Goal: Entertainment & Leisure: Browse casually

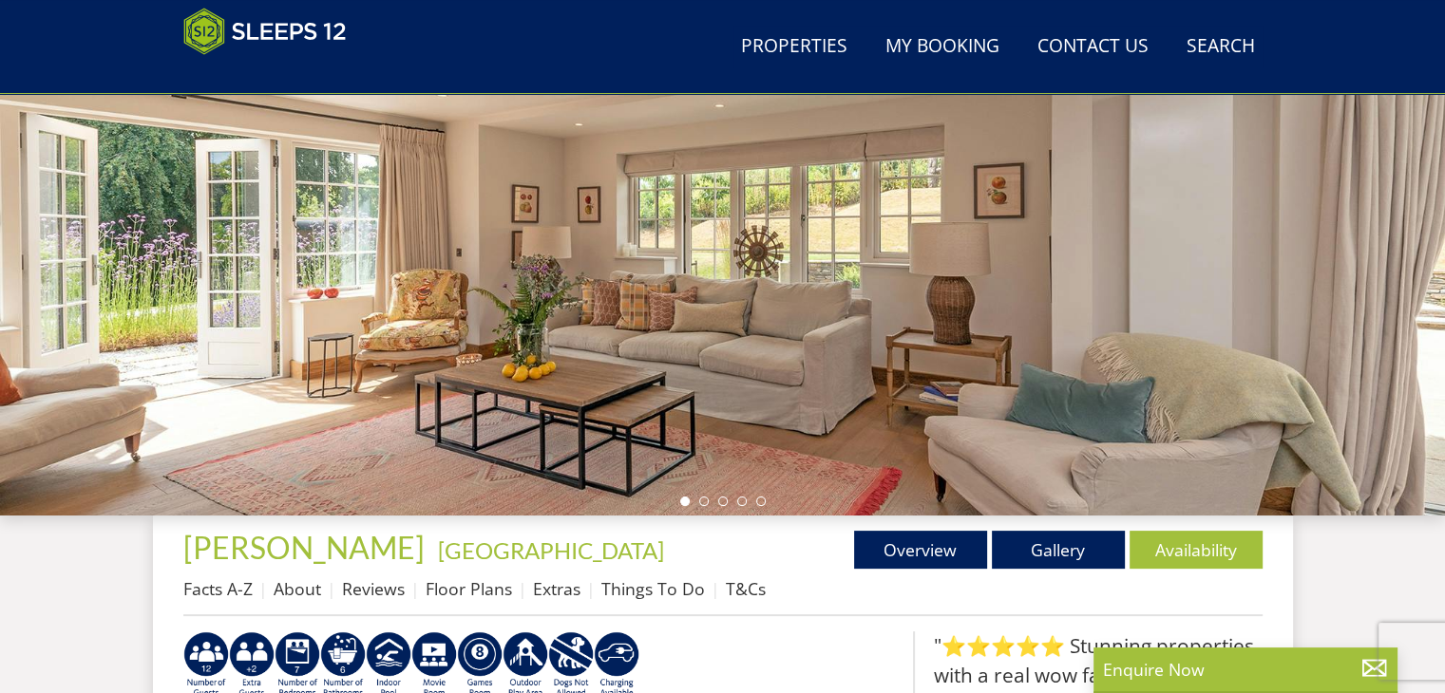
scroll to position [302, 0]
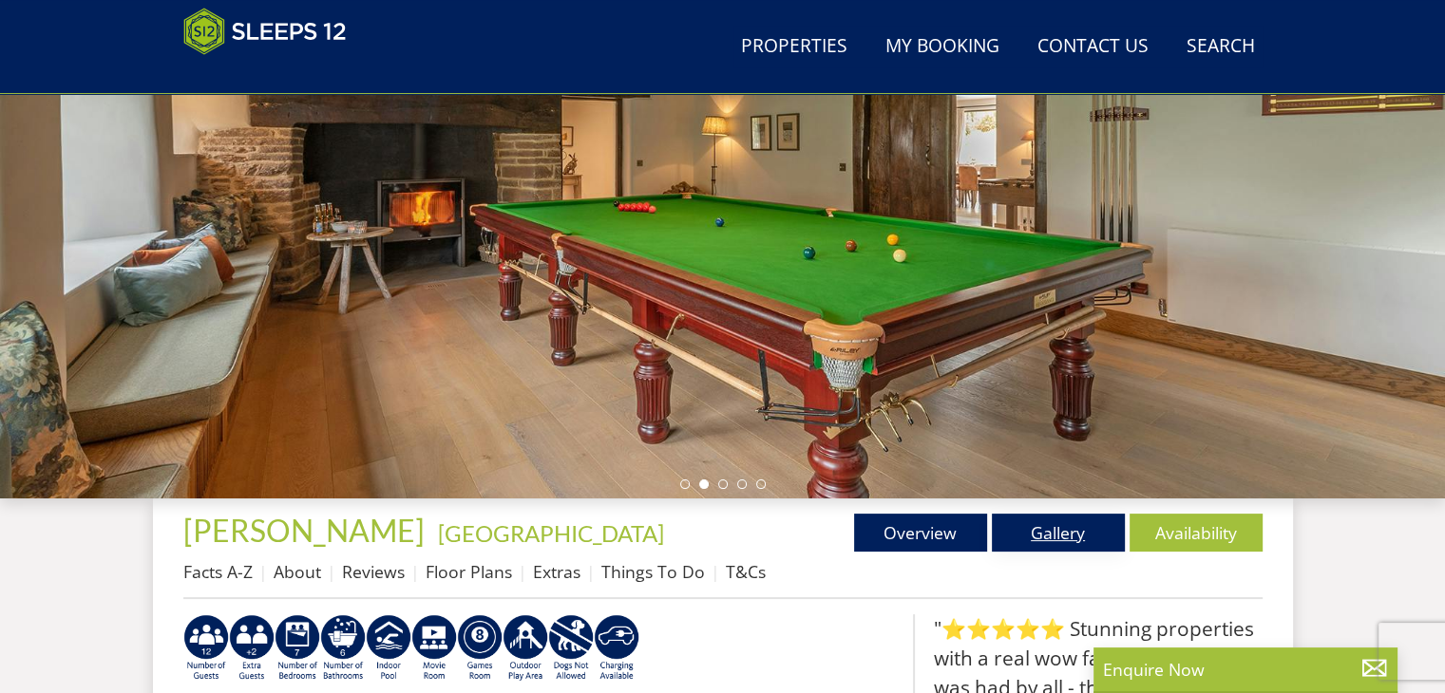
click at [1029, 529] on link "Gallery" at bounding box center [1058, 533] width 133 height 38
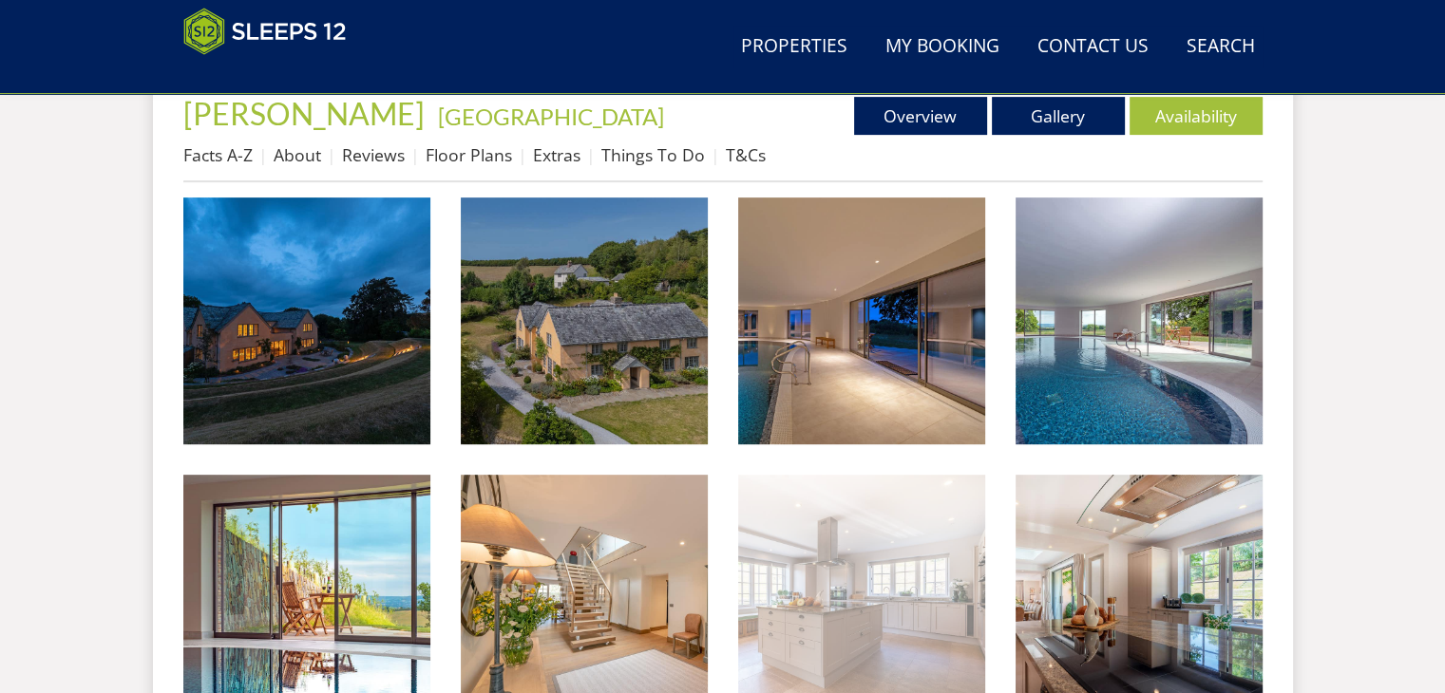
scroll to position [760, 0]
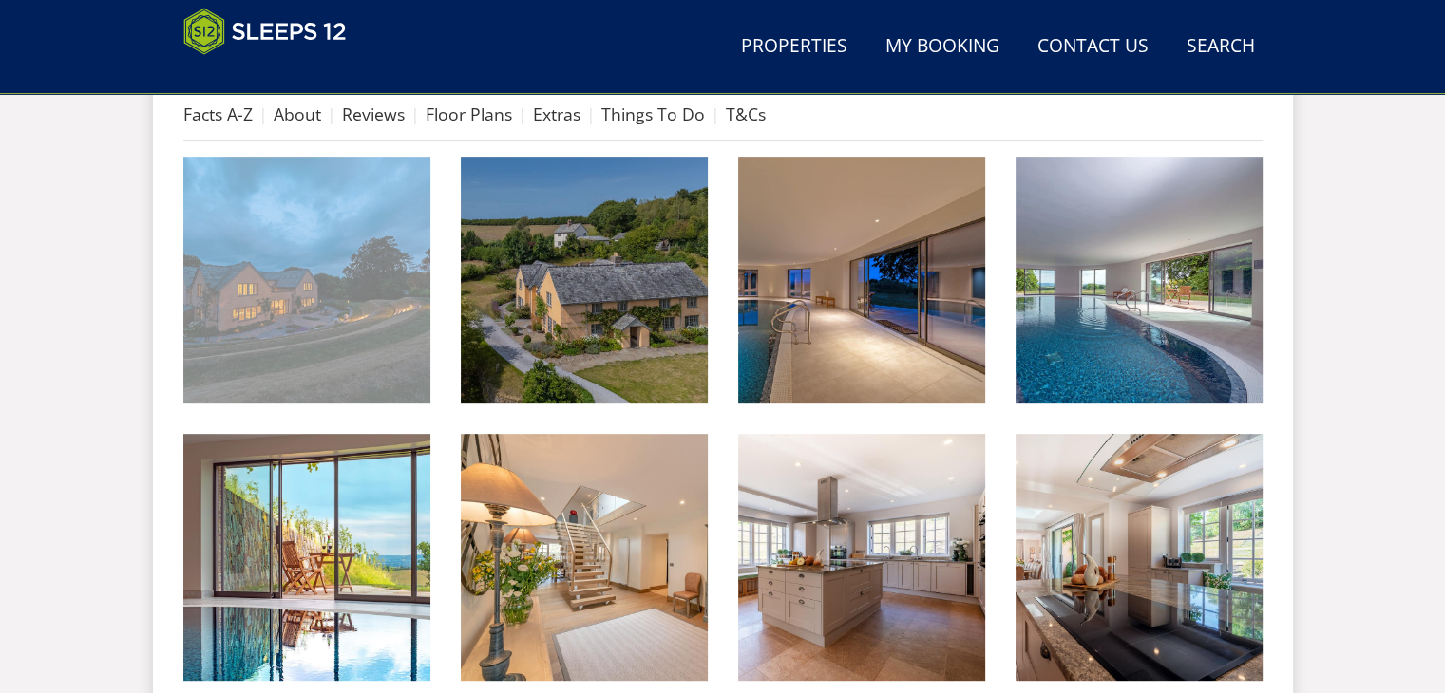
click at [319, 267] on img at bounding box center [306, 280] width 247 height 247
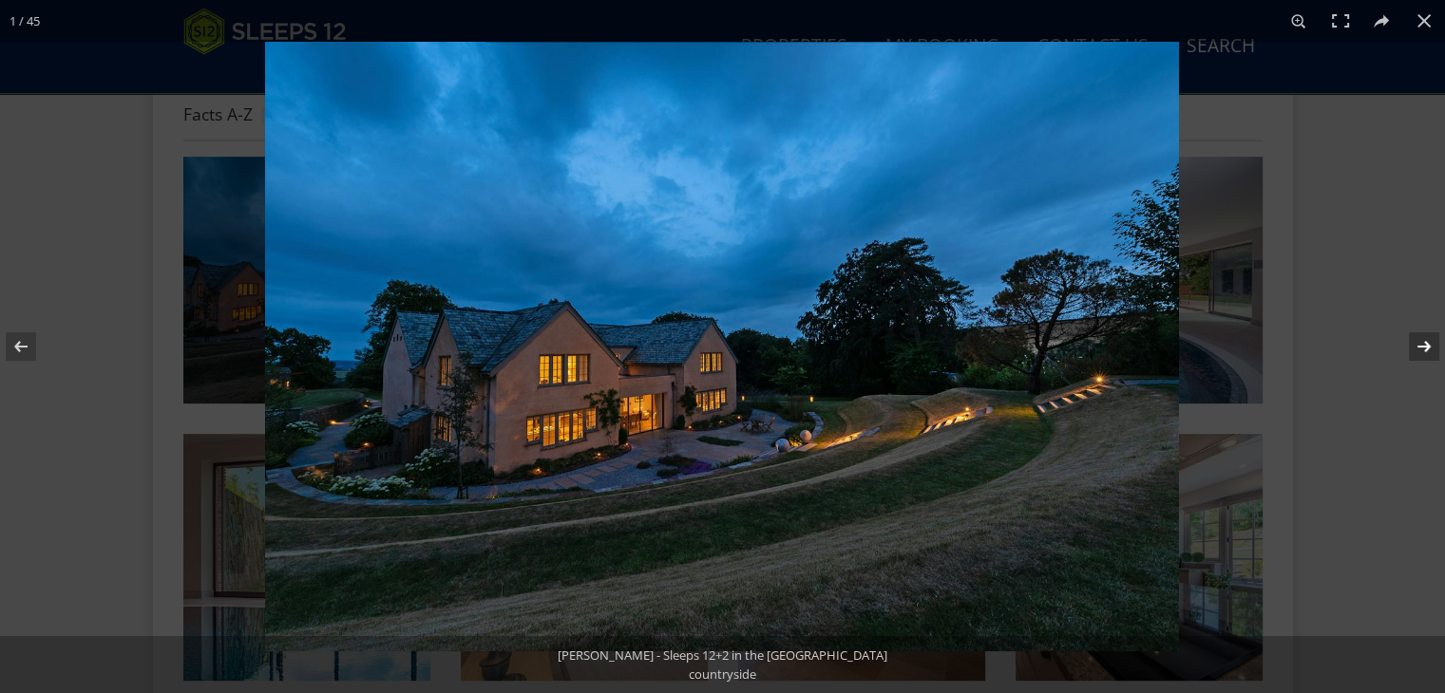
click at [1421, 339] on button at bounding box center [1411, 346] width 66 height 95
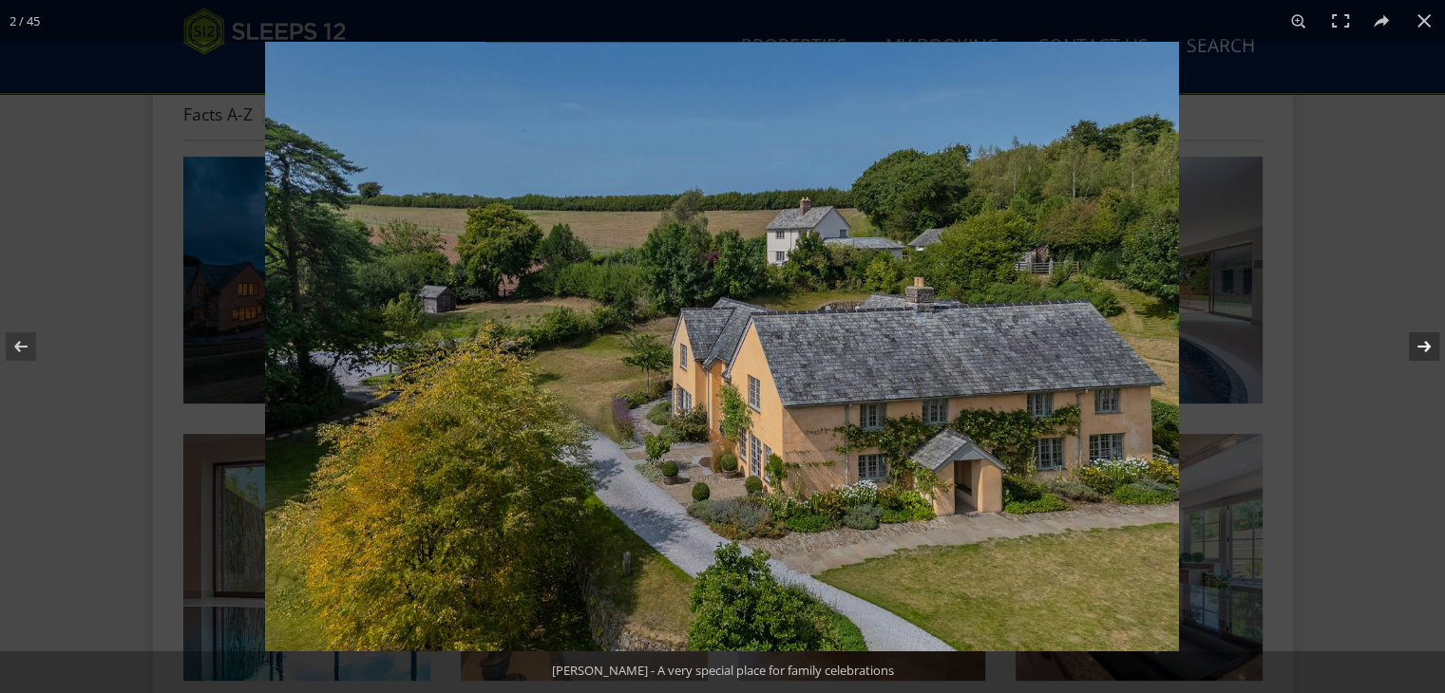
click at [1421, 339] on button at bounding box center [1411, 346] width 66 height 95
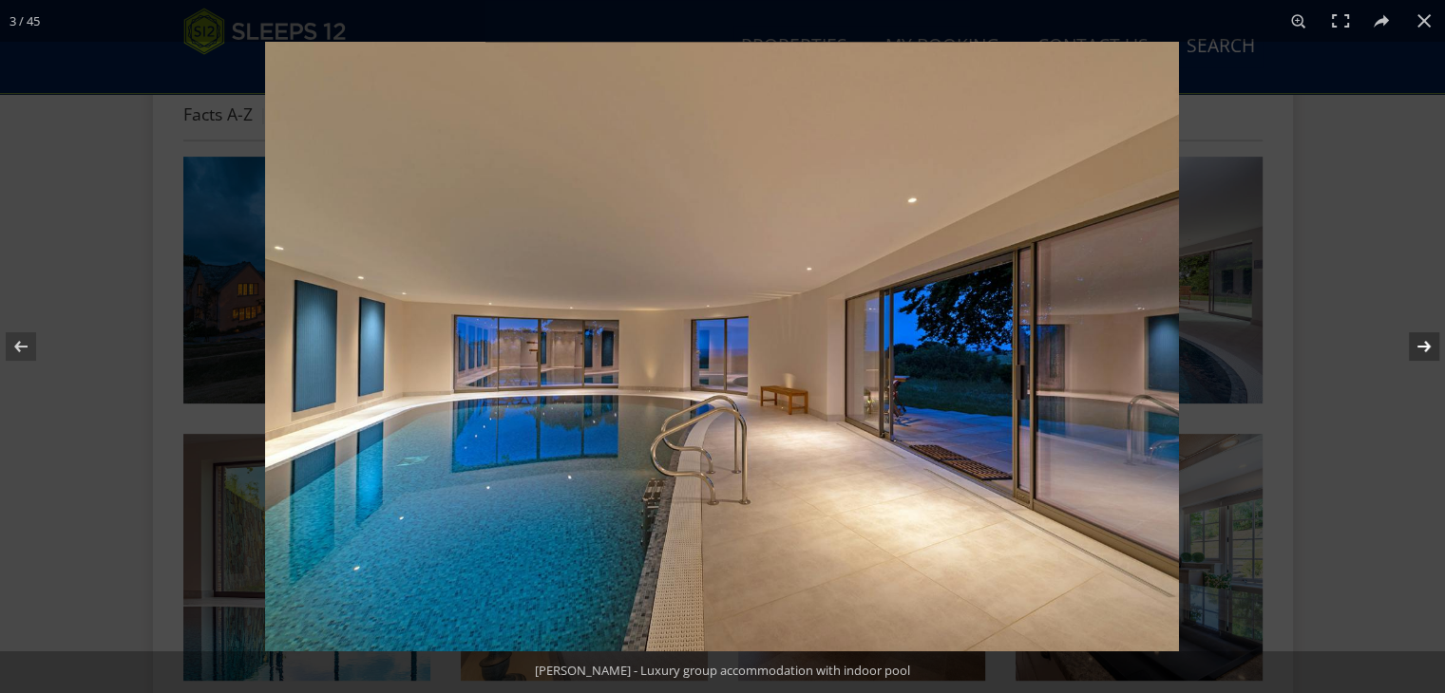
click at [1417, 337] on button at bounding box center [1411, 346] width 66 height 95
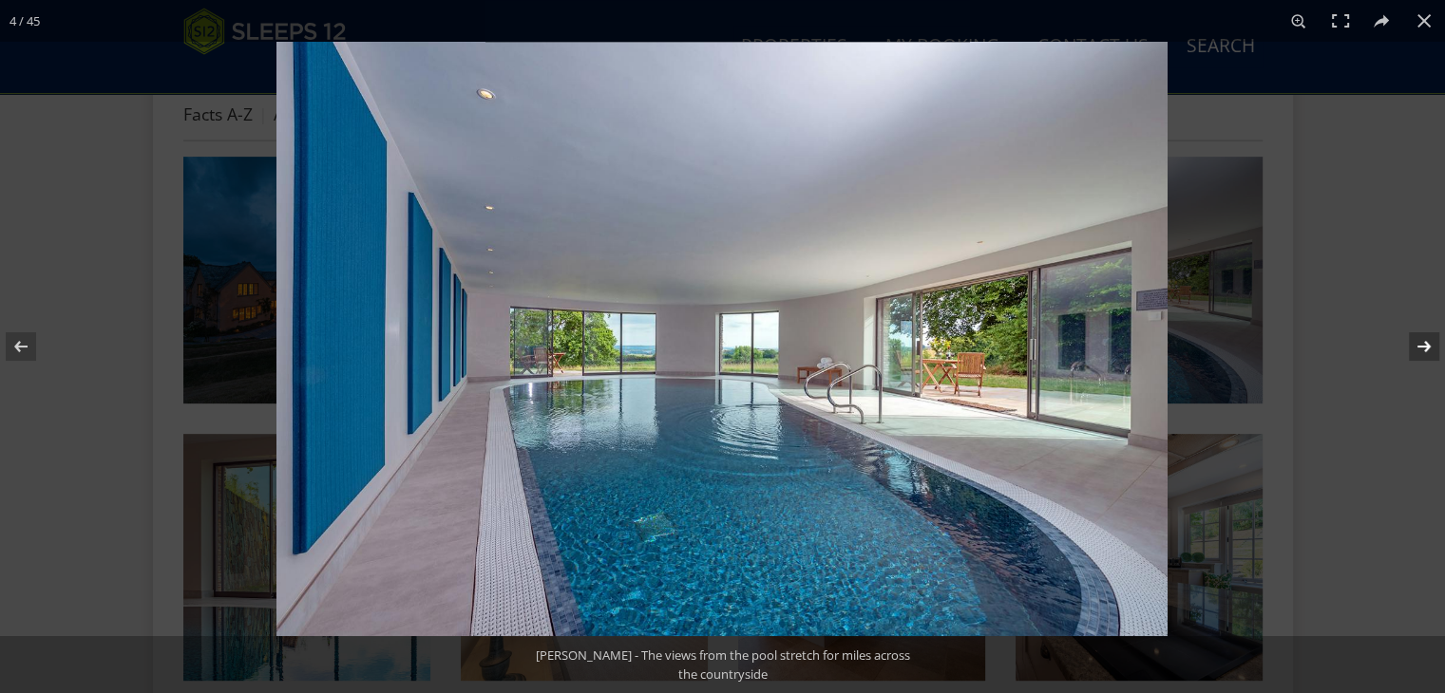
click at [1417, 337] on button at bounding box center [1411, 346] width 66 height 95
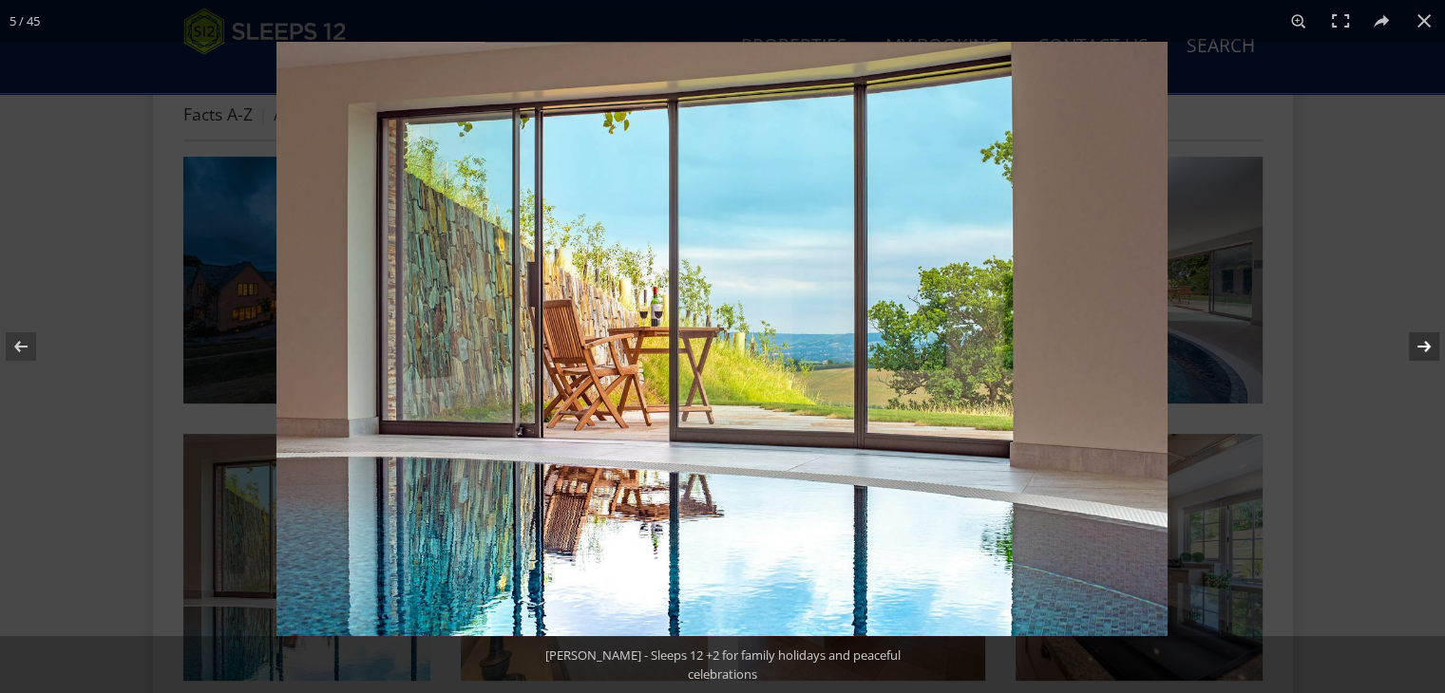
click at [1417, 337] on button at bounding box center [1411, 346] width 66 height 95
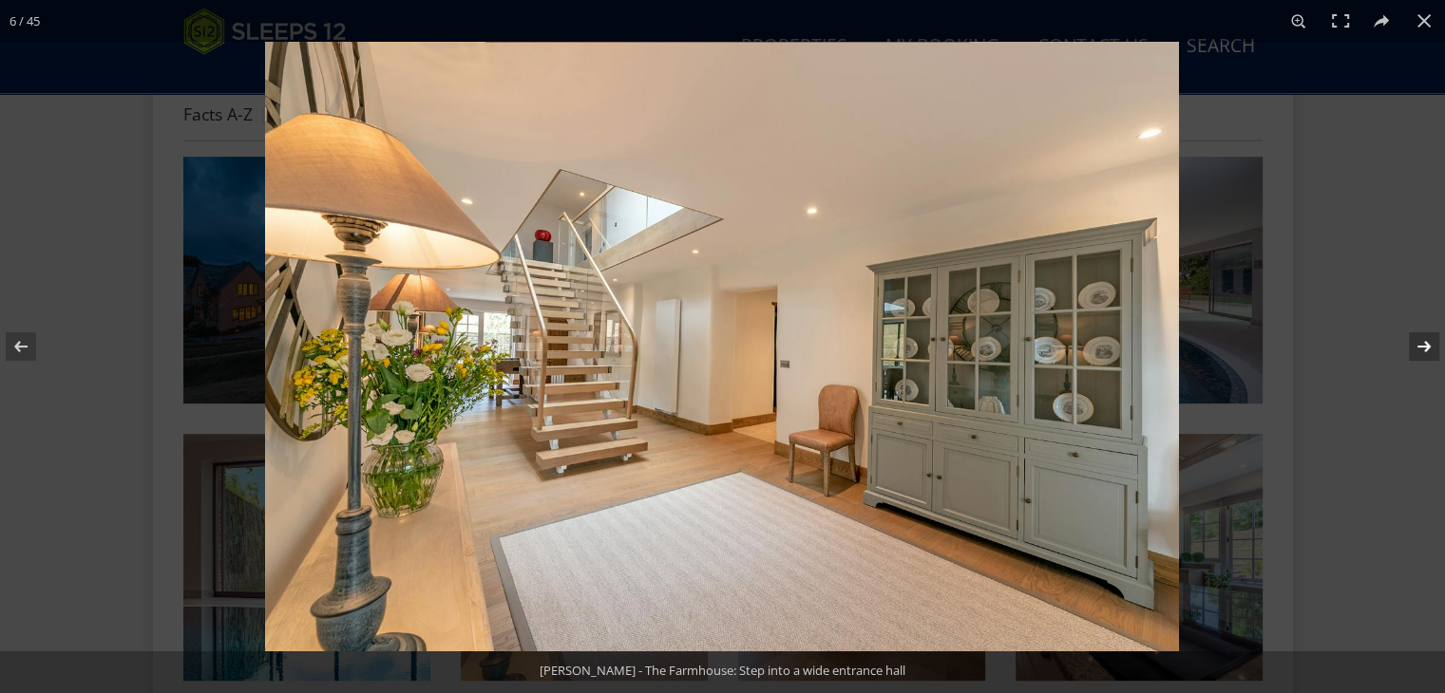
click at [1417, 337] on button at bounding box center [1411, 346] width 66 height 95
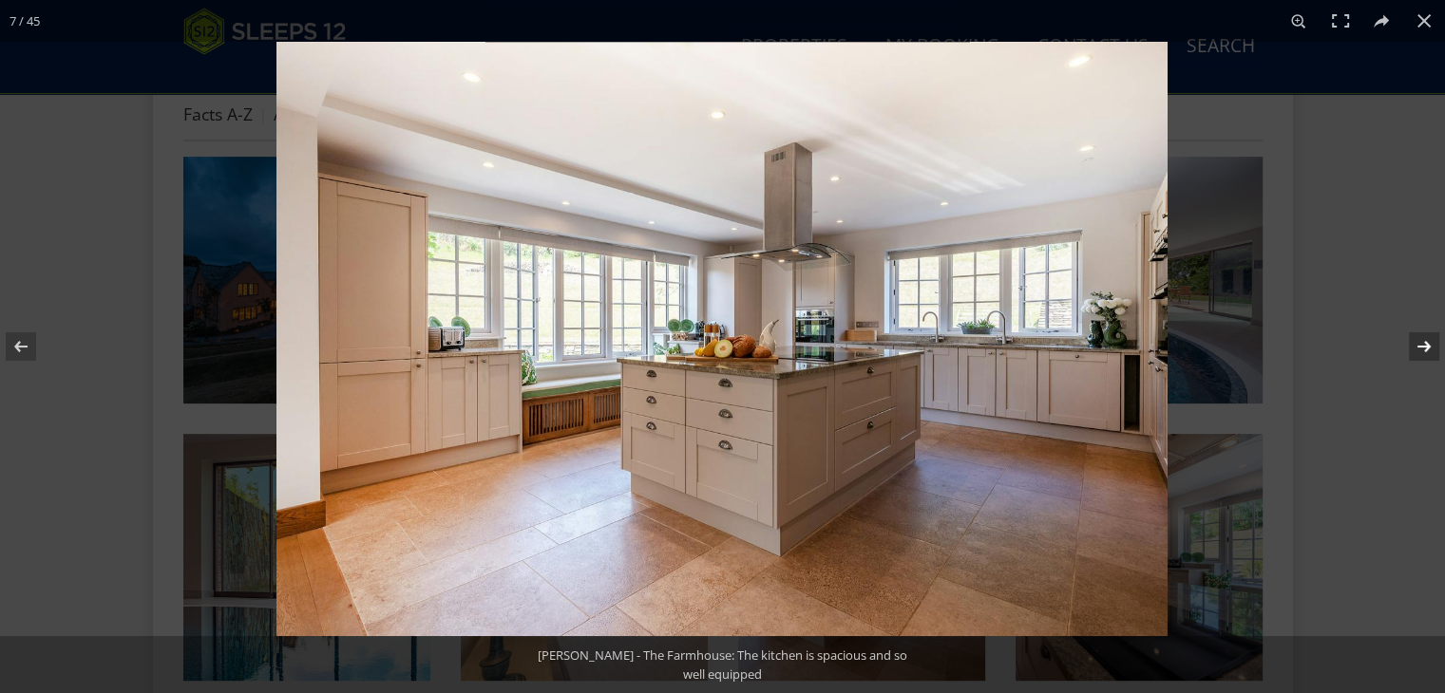
click at [1417, 337] on button at bounding box center [1411, 346] width 66 height 95
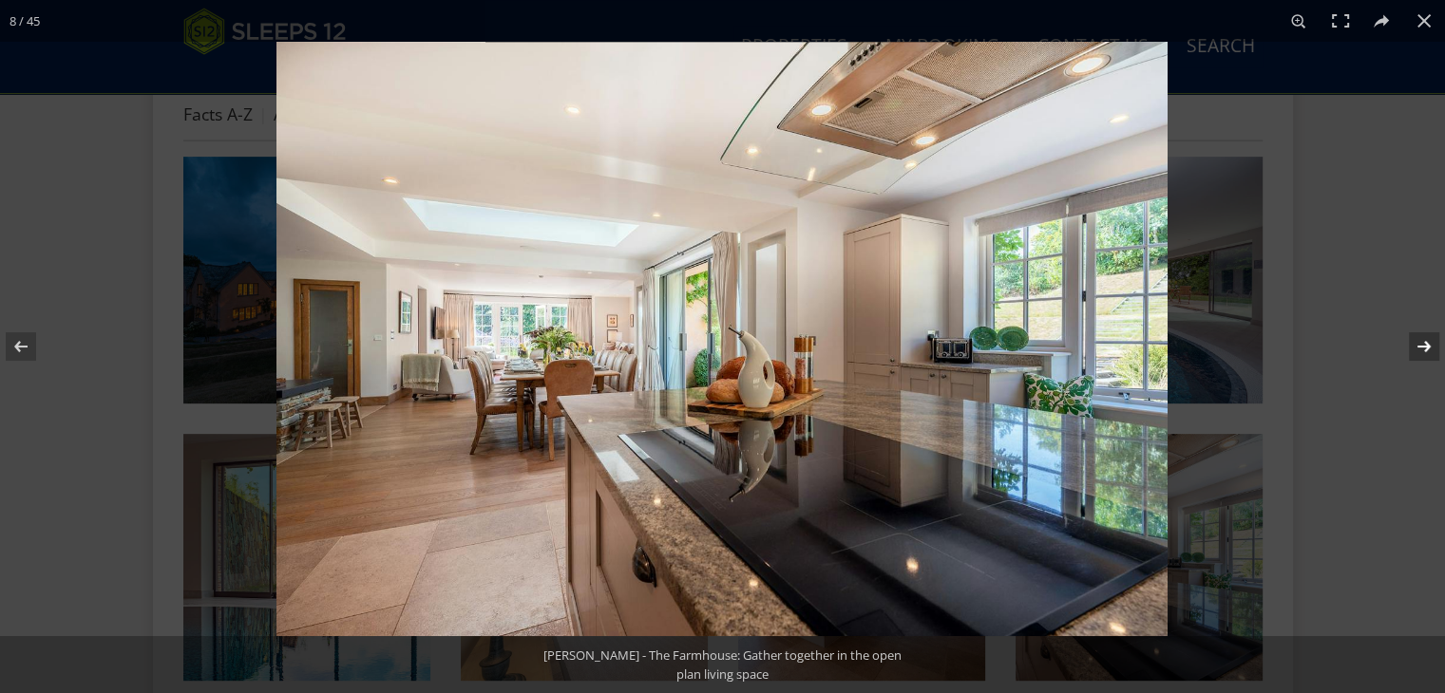
click at [1417, 336] on button at bounding box center [1411, 346] width 66 height 95
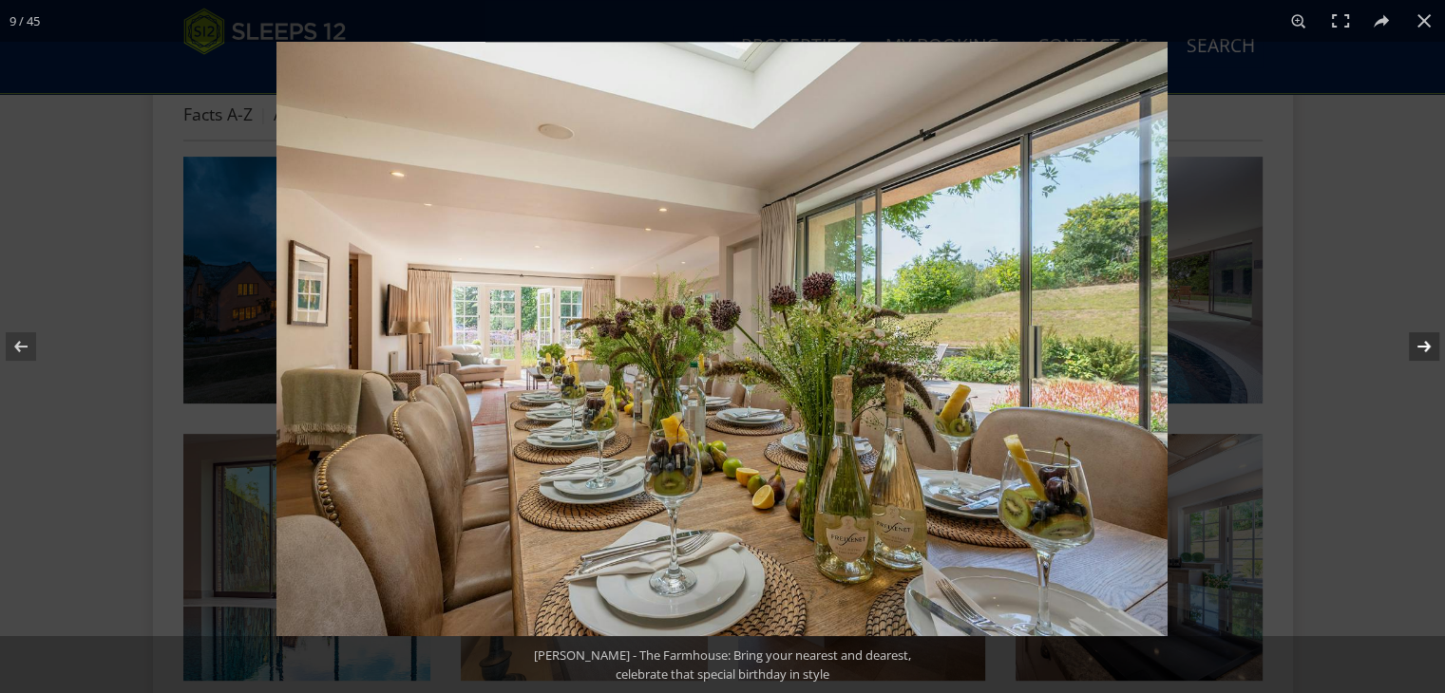
click at [1417, 336] on button at bounding box center [1411, 346] width 66 height 95
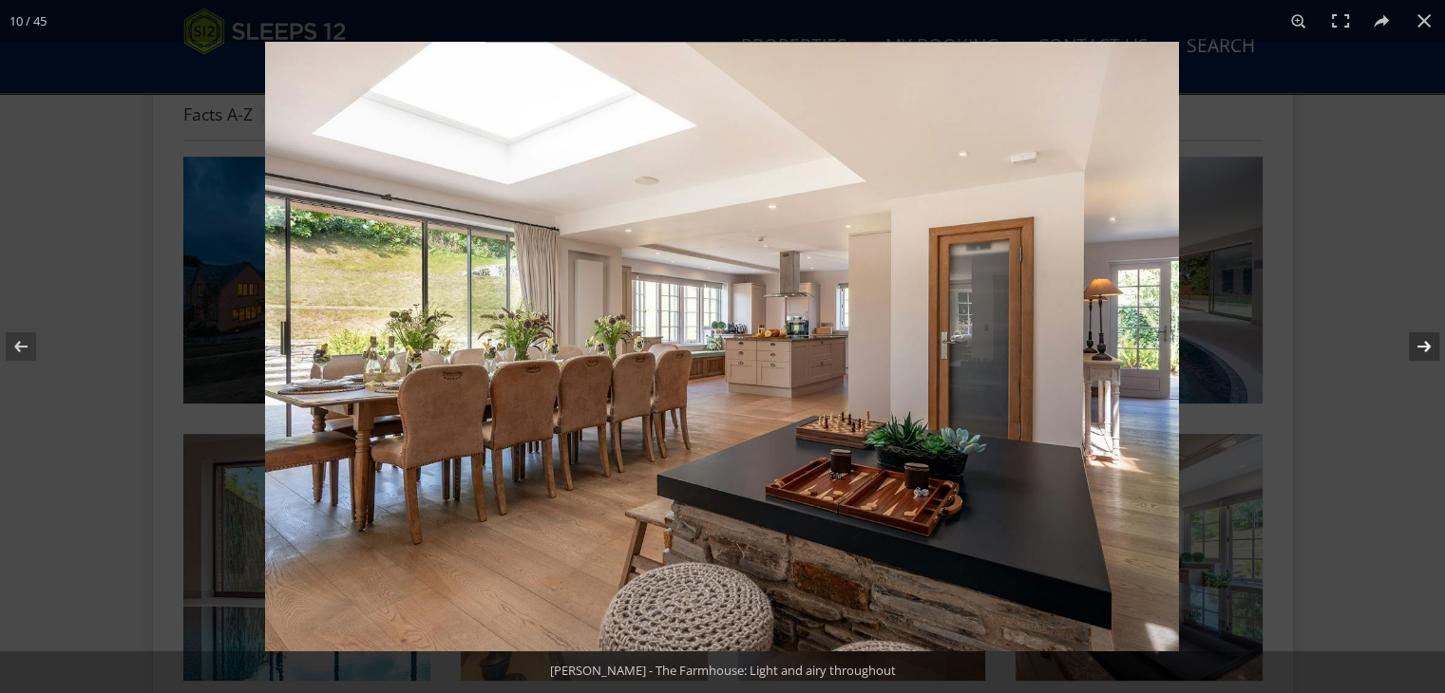
click at [1417, 336] on button at bounding box center [1411, 346] width 66 height 95
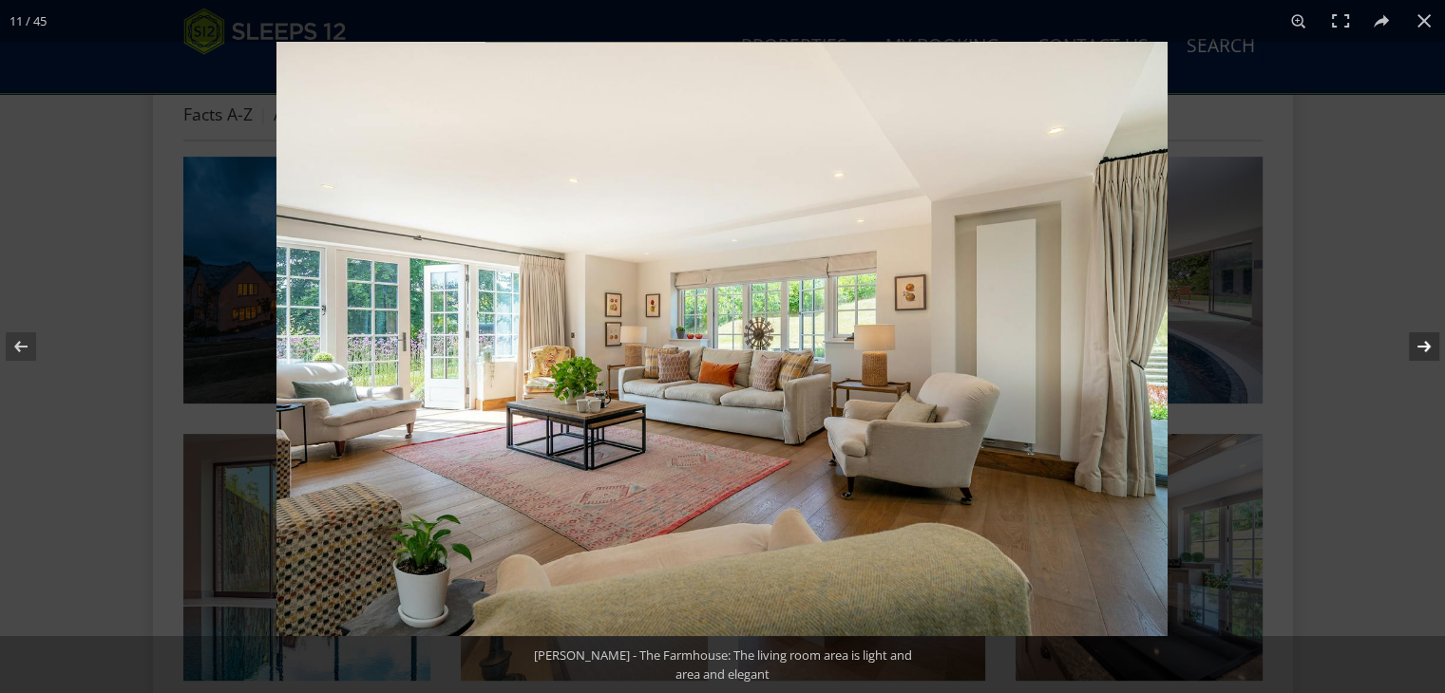
click at [1417, 336] on button at bounding box center [1411, 346] width 66 height 95
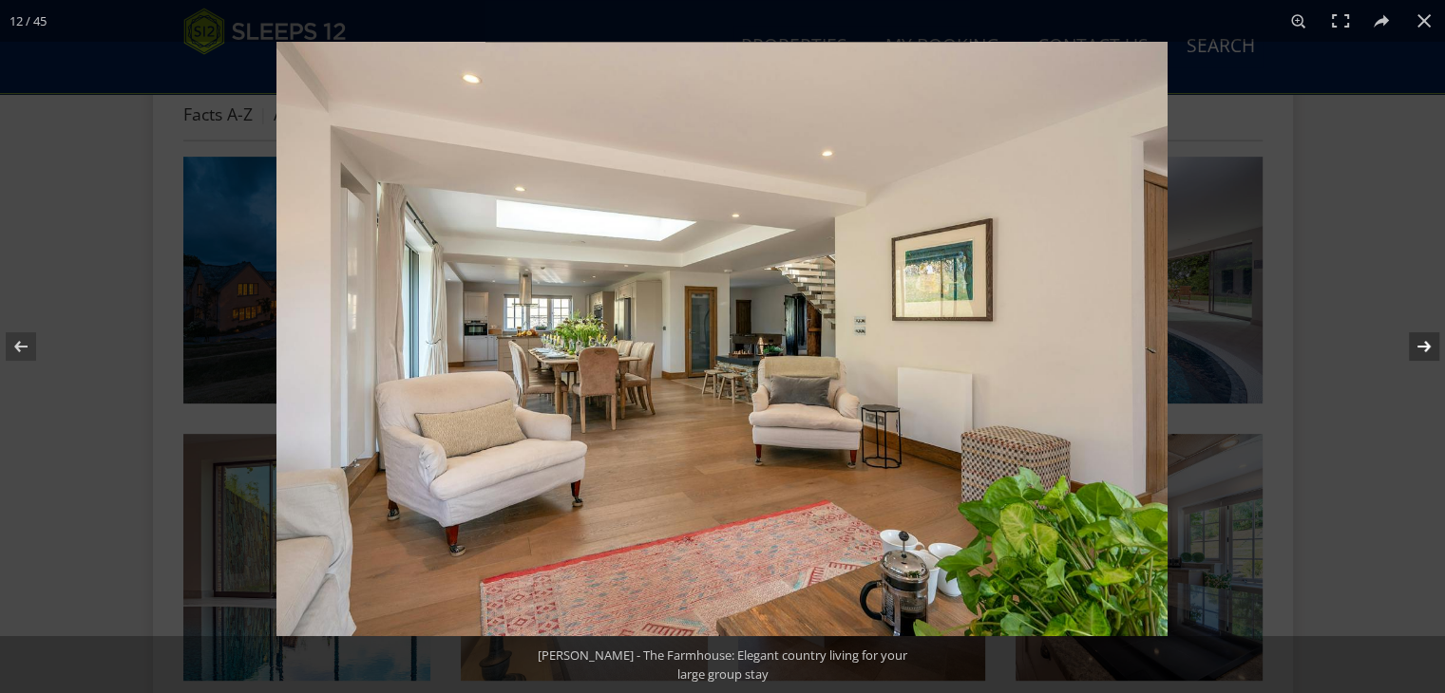
click at [1417, 336] on button at bounding box center [1411, 346] width 66 height 95
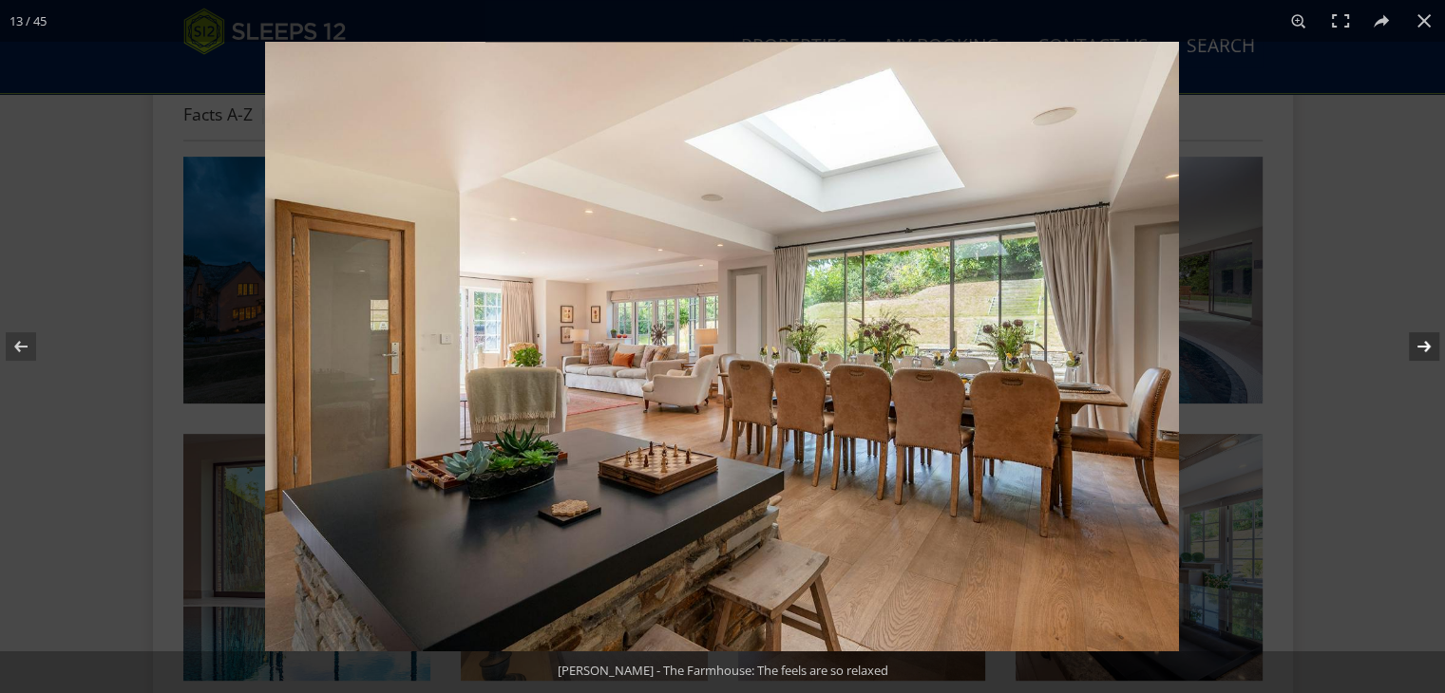
click at [1417, 336] on button at bounding box center [1411, 346] width 66 height 95
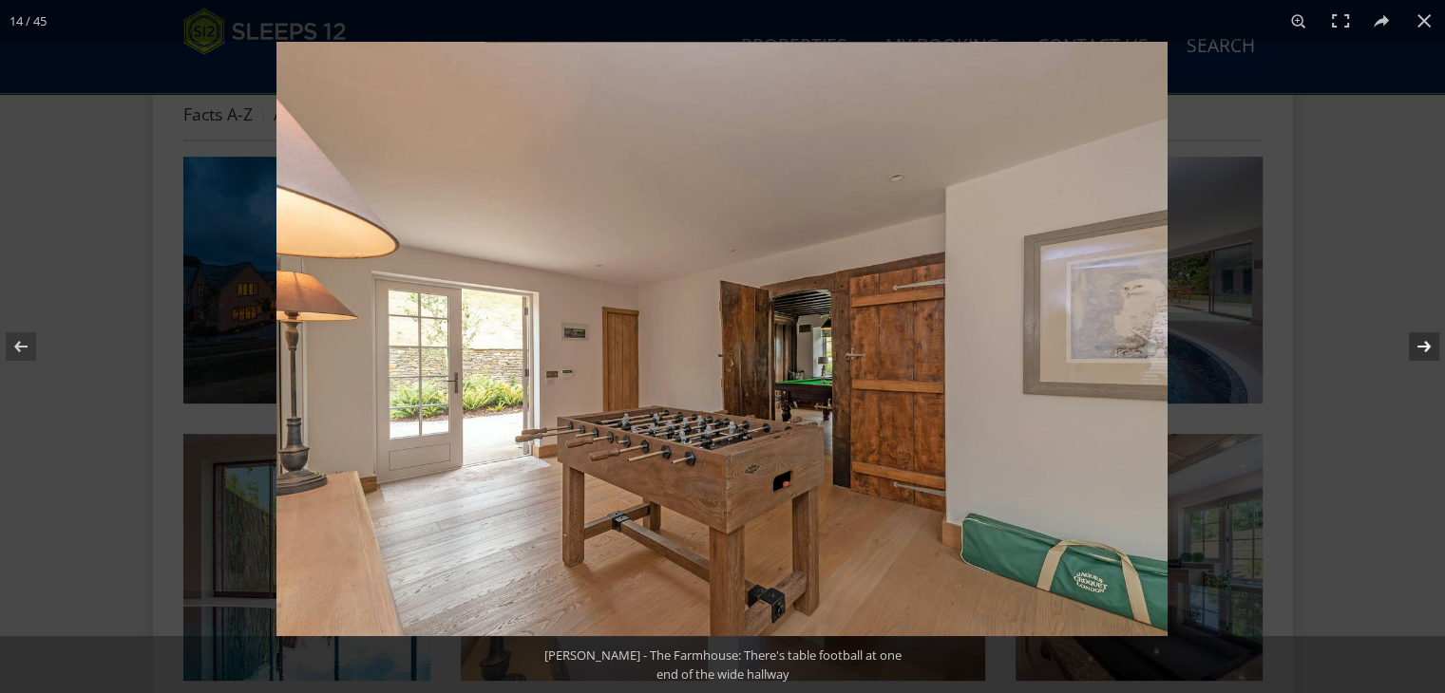
click at [1417, 336] on button at bounding box center [1411, 346] width 66 height 95
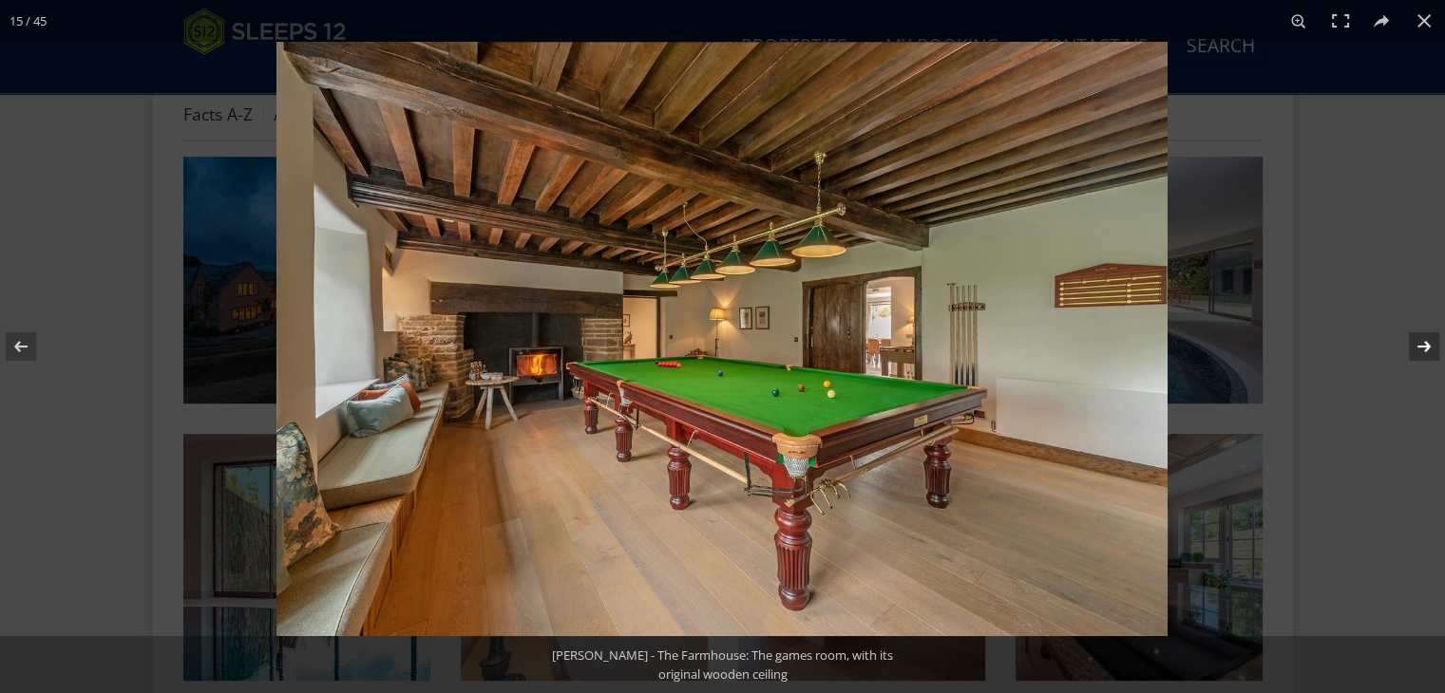
click at [1417, 336] on button at bounding box center [1411, 346] width 66 height 95
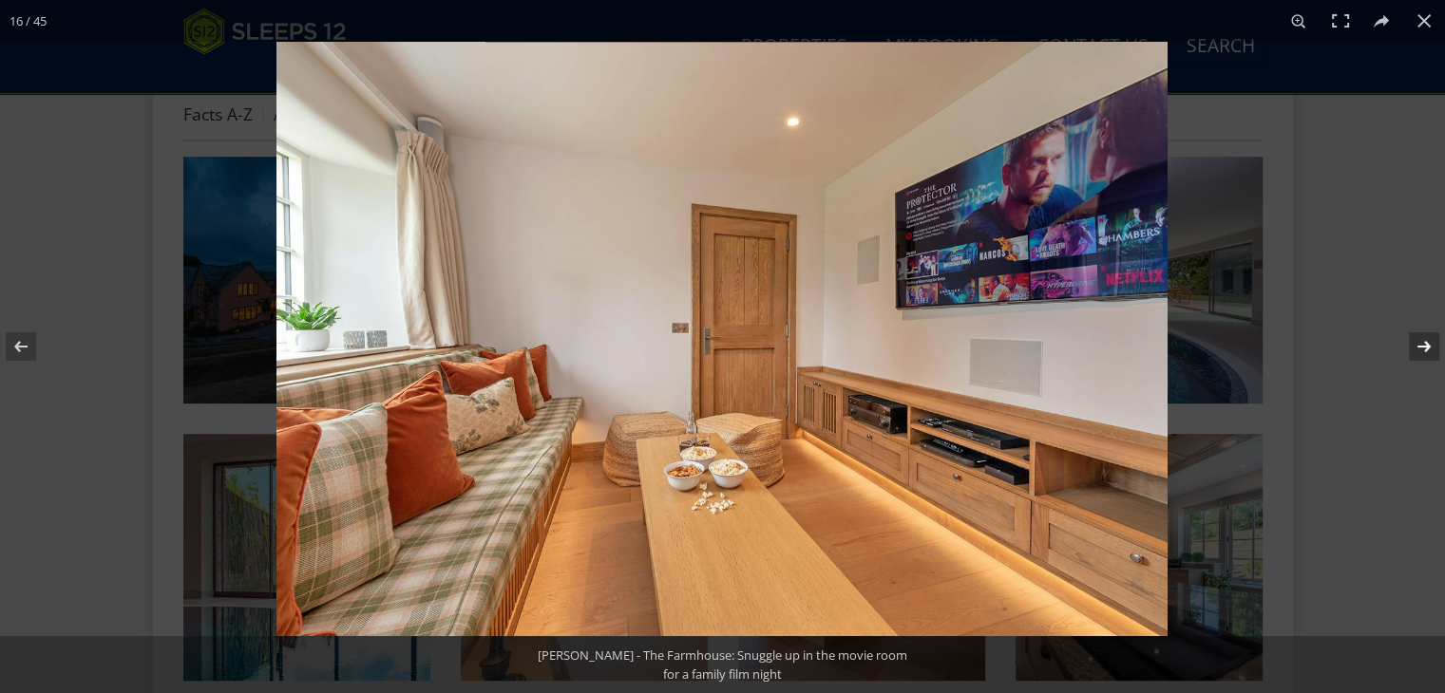
click at [1417, 336] on button at bounding box center [1411, 346] width 66 height 95
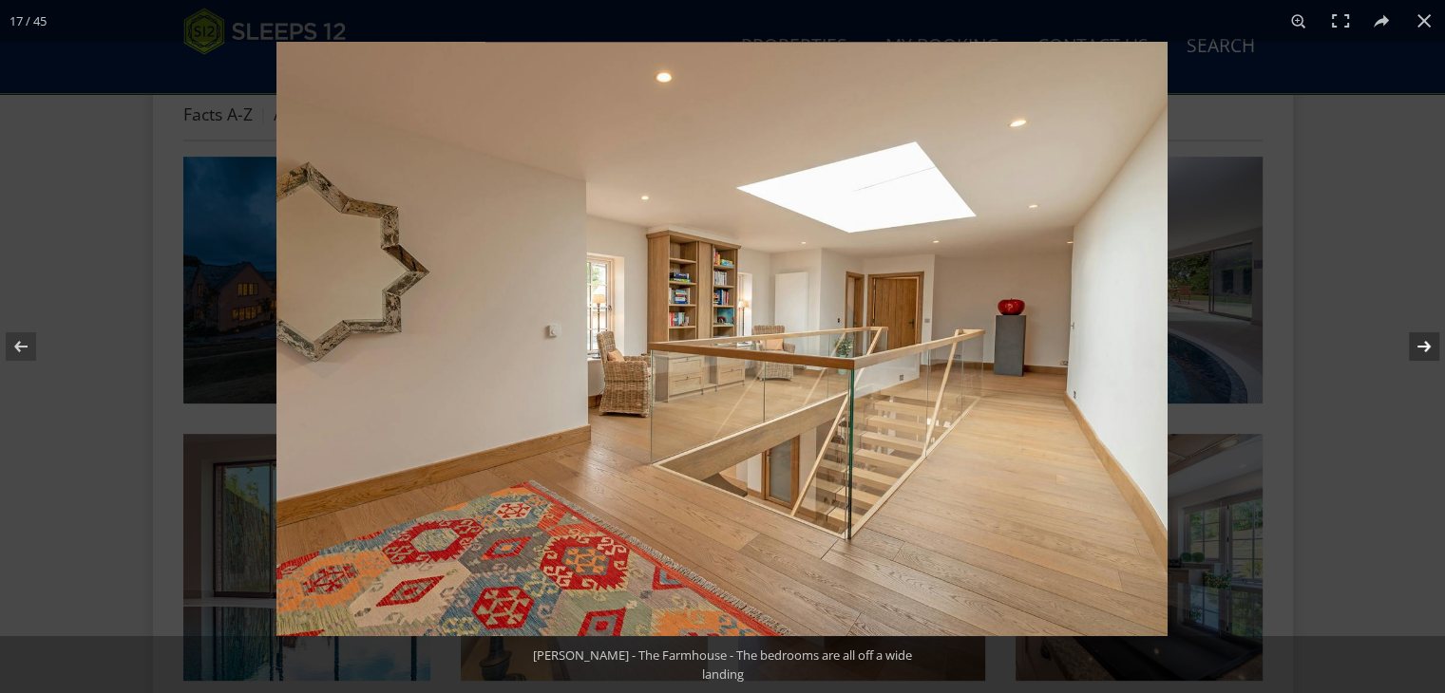
click at [1417, 336] on button at bounding box center [1411, 346] width 66 height 95
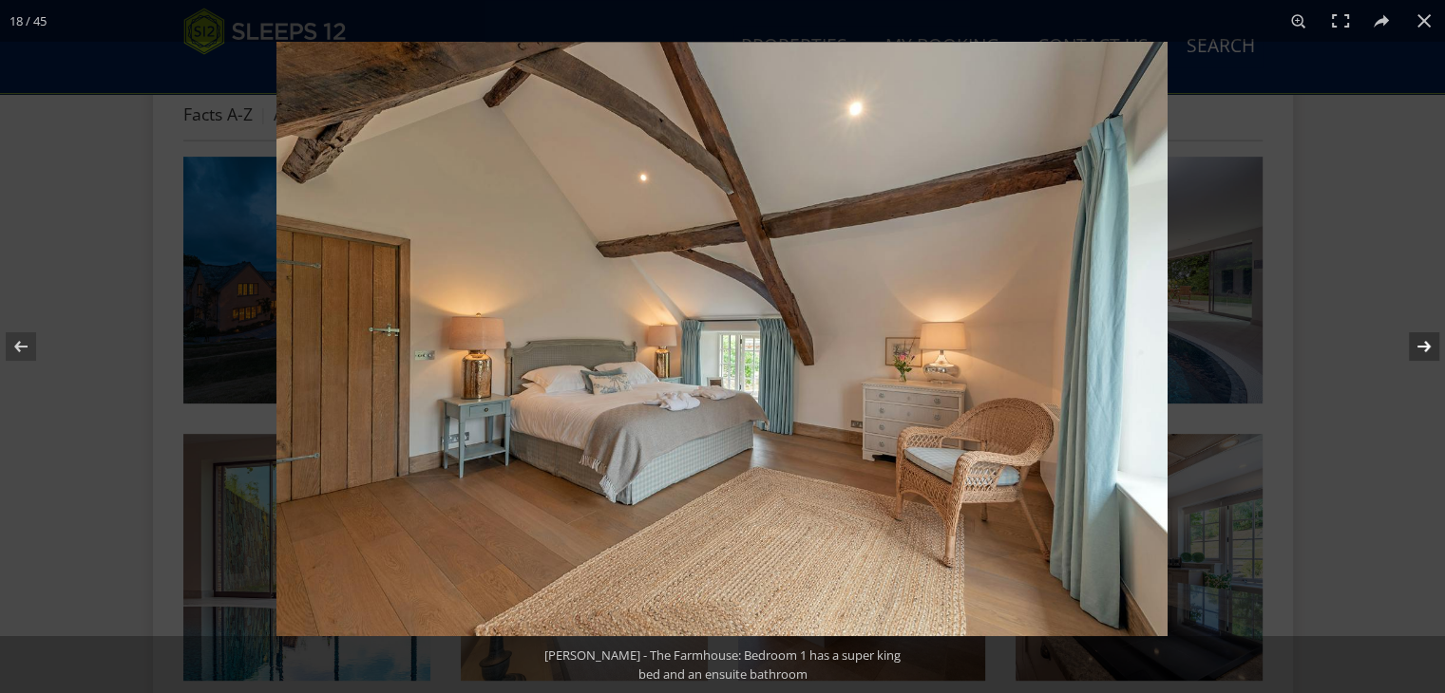
click at [1417, 336] on button at bounding box center [1411, 346] width 66 height 95
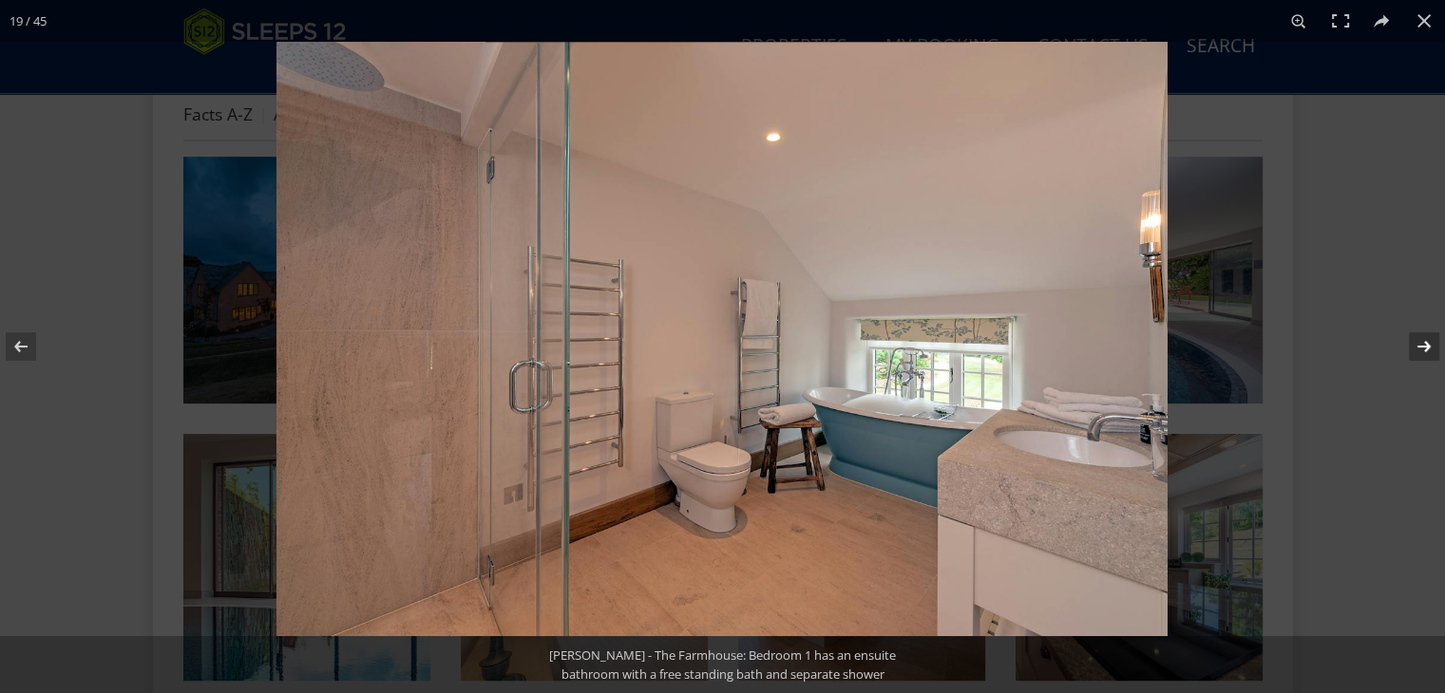
click at [1417, 343] on button at bounding box center [1411, 346] width 66 height 95
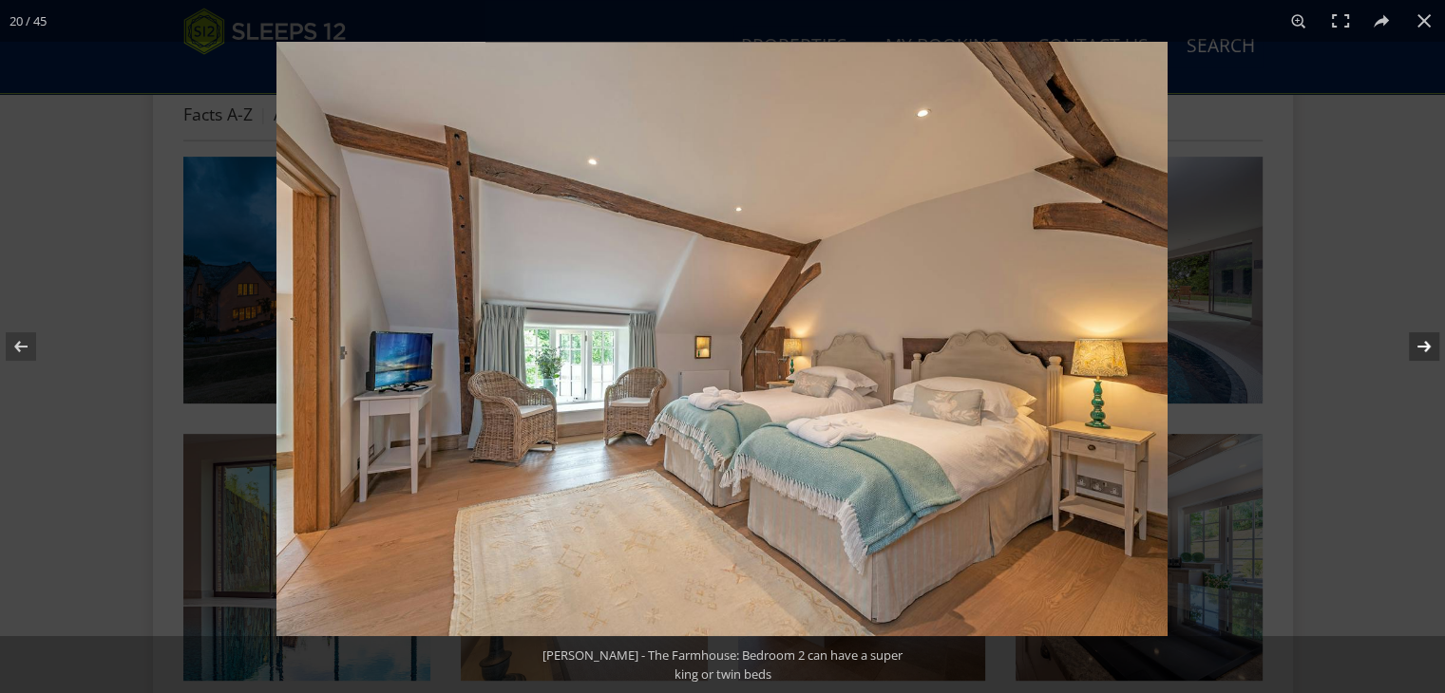
click at [1417, 343] on button at bounding box center [1411, 346] width 66 height 95
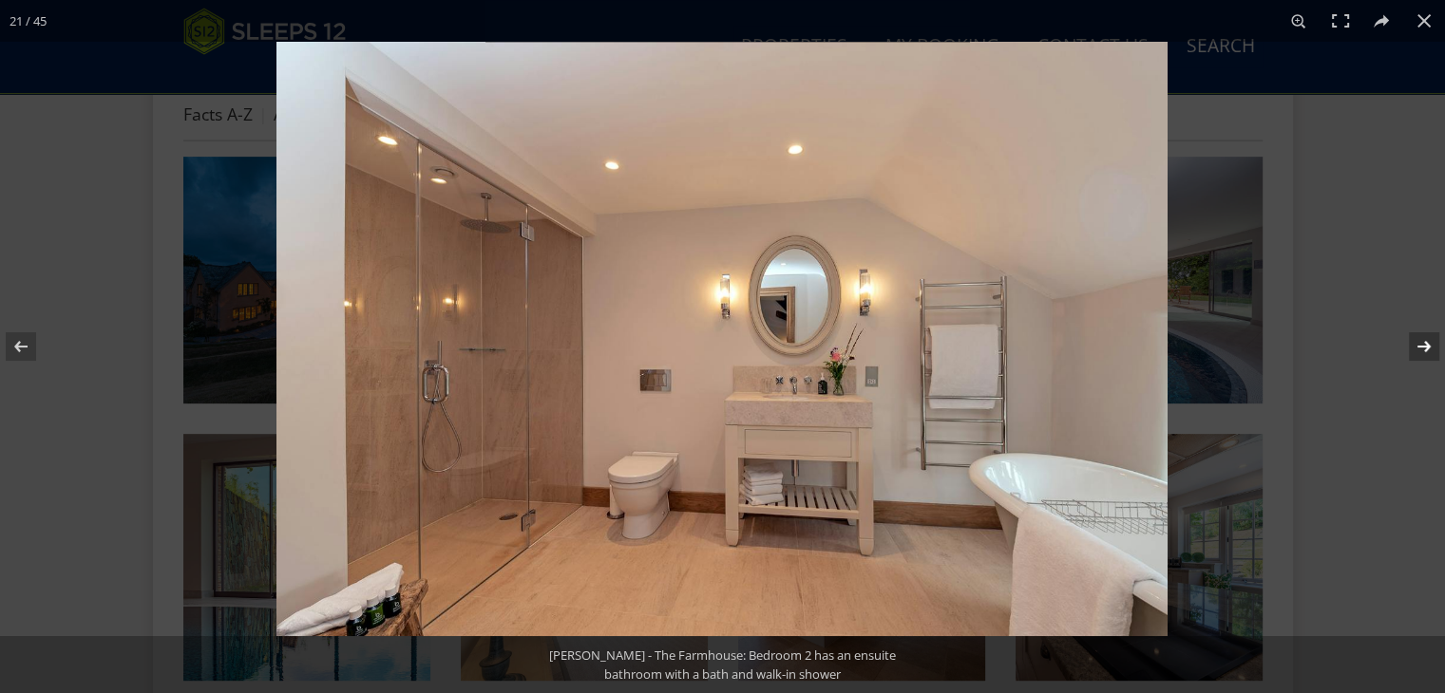
click at [1417, 343] on button at bounding box center [1411, 346] width 66 height 95
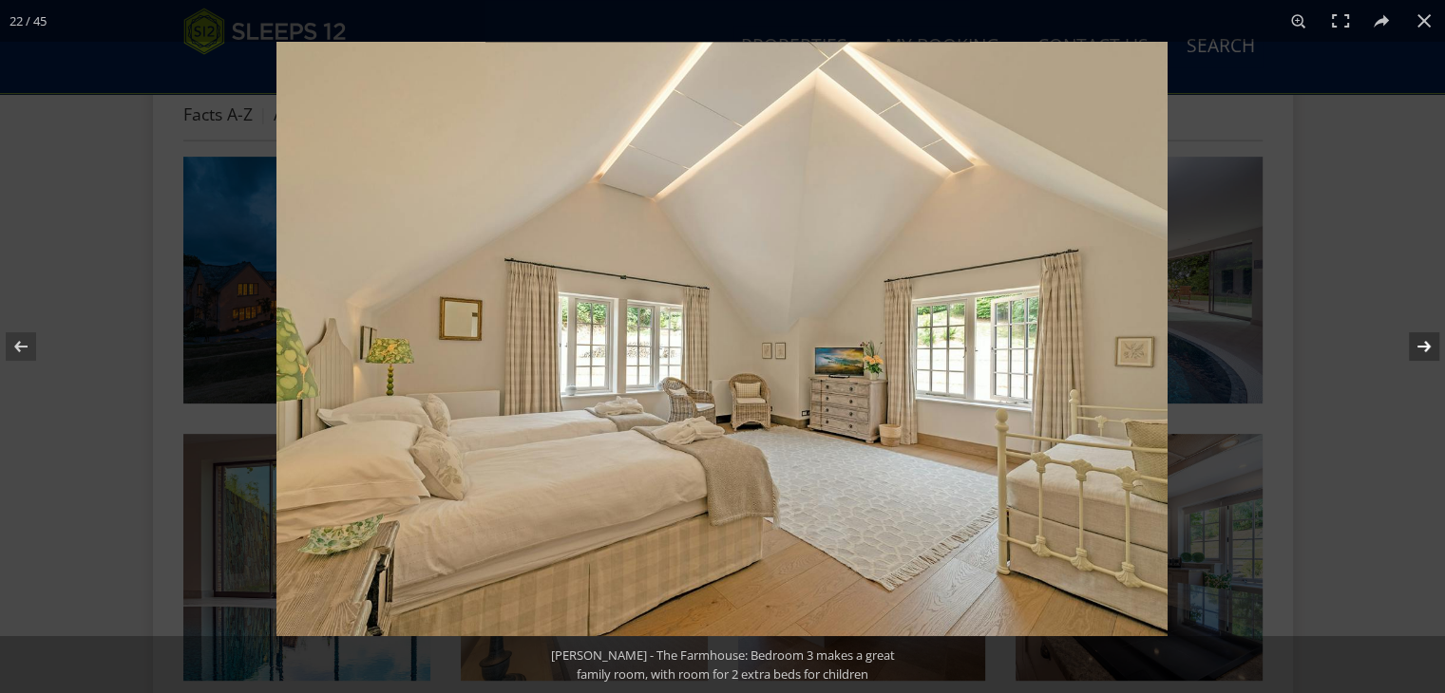
click at [1416, 343] on button at bounding box center [1411, 346] width 66 height 95
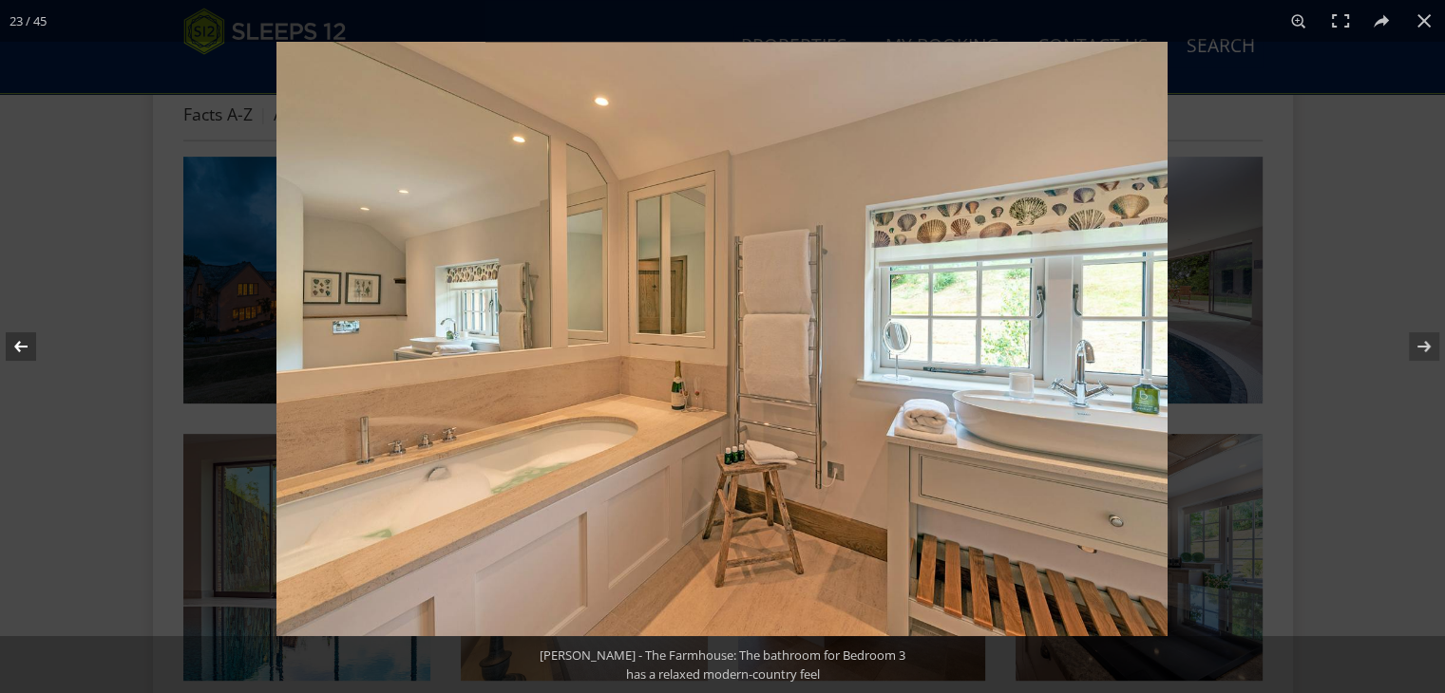
click at [42, 343] on button at bounding box center [33, 346] width 66 height 95
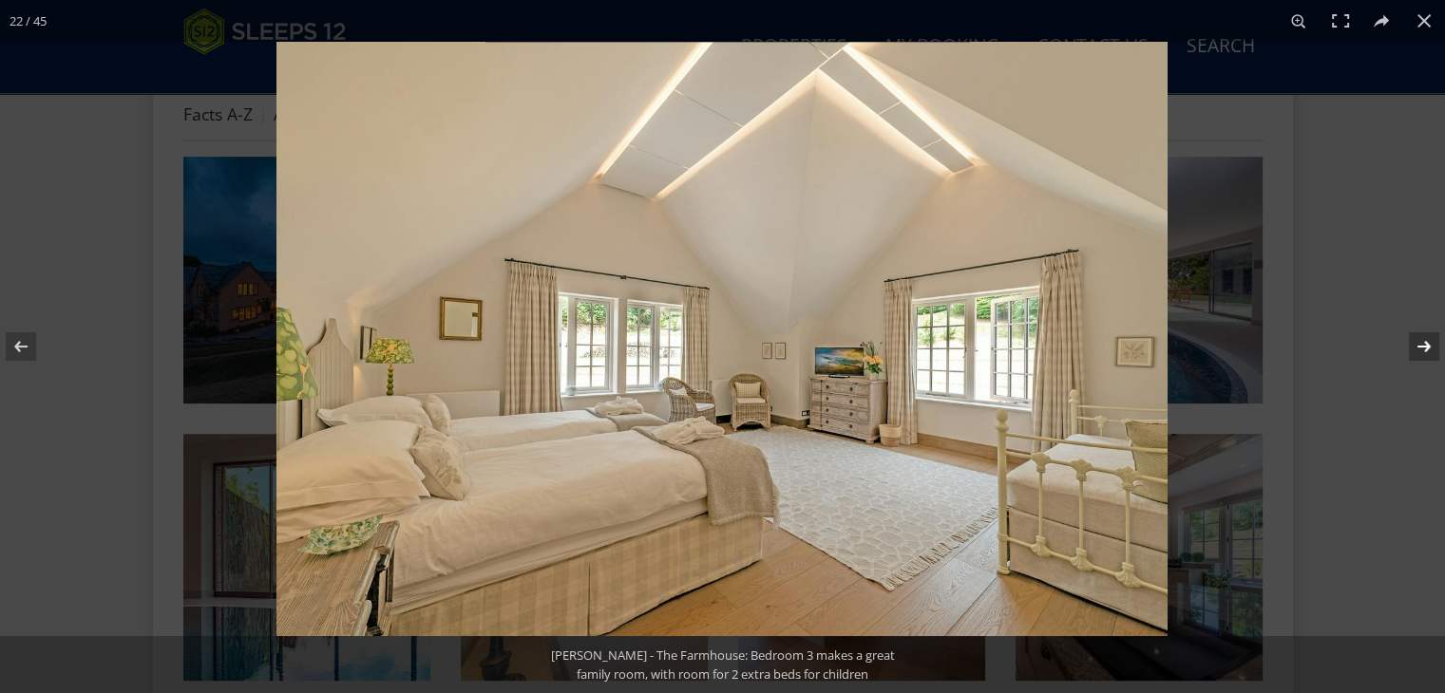
click at [1422, 343] on button at bounding box center [1411, 346] width 66 height 95
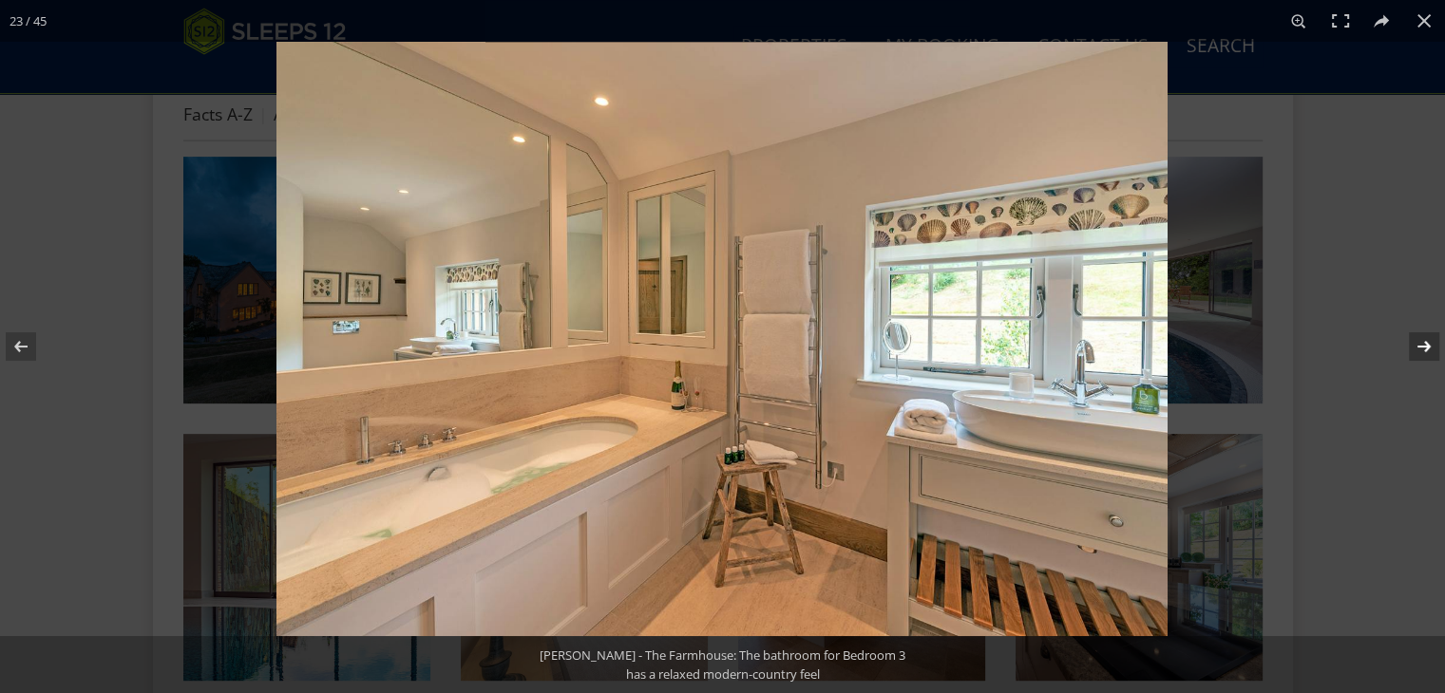
click at [1423, 343] on button at bounding box center [1411, 346] width 66 height 95
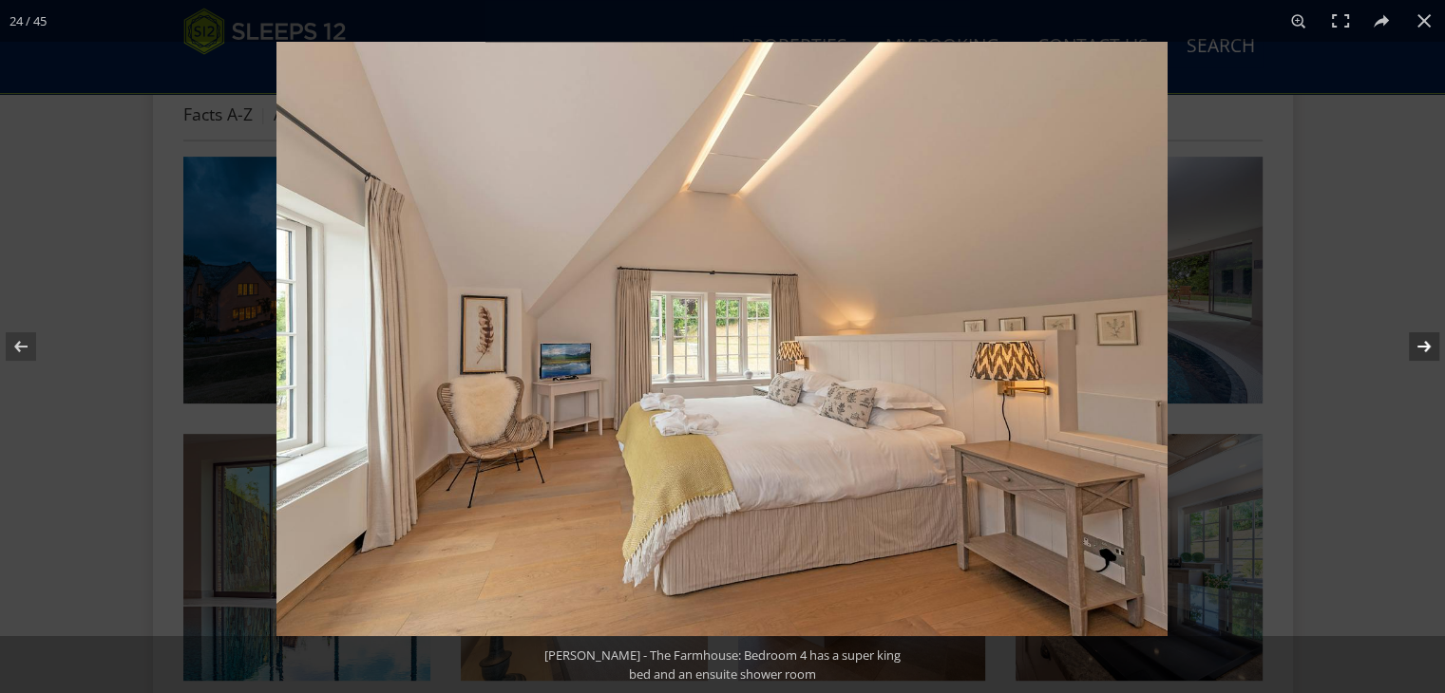
click at [1423, 343] on button at bounding box center [1411, 346] width 66 height 95
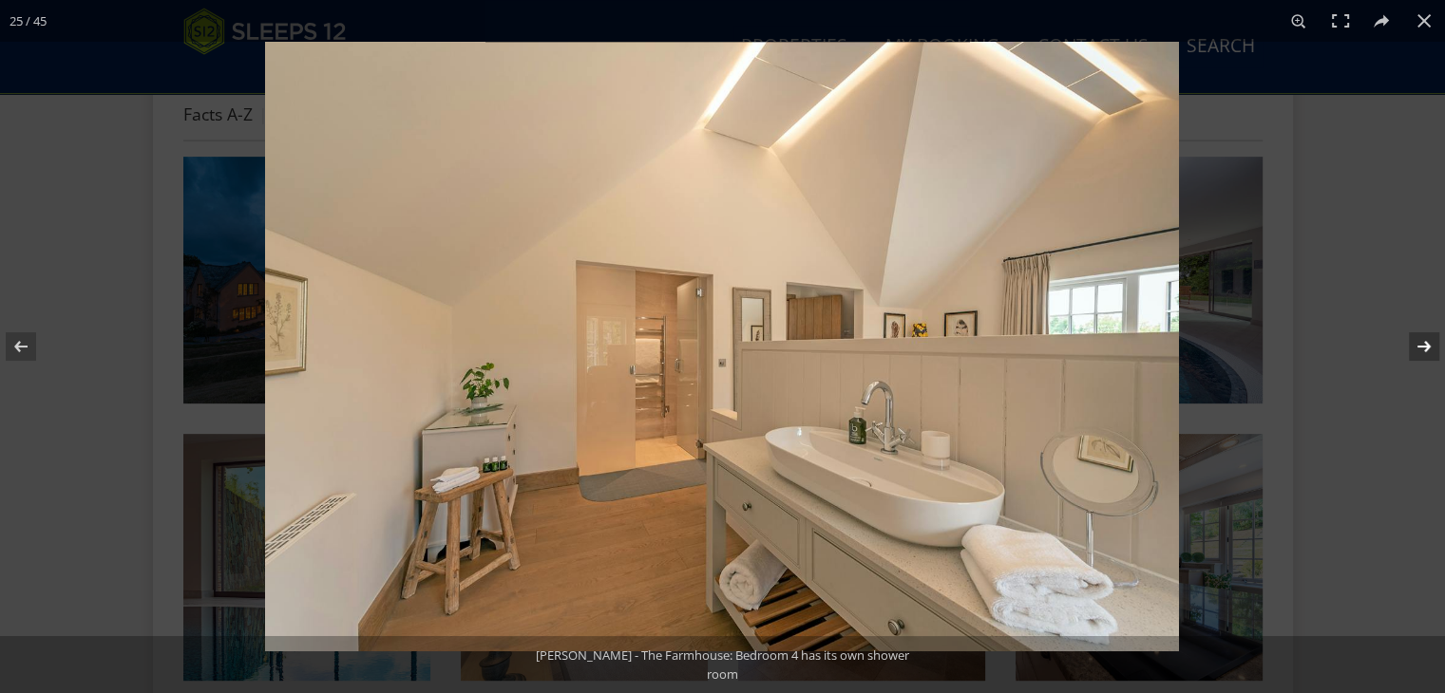
click at [1423, 343] on button at bounding box center [1411, 346] width 66 height 95
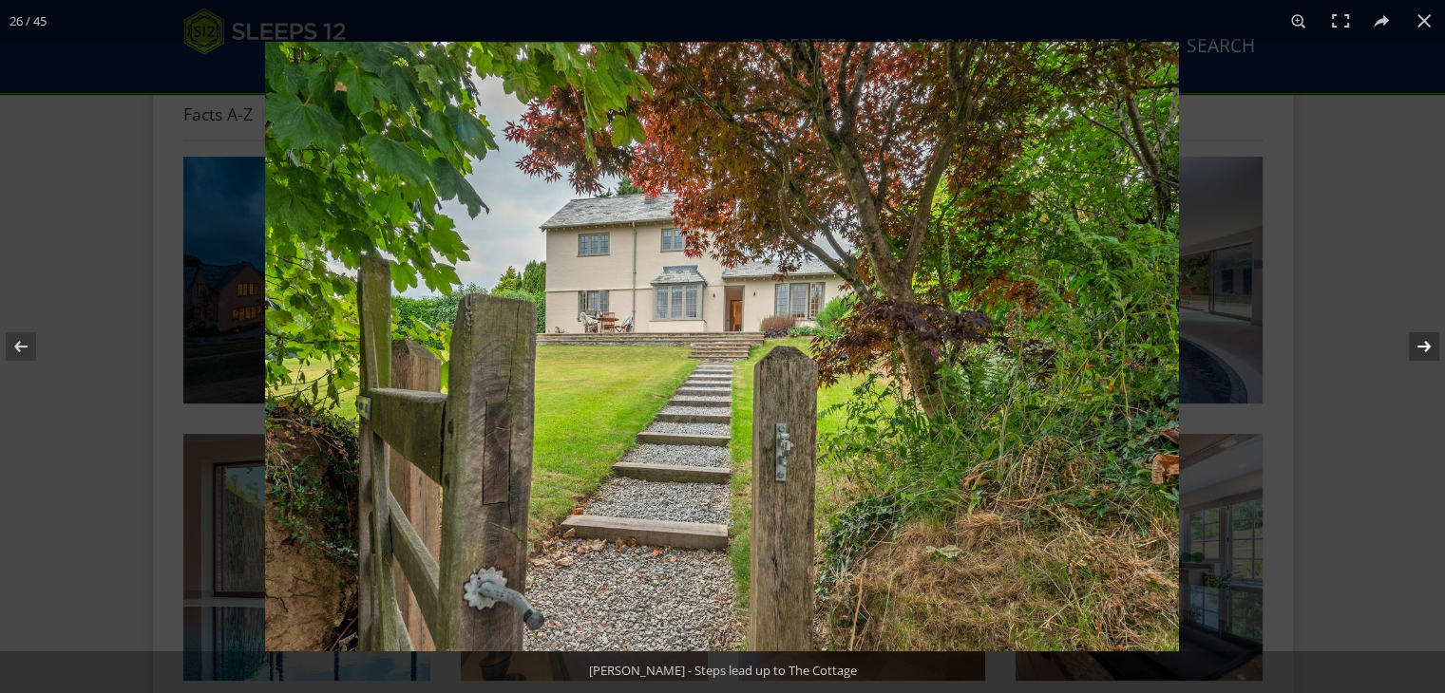
click at [1423, 343] on button at bounding box center [1411, 346] width 66 height 95
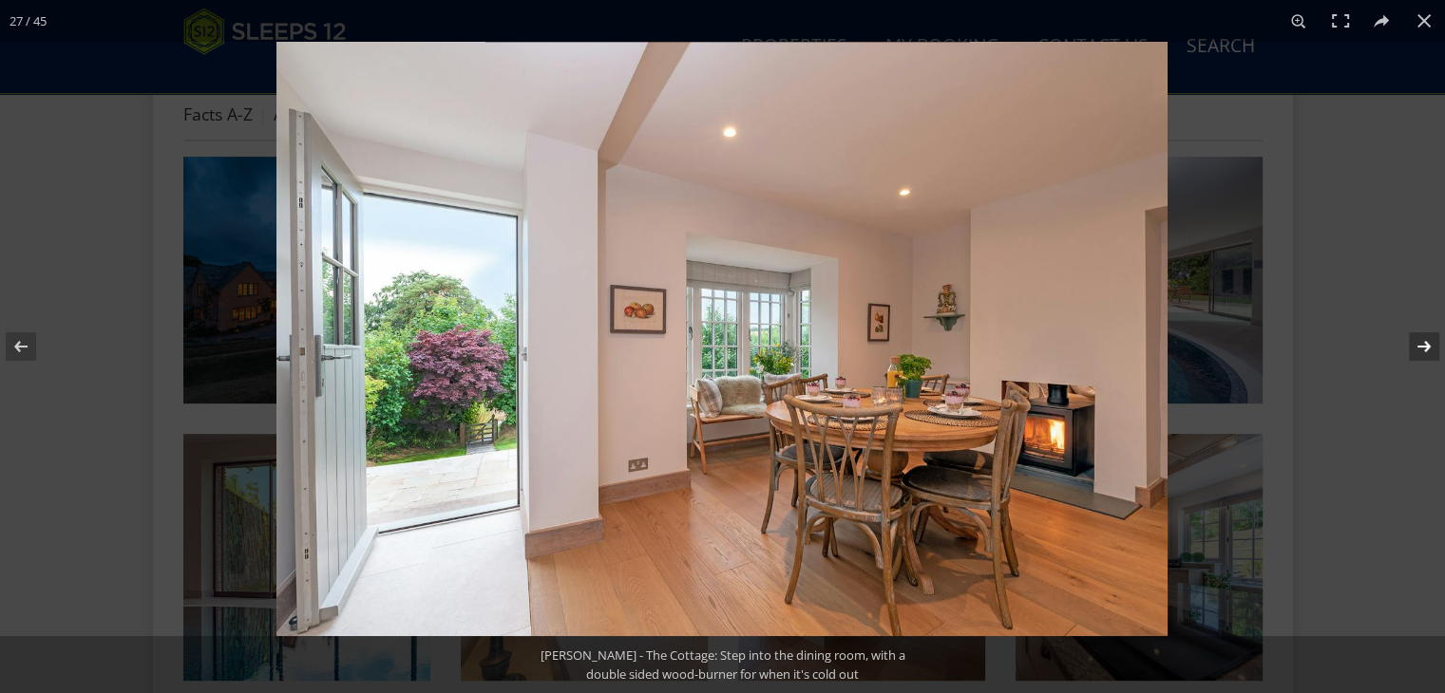
click at [1423, 343] on button at bounding box center [1411, 346] width 66 height 95
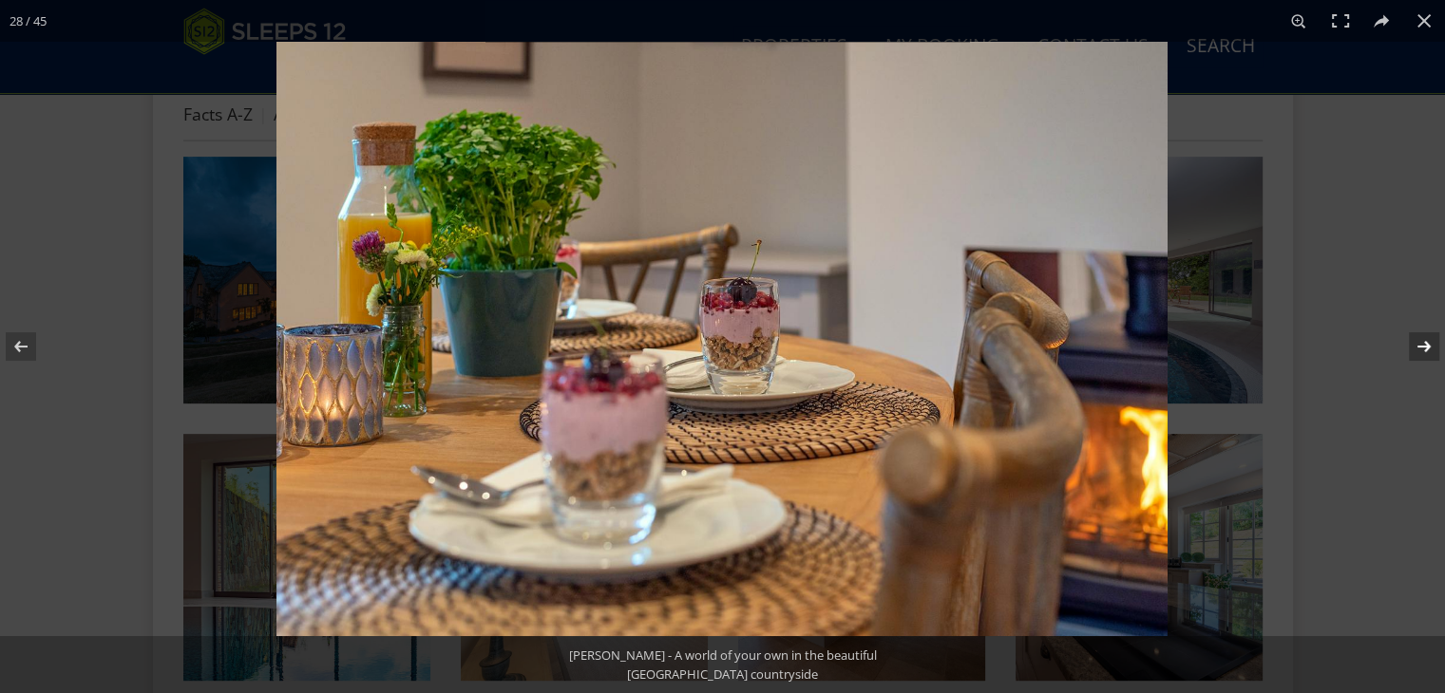
click at [1423, 343] on button at bounding box center [1411, 346] width 66 height 95
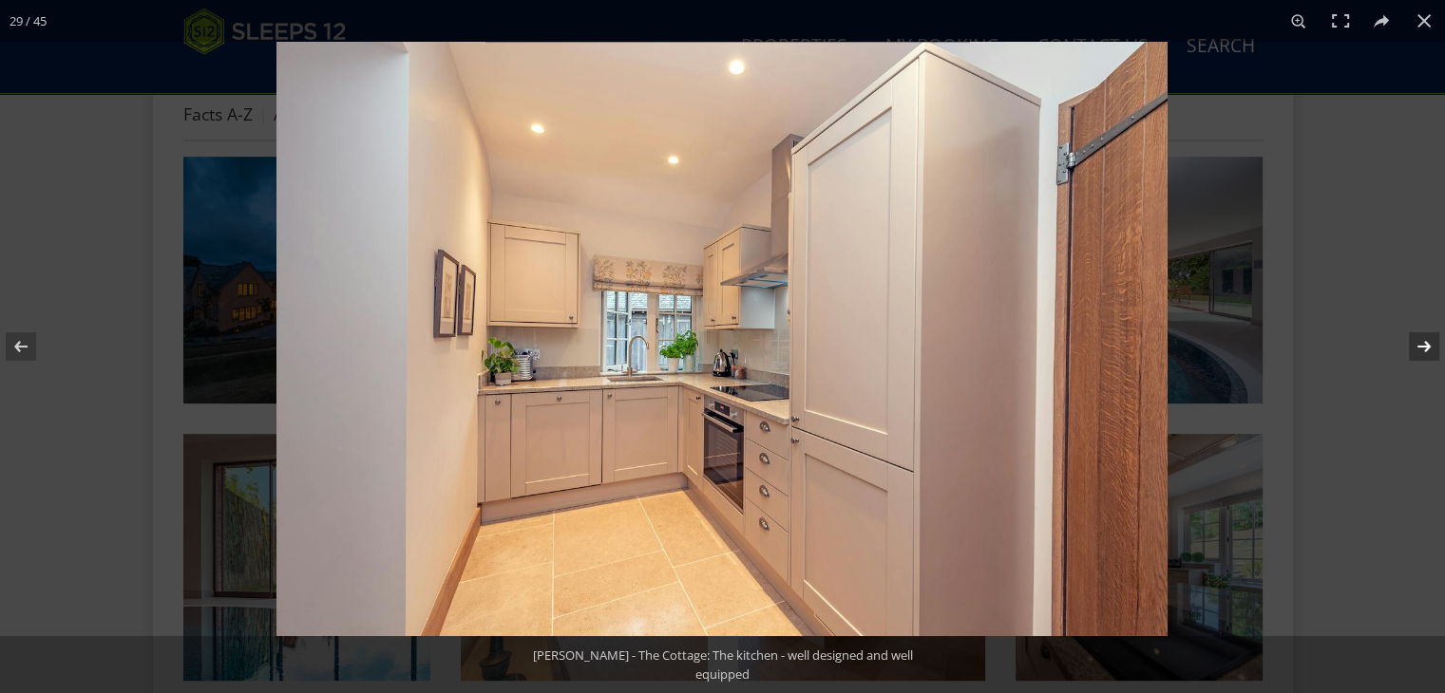
click at [1423, 343] on button at bounding box center [1411, 346] width 66 height 95
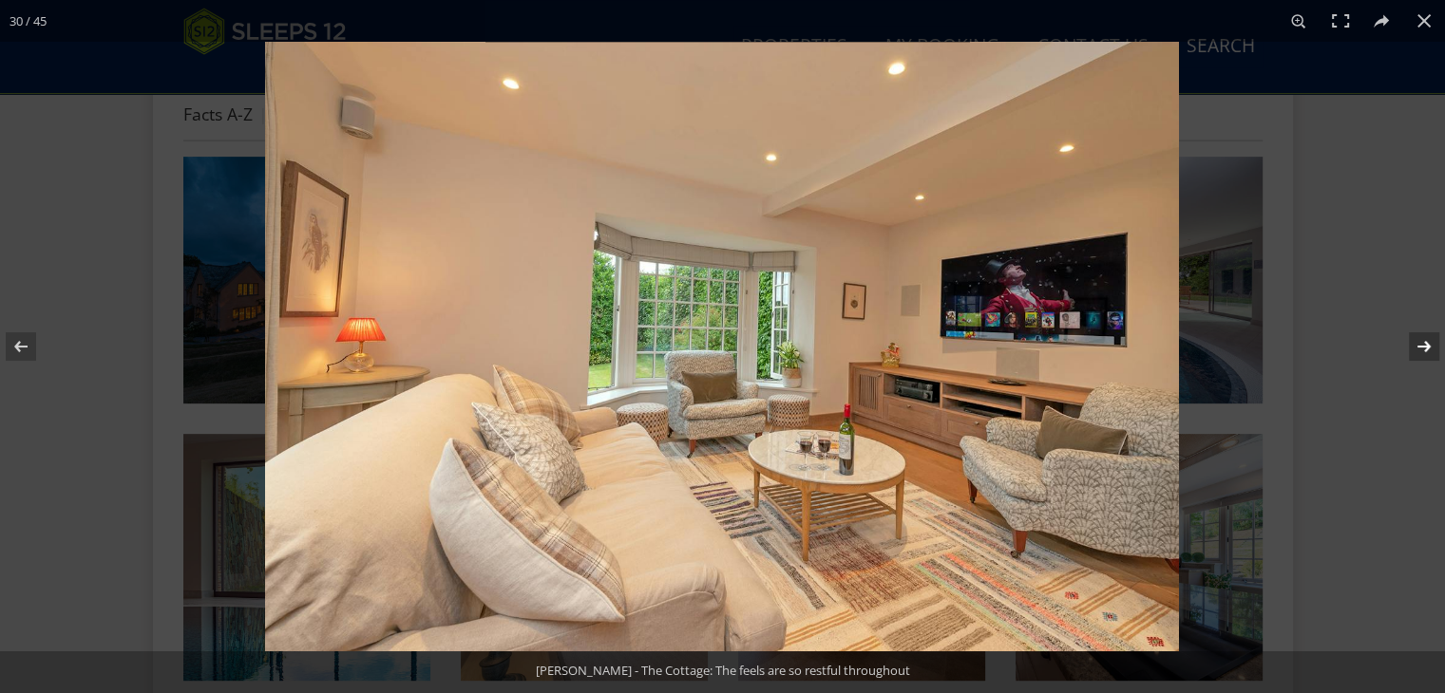
click at [1421, 343] on button at bounding box center [1411, 346] width 66 height 95
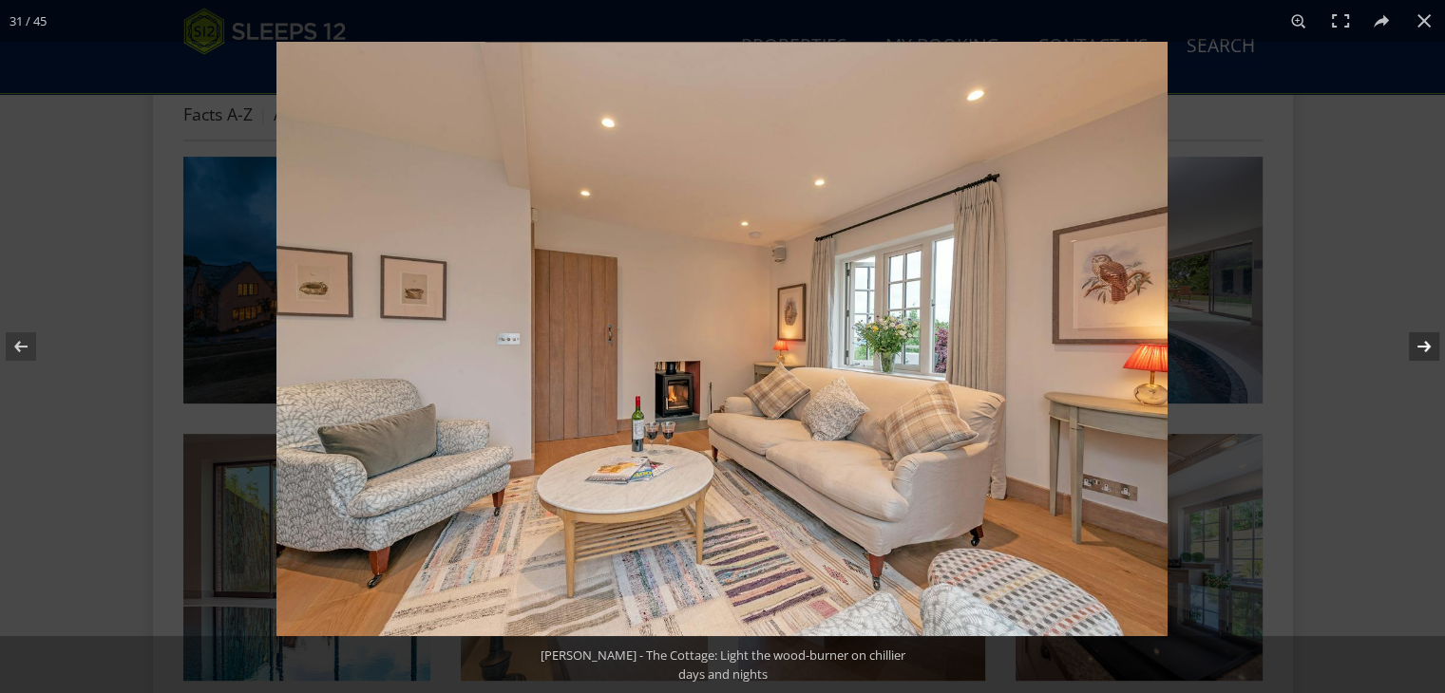
click at [1421, 343] on button at bounding box center [1411, 346] width 66 height 95
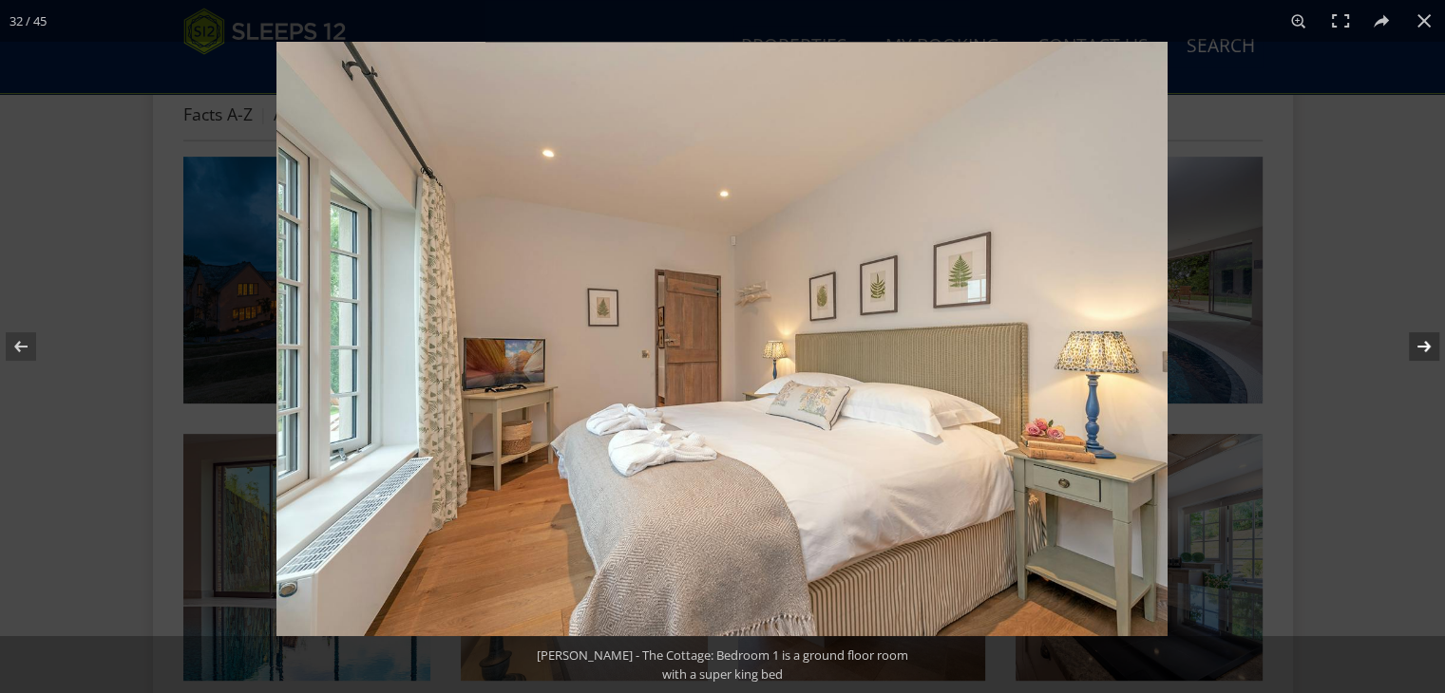
click at [1421, 343] on button at bounding box center [1411, 346] width 66 height 95
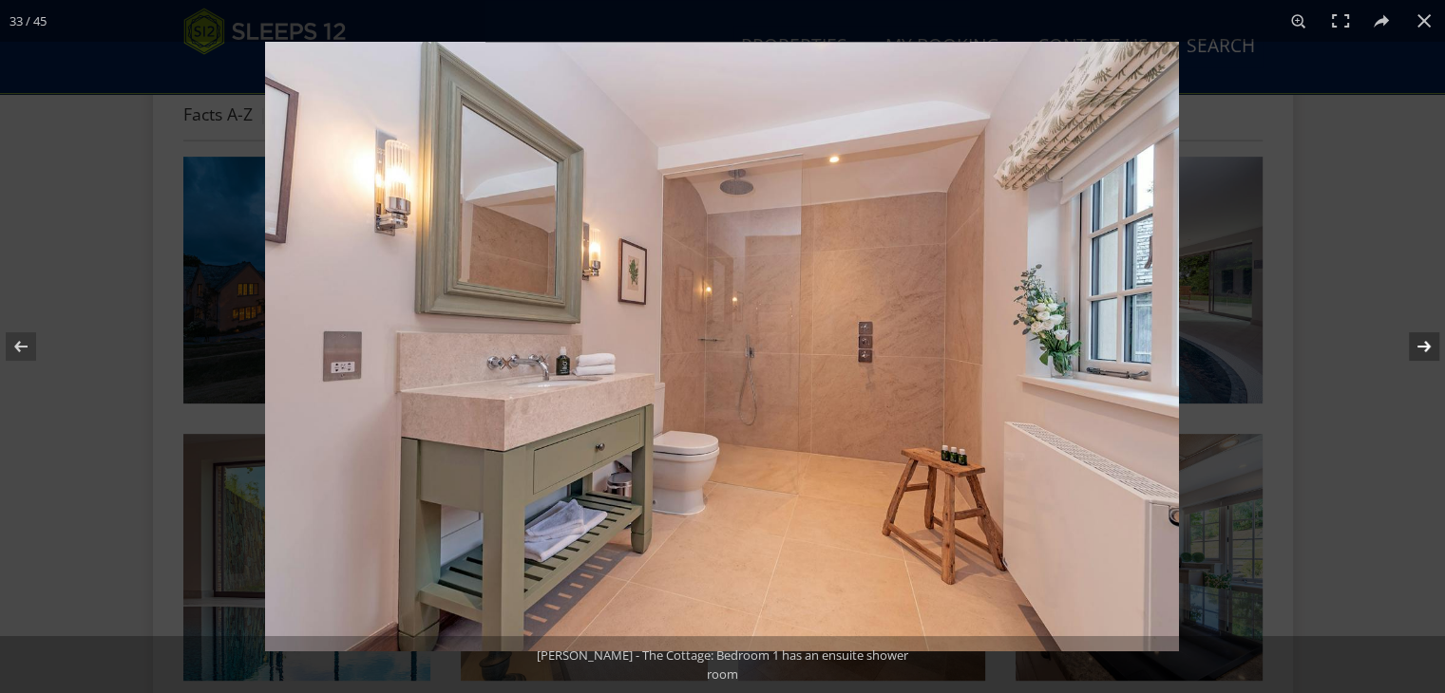
click at [1419, 341] on button at bounding box center [1411, 346] width 66 height 95
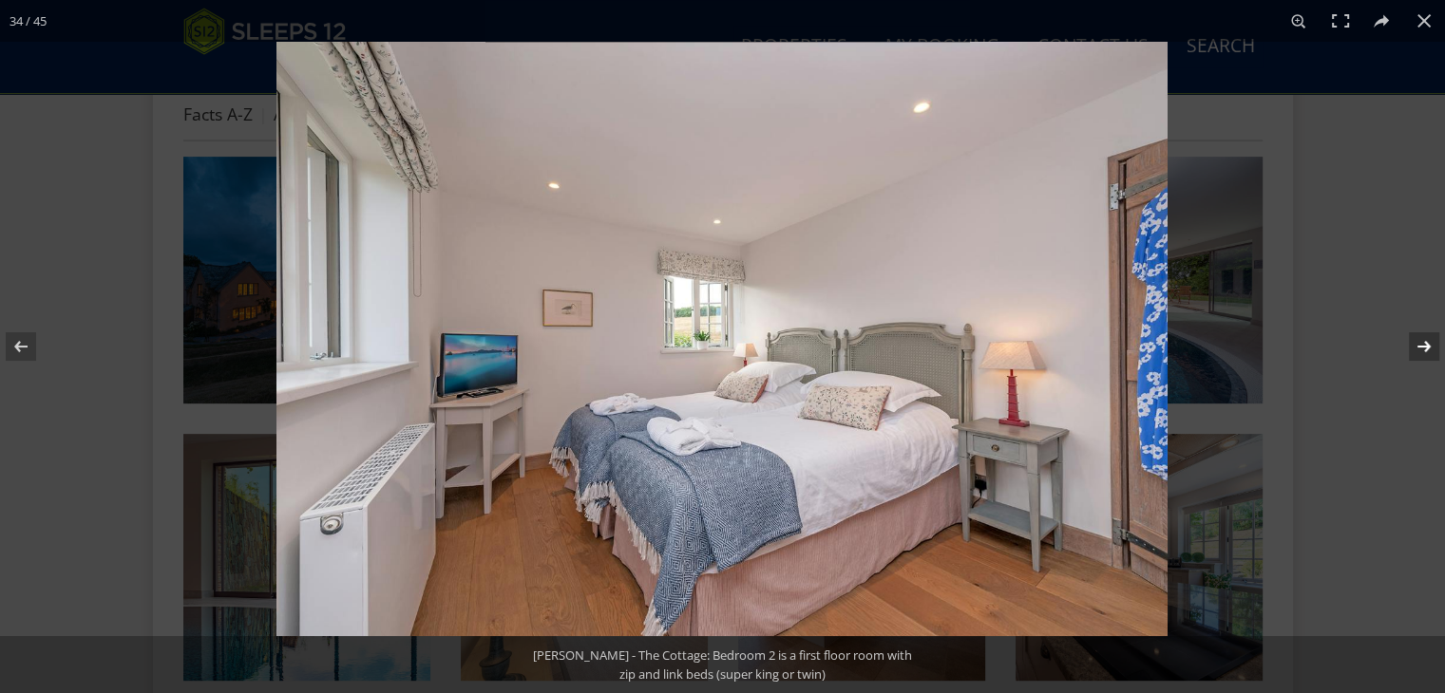
click at [1419, 341] on button at bounding box center [1411, 346] width 66 height 95
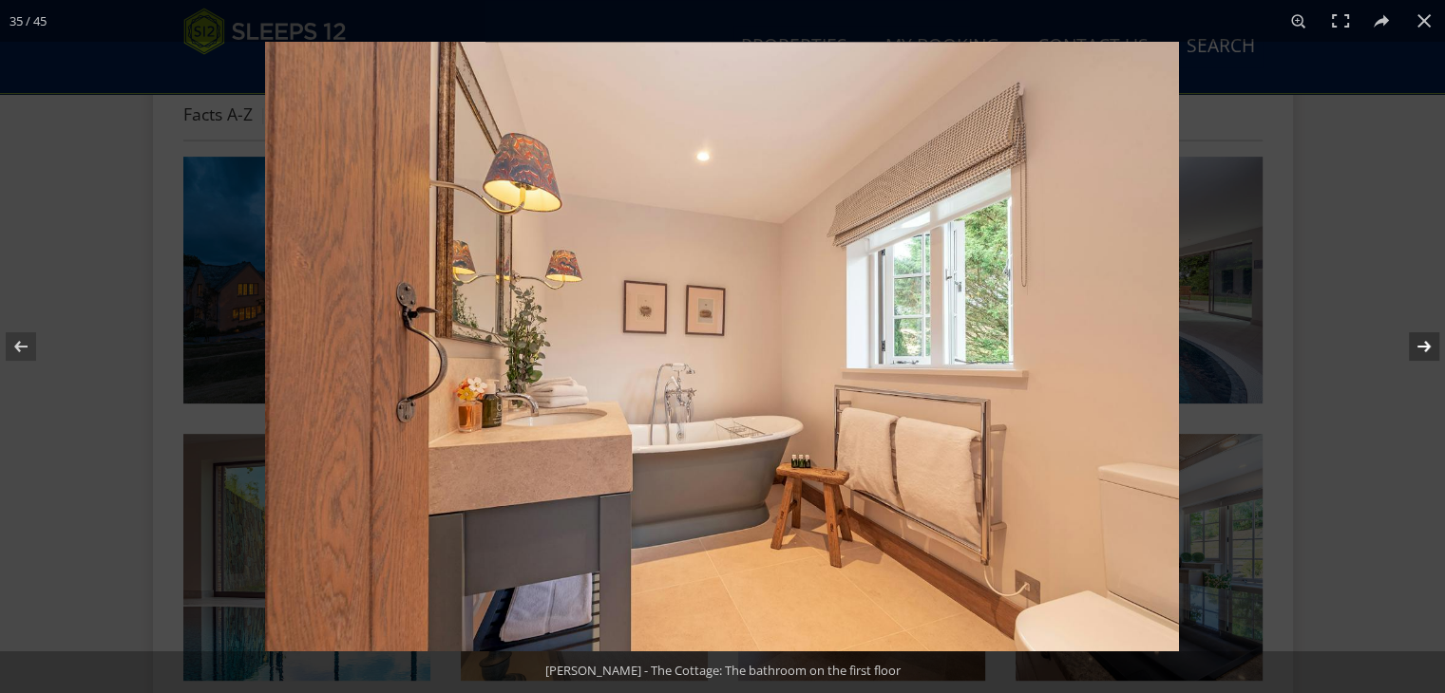
click at [1419, 340] on button at bounding box center [1411, 346] width 66 height 95
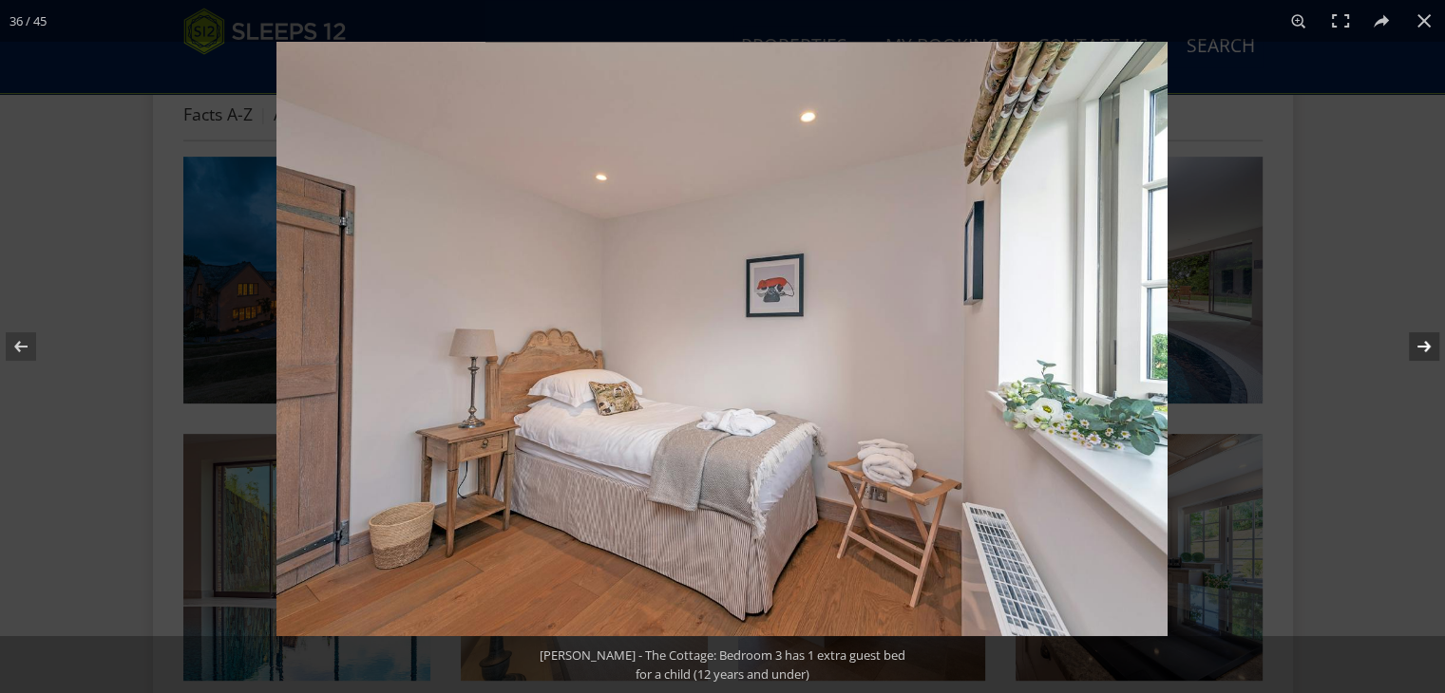
click at [1419, 340] on button at bounding box center [1411, 346] width 66 height 95
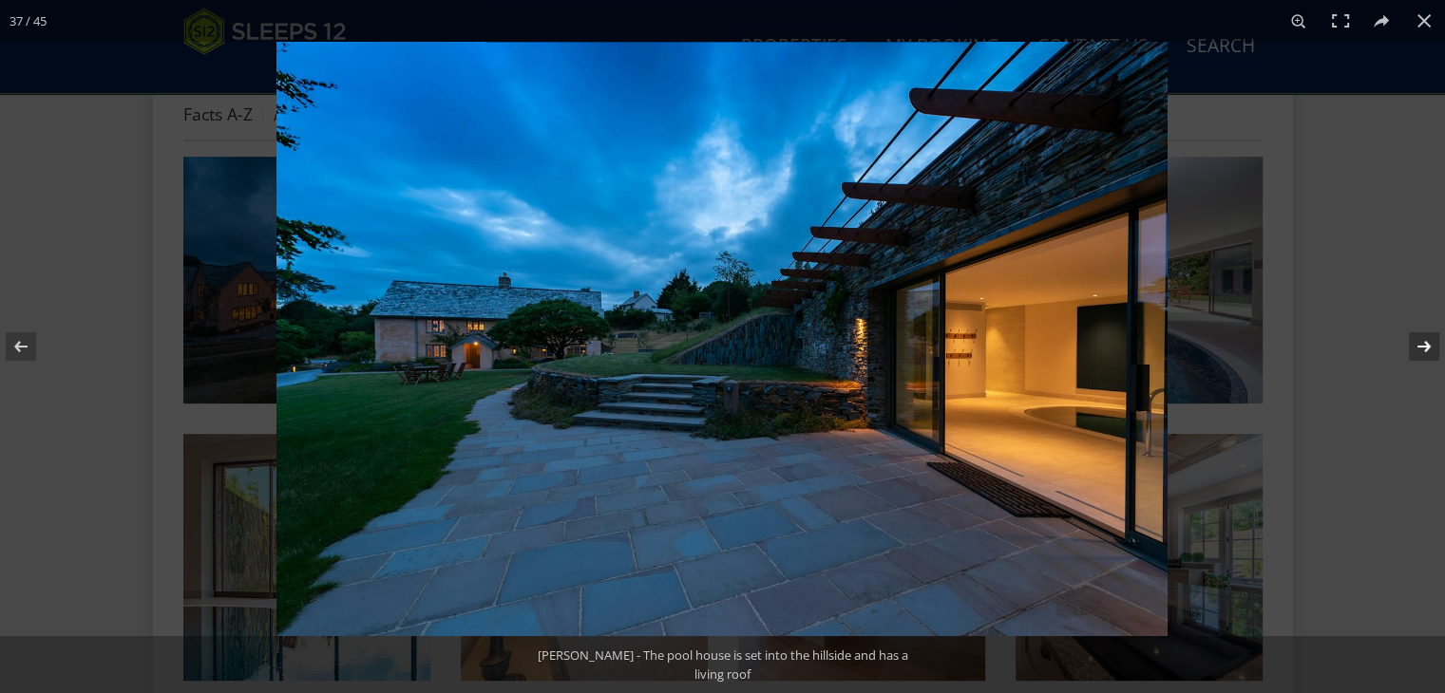
click at [1419, 340] on button at bounding box center [1411, 346] width 66 height 95
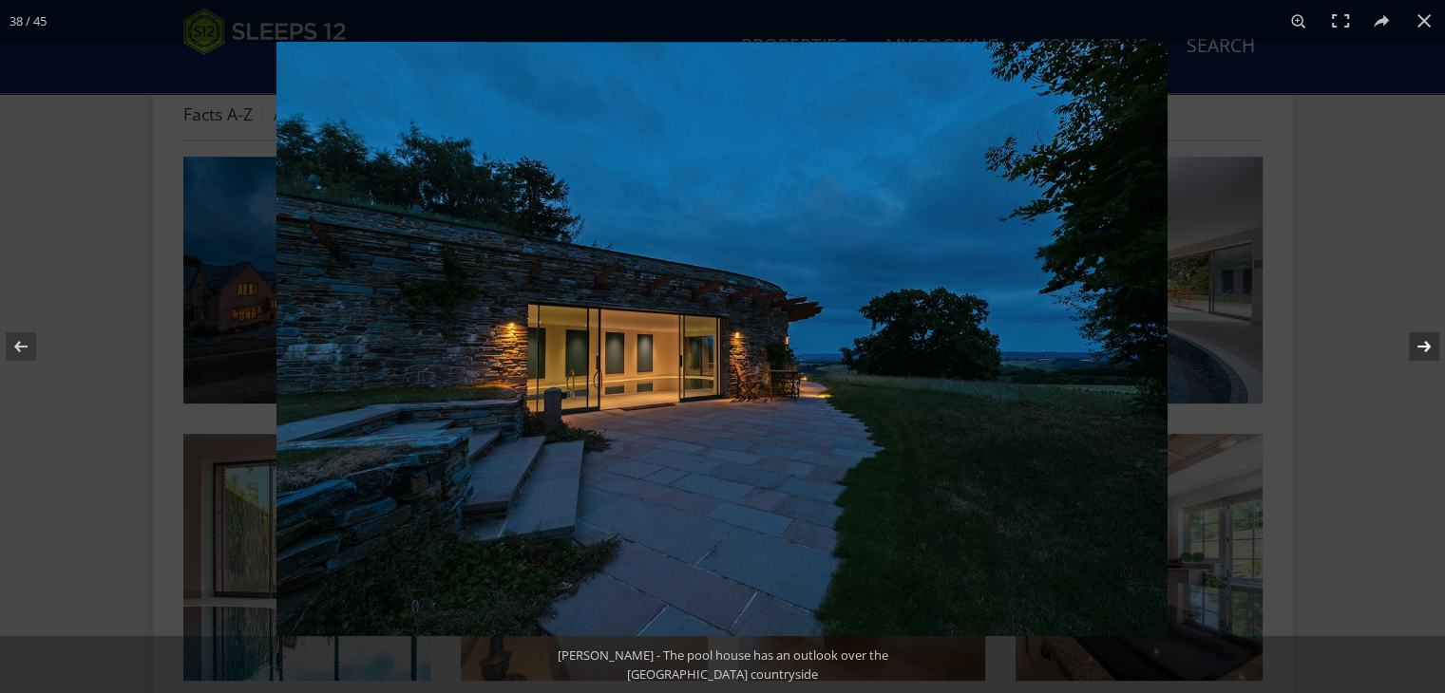
click at [1419, 340] on button at bounding box center [1411, 346] width 66 height 95
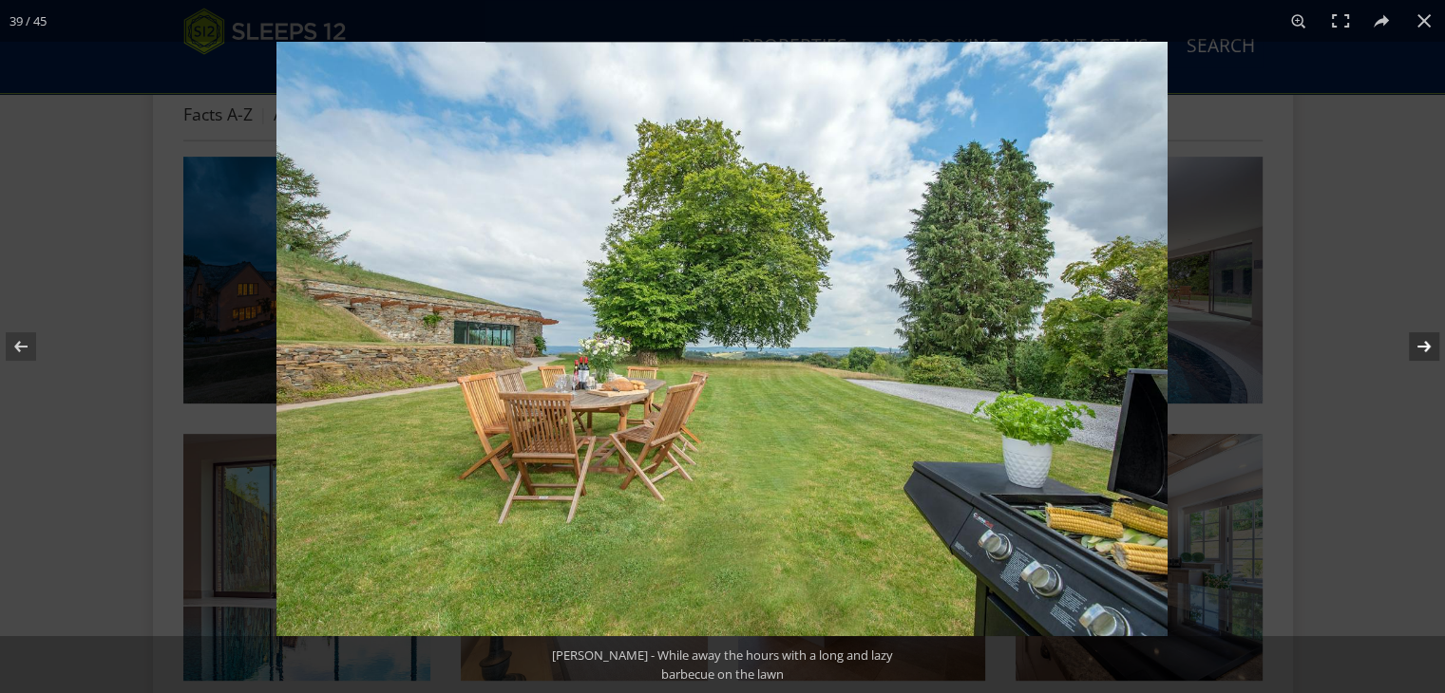
click at [1419, 340] on button at bounding box center [1411, 346] width 66 height 95
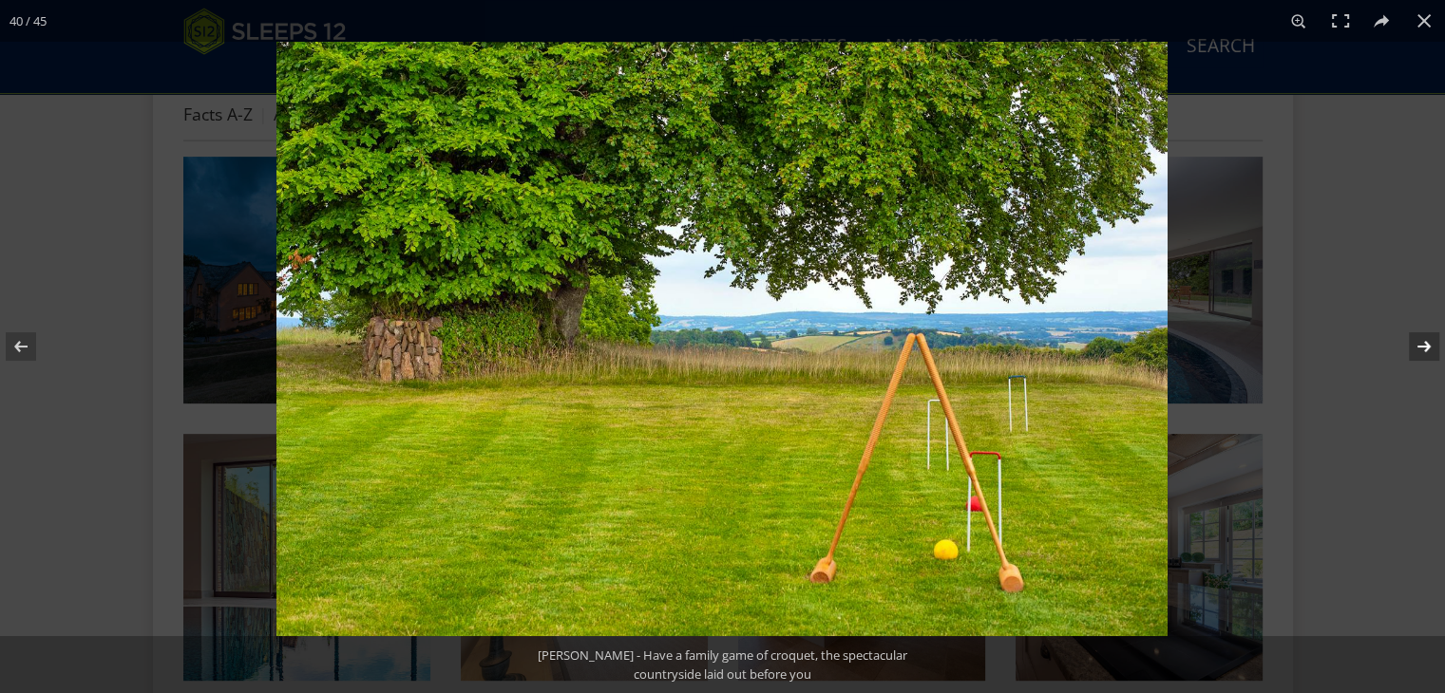
click at [1419, 340] on button at bounding box center [1411, 346] width 66 height 95
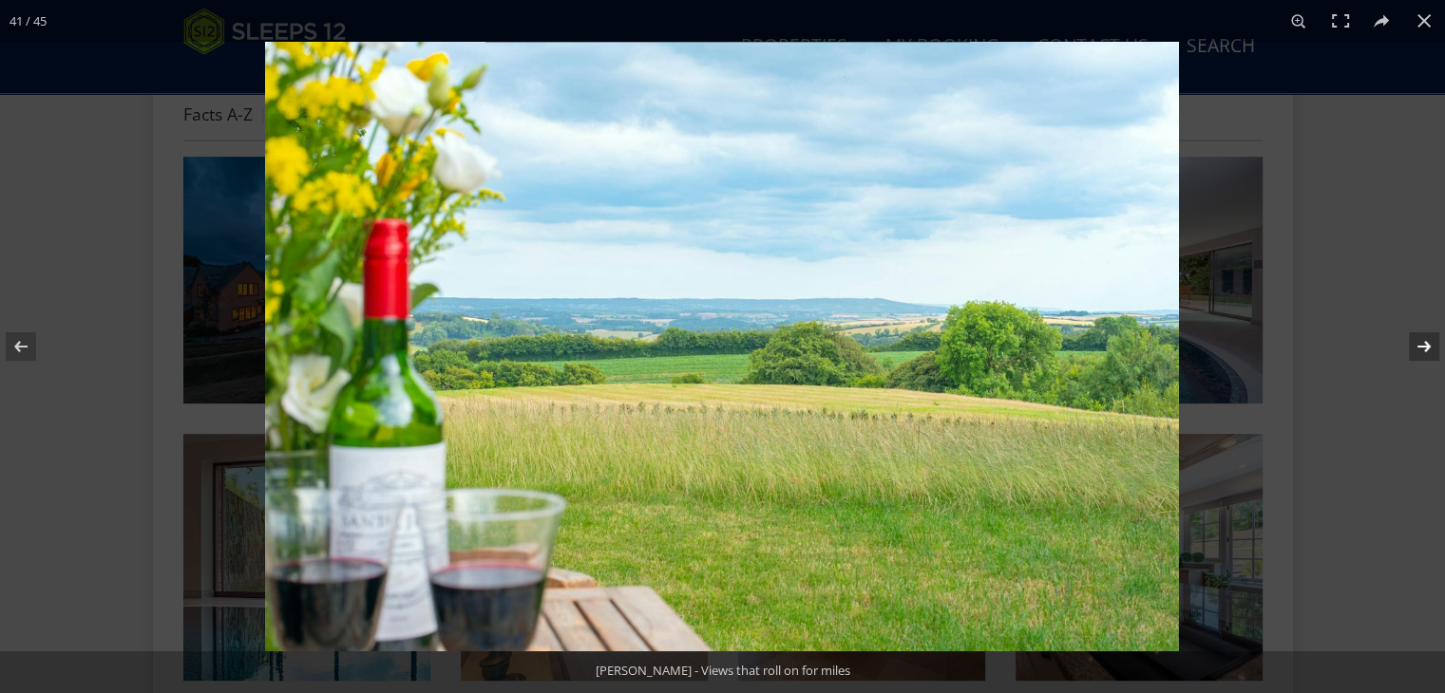
click at [1419, 340] on button at bounding box center [1411, 346] width 66 height 95
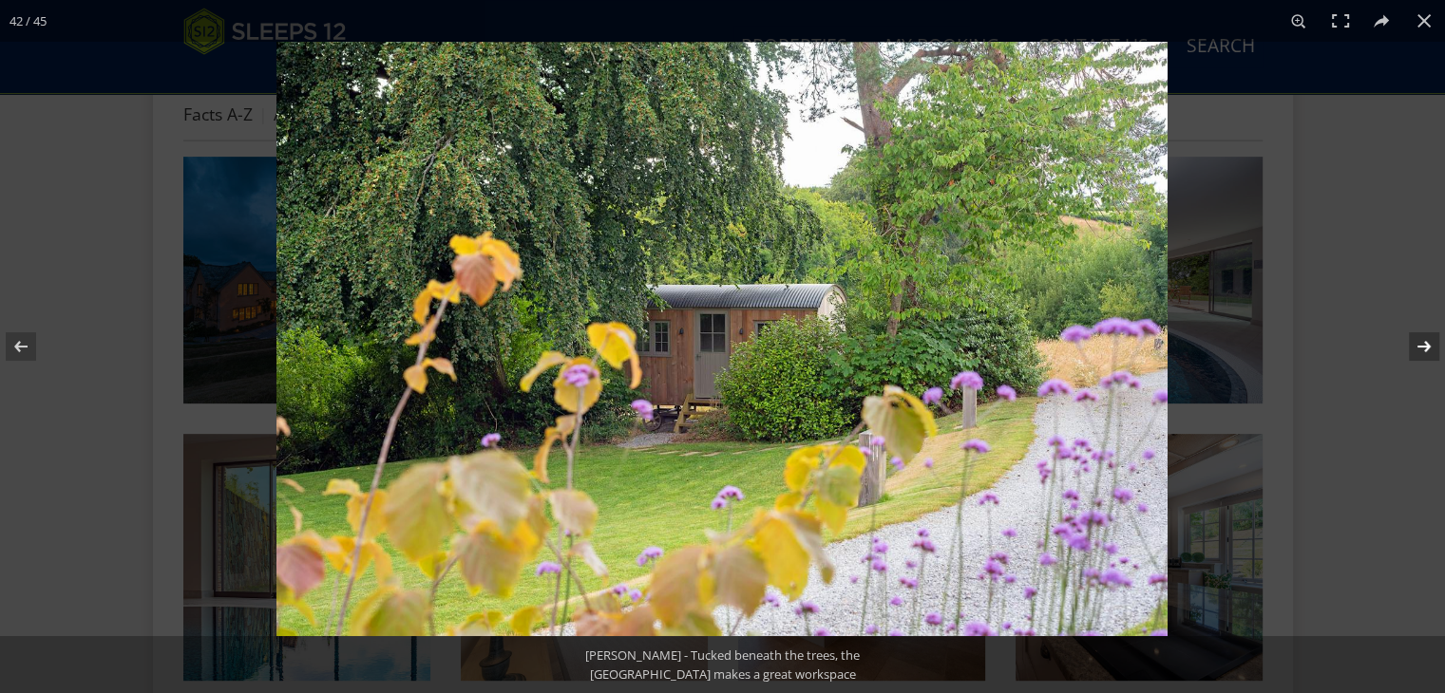
click at [1419, 340] on button at bounding box center [1411, 346] width 66 height 95
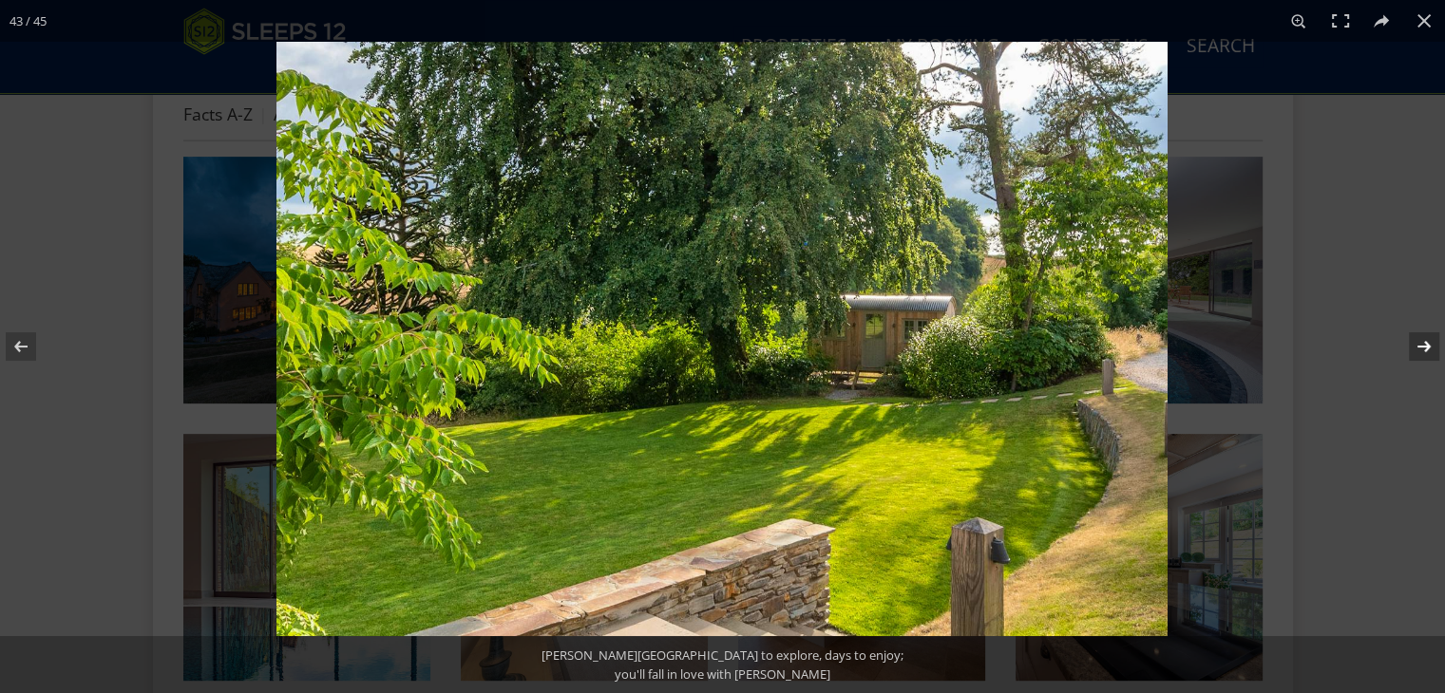
click at [1419, 340] on button at bounding box center [1411, 346] width 66 height 95
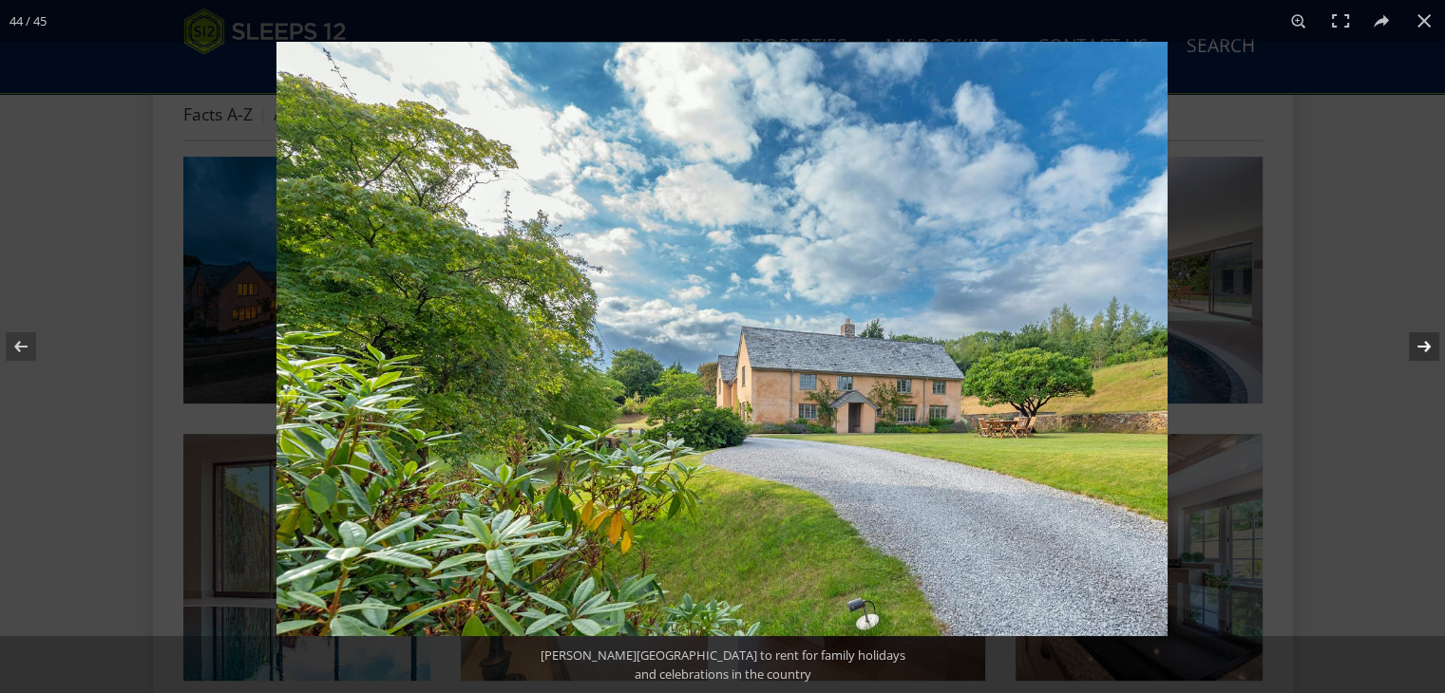
click at [1419, 340] on button at bounding box center [1411, 346] width 66 height 95
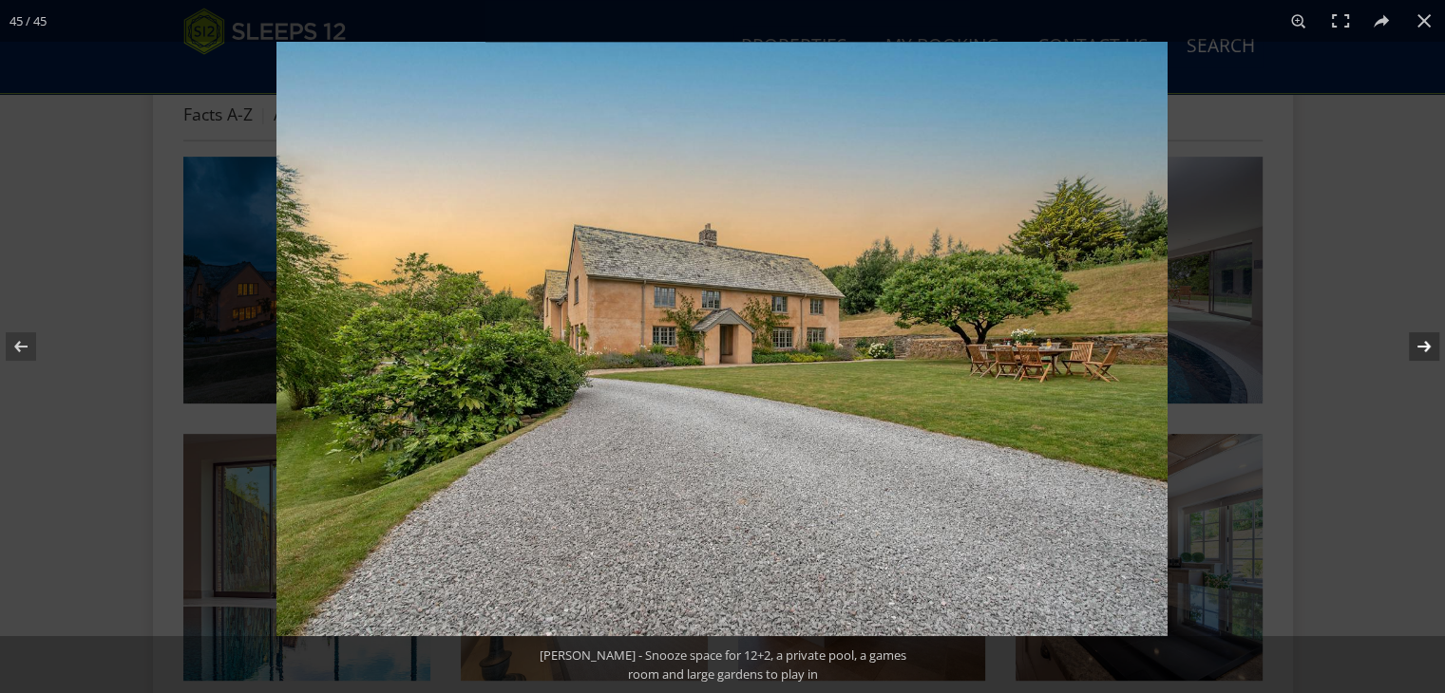
click at [1419, 340] on button at bounding box center [1411, 346] width 66 height 95
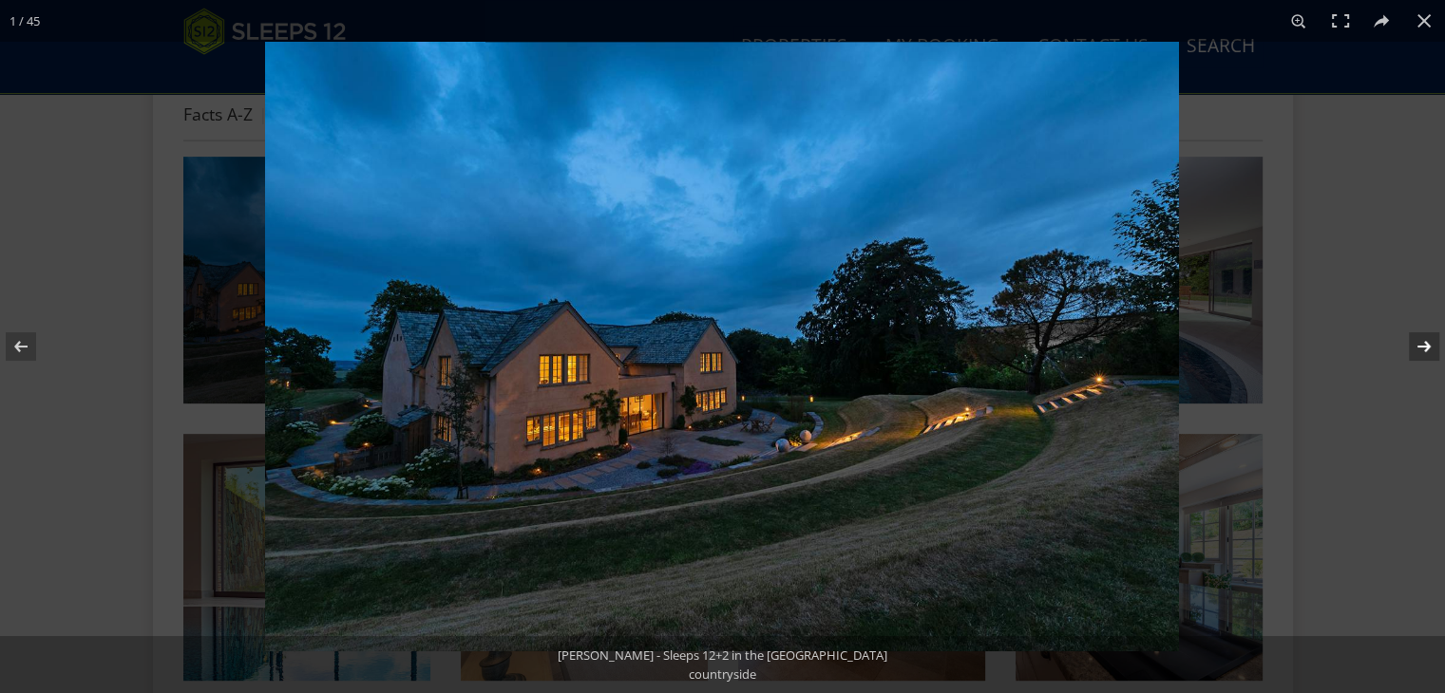
click at [1419, 340] on button at bounding box center [1411, 346] width 66 height 95
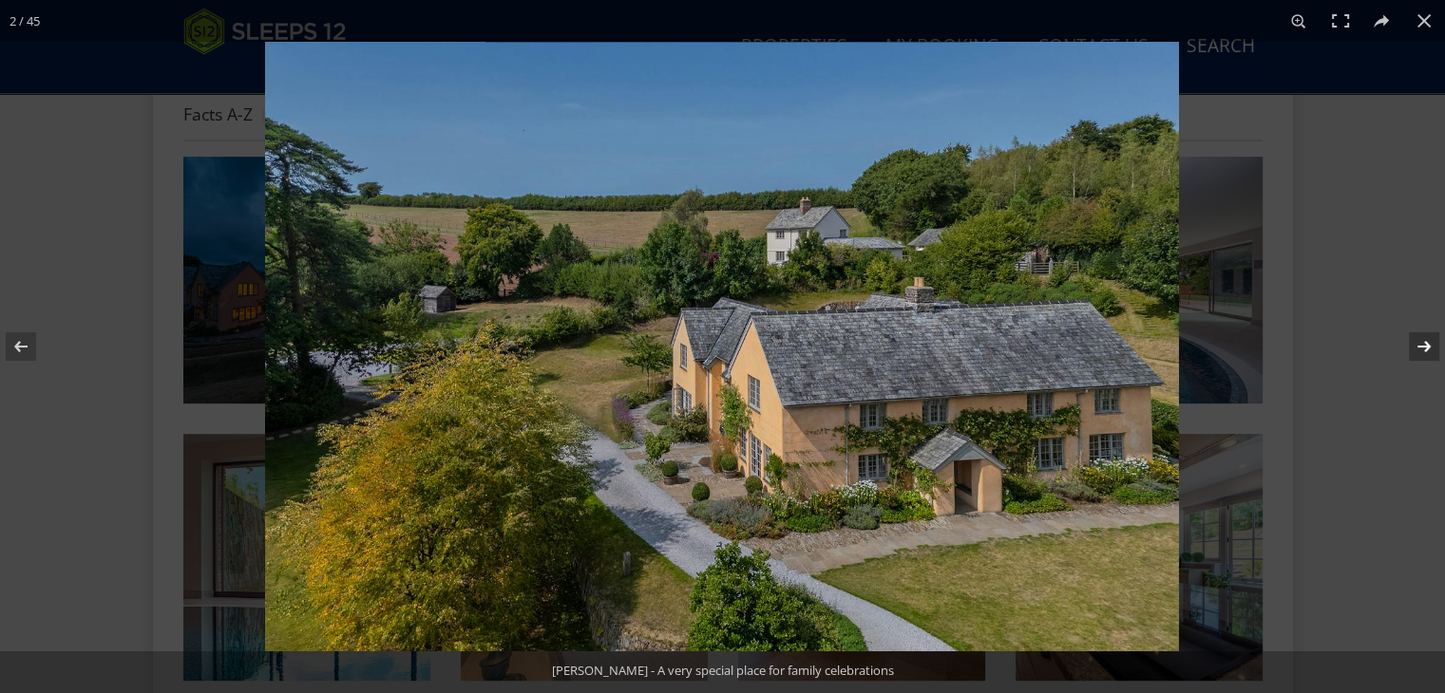
click at [1419, 340] on button at bounding box center [1411, 346] width 66 height 95
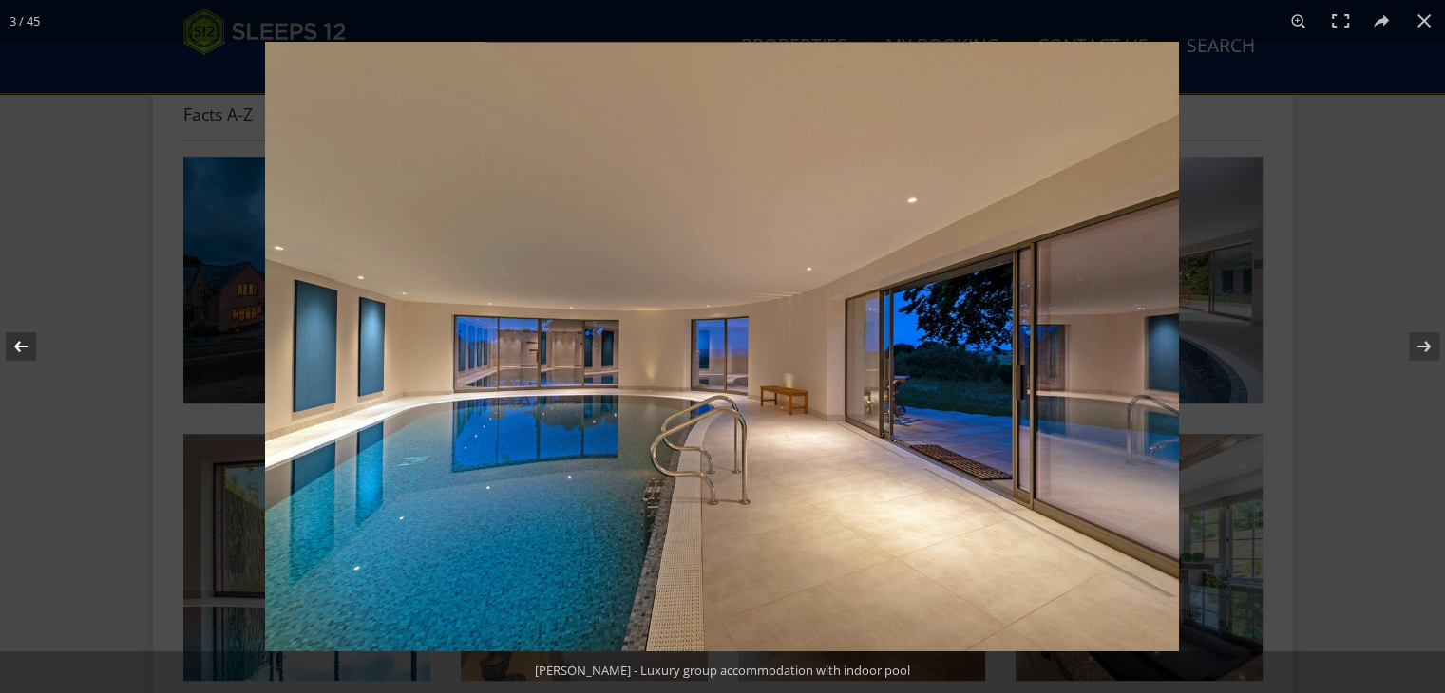
click at [26, 339] on button at bounding box center [33, 346] width 66 height 95
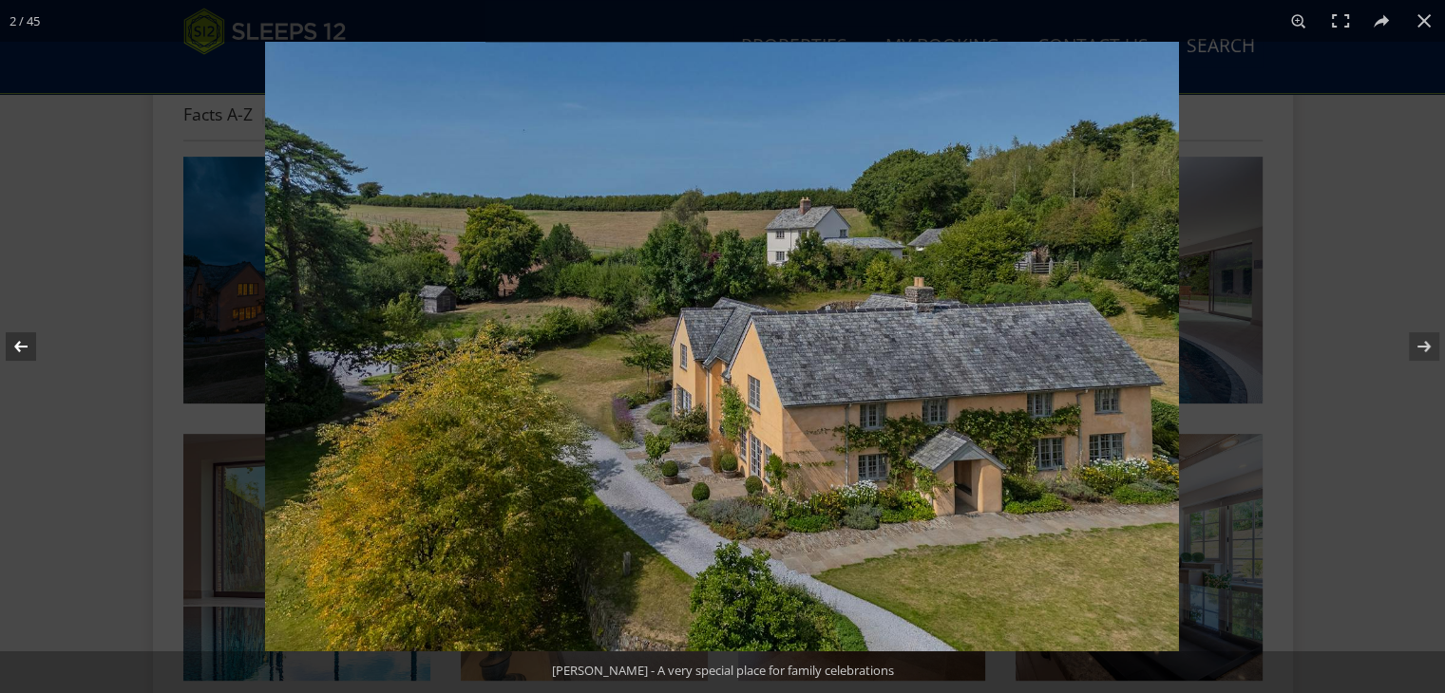
click at [26, 339] on button at bounding box center [33, 346] width 66 height 95
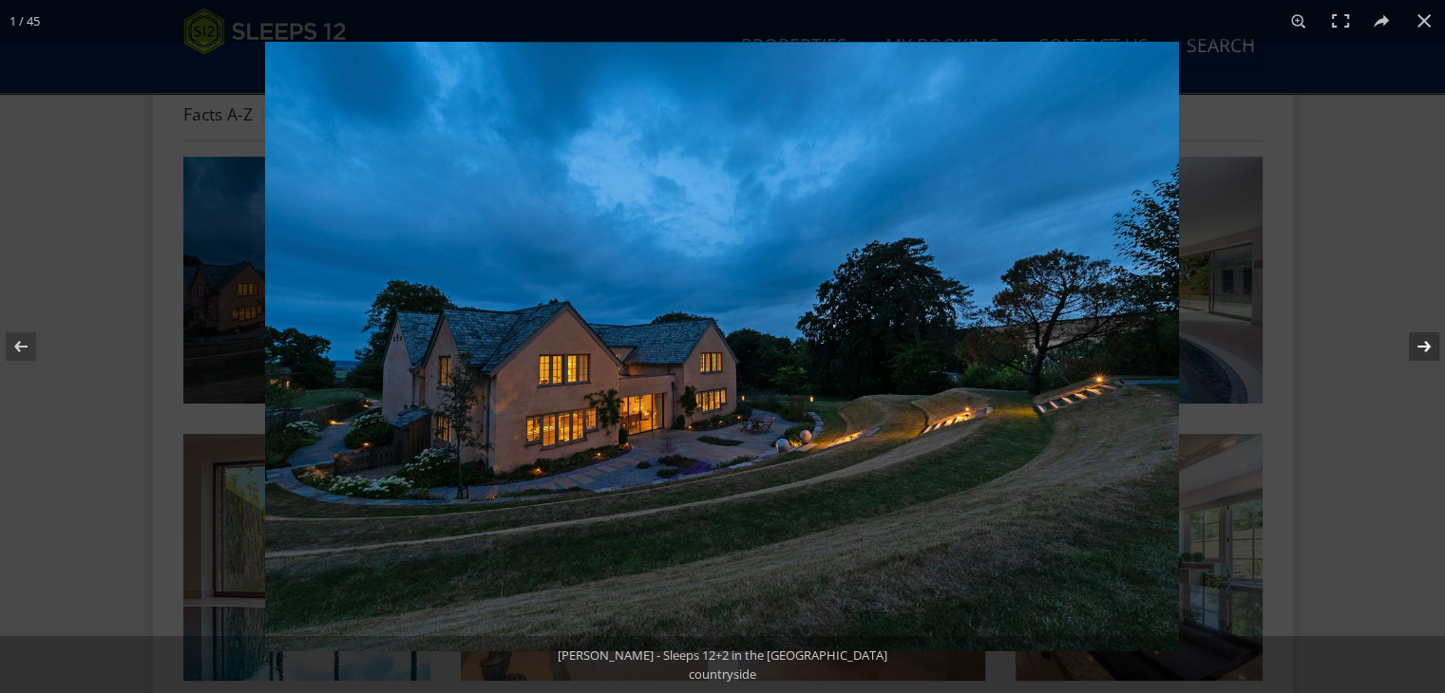
click at [1427, 348] on button at bounding box center [1411, 346] width 66 height 95
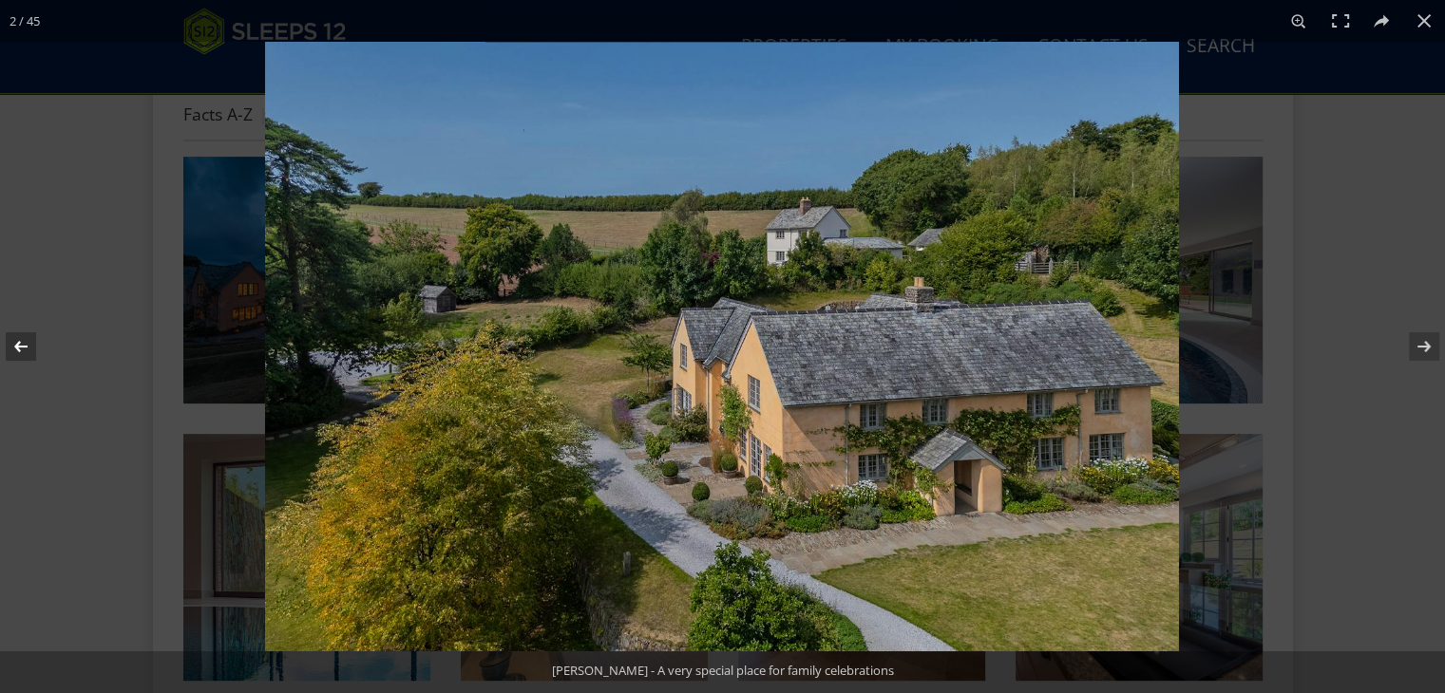
click at [19, 350] on button at bounding box center [33, 346] width 66 height 95
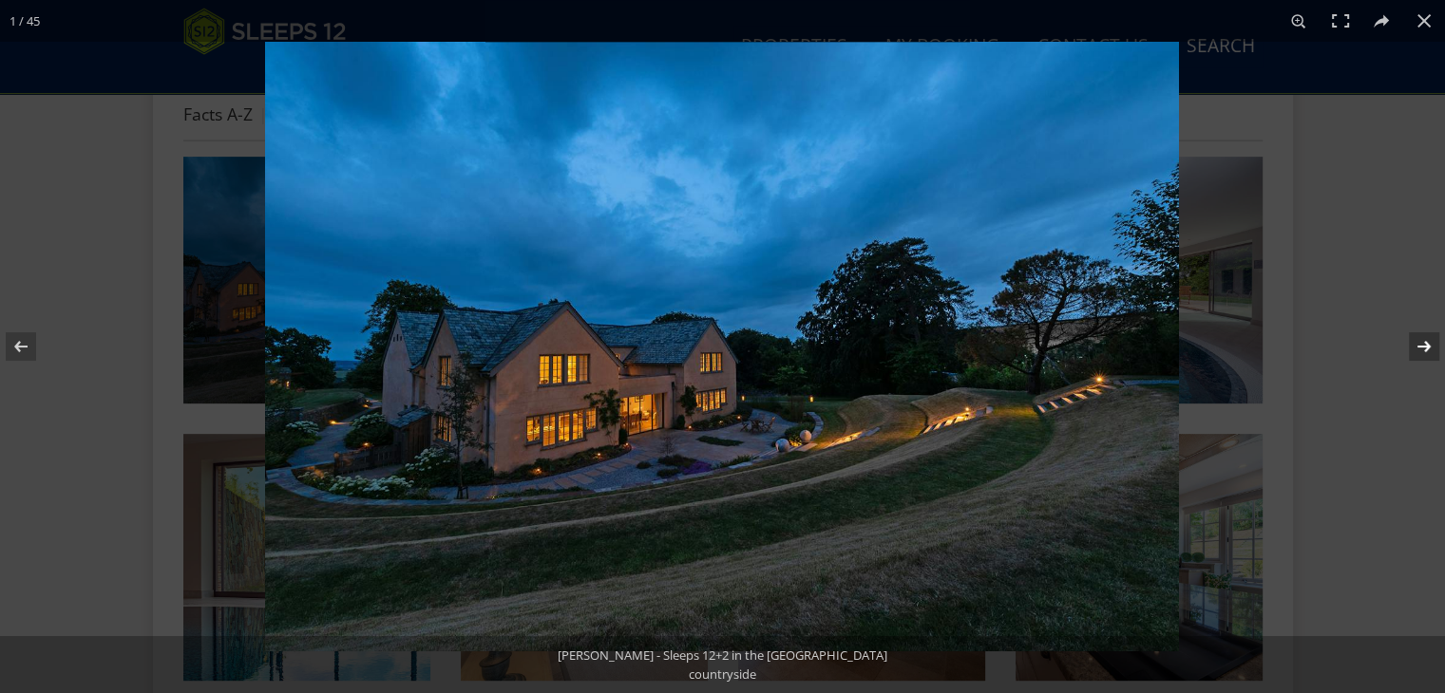
click at [1429, 353] on button at bounding box center [1411, 346] width 66 height 95
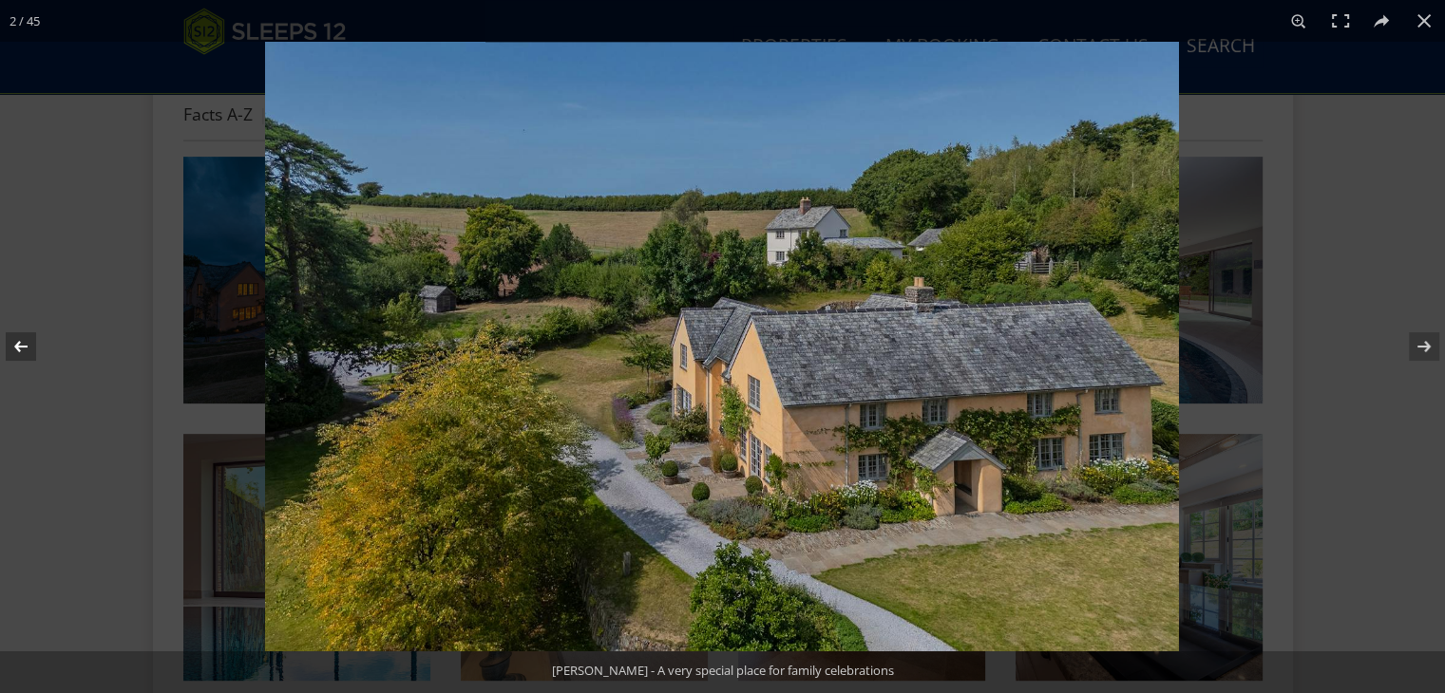
click at [31, 341] on button at bounding box center [33, 346] width 66 height 95
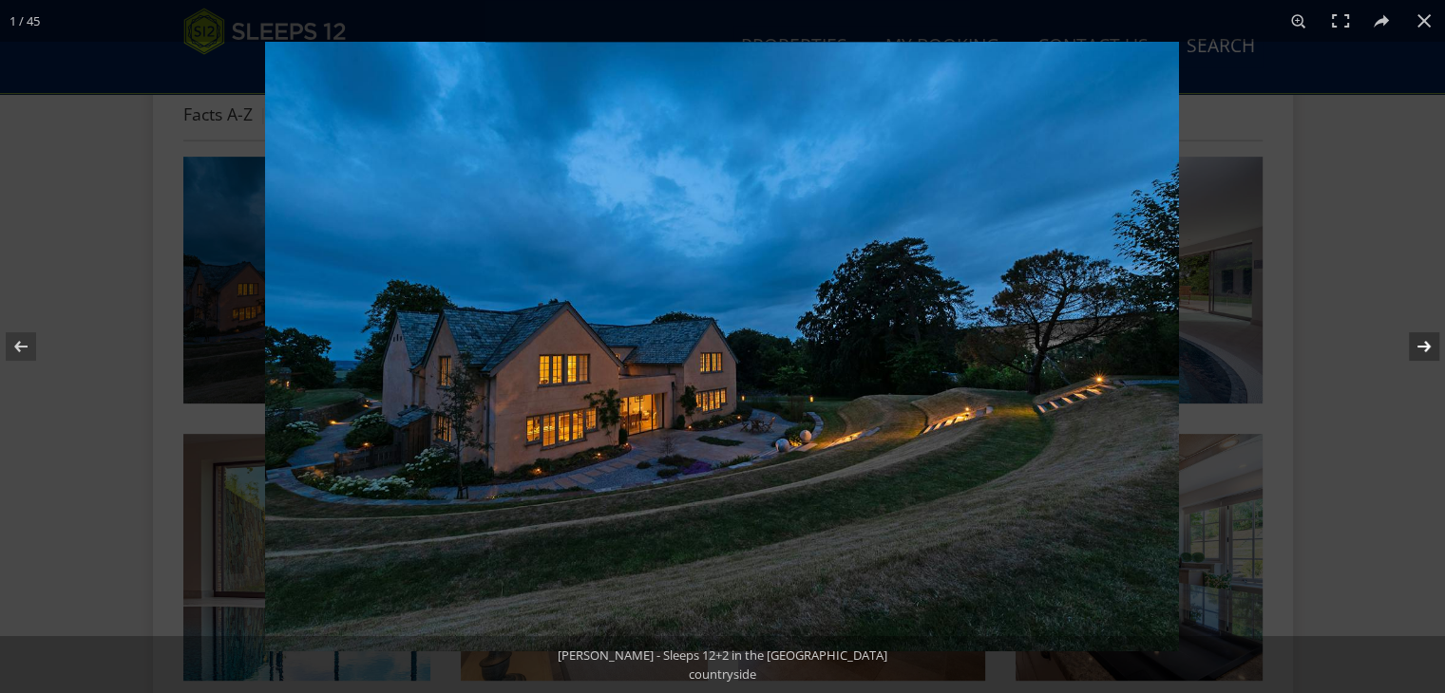
click at [1416, 354] on button at bounding box center [1411, 346] width 66 height 95
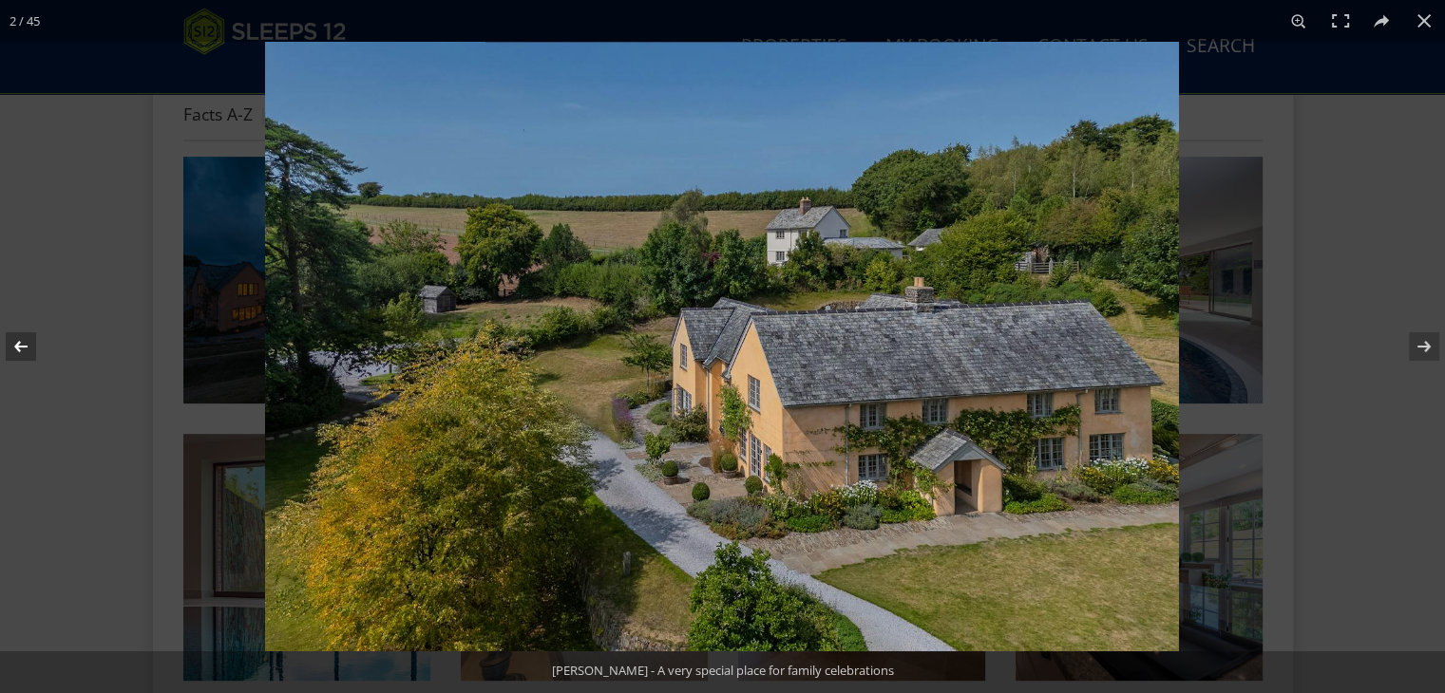
click at [40, 331] on button at bounding box center [33, 346] width 66 height 95
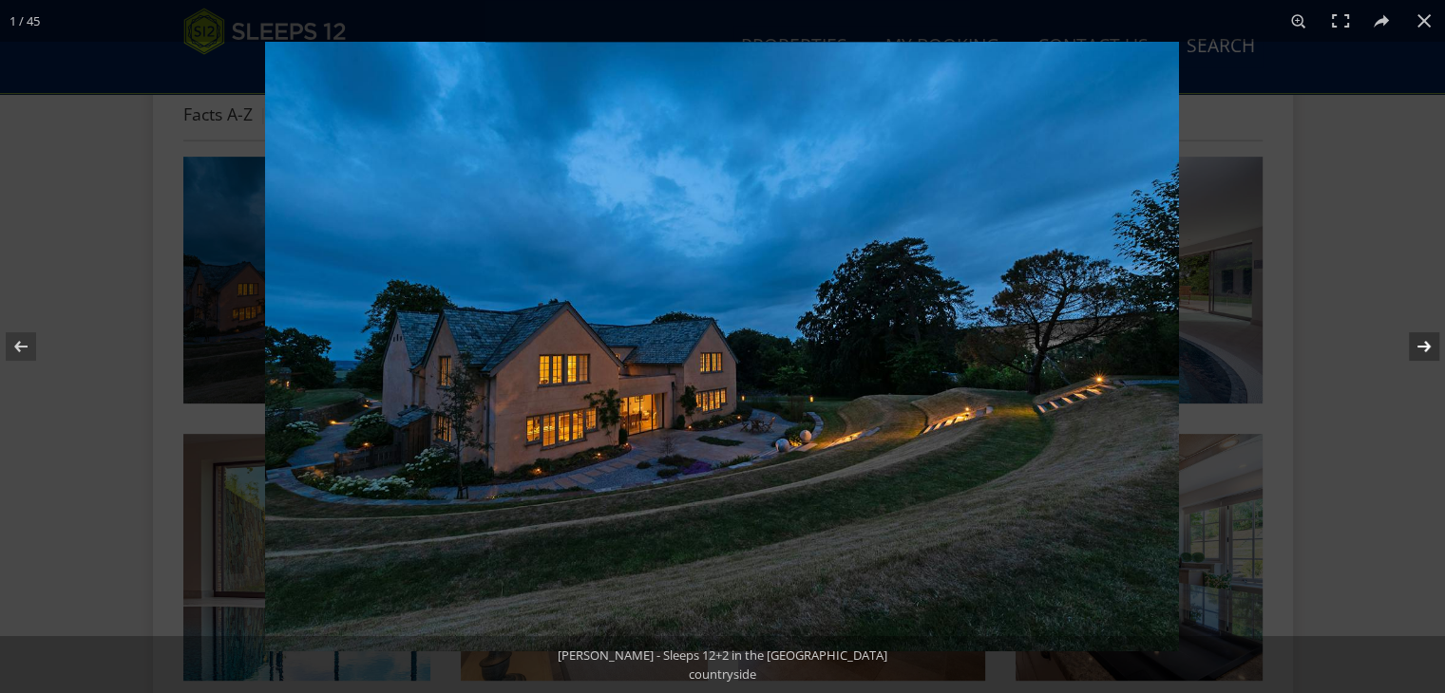
click at [1402, 343] on button at bounding box center [1411, 346] width 66 height 95
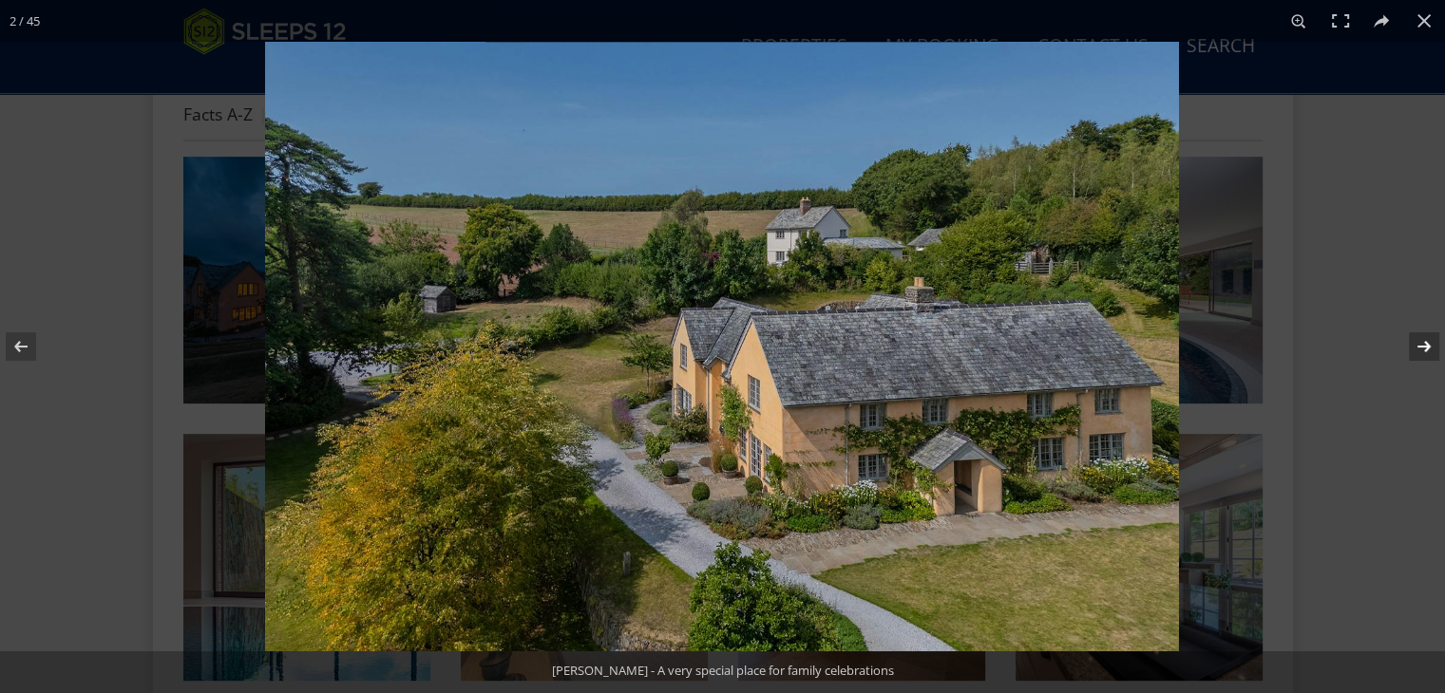
click at [1402, 343] on button at bounding box center [1411, 346] width 66 height 95
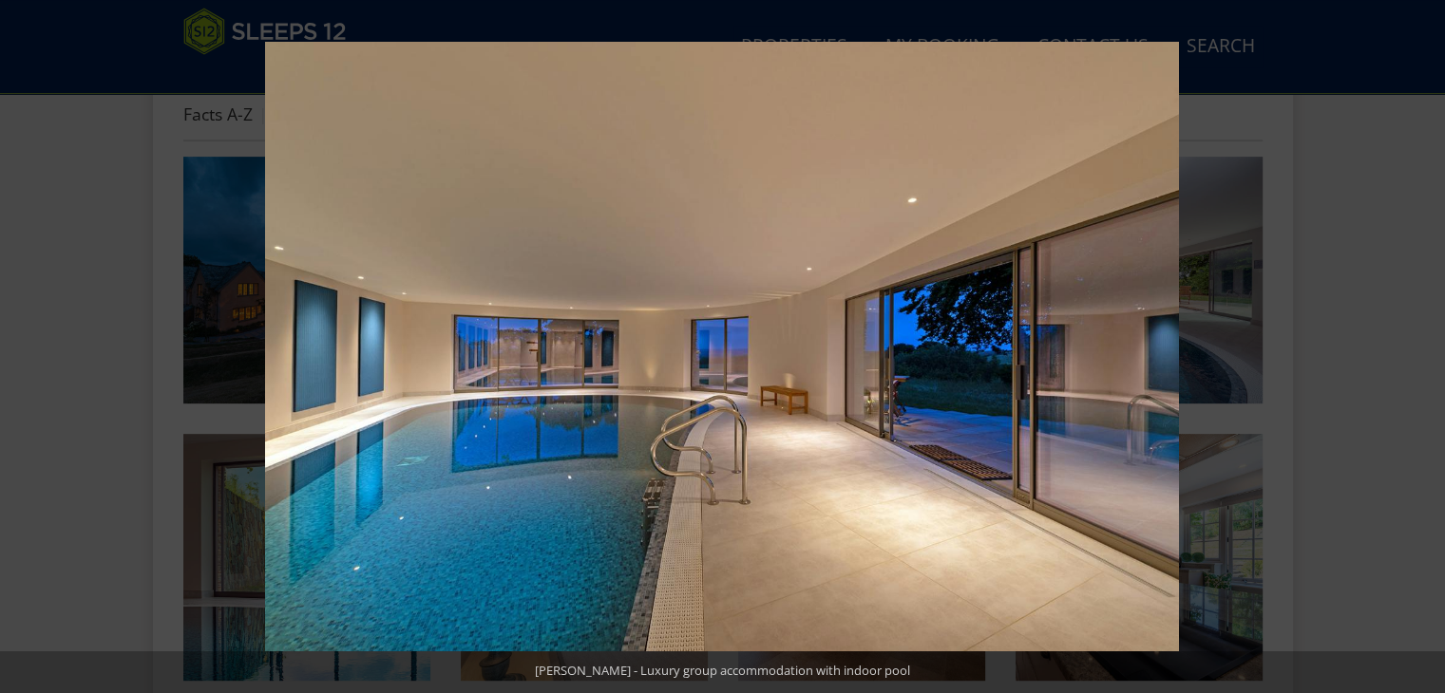
click at [1410, 343] on button at bounding box center [1411, 346] width 66 height 95
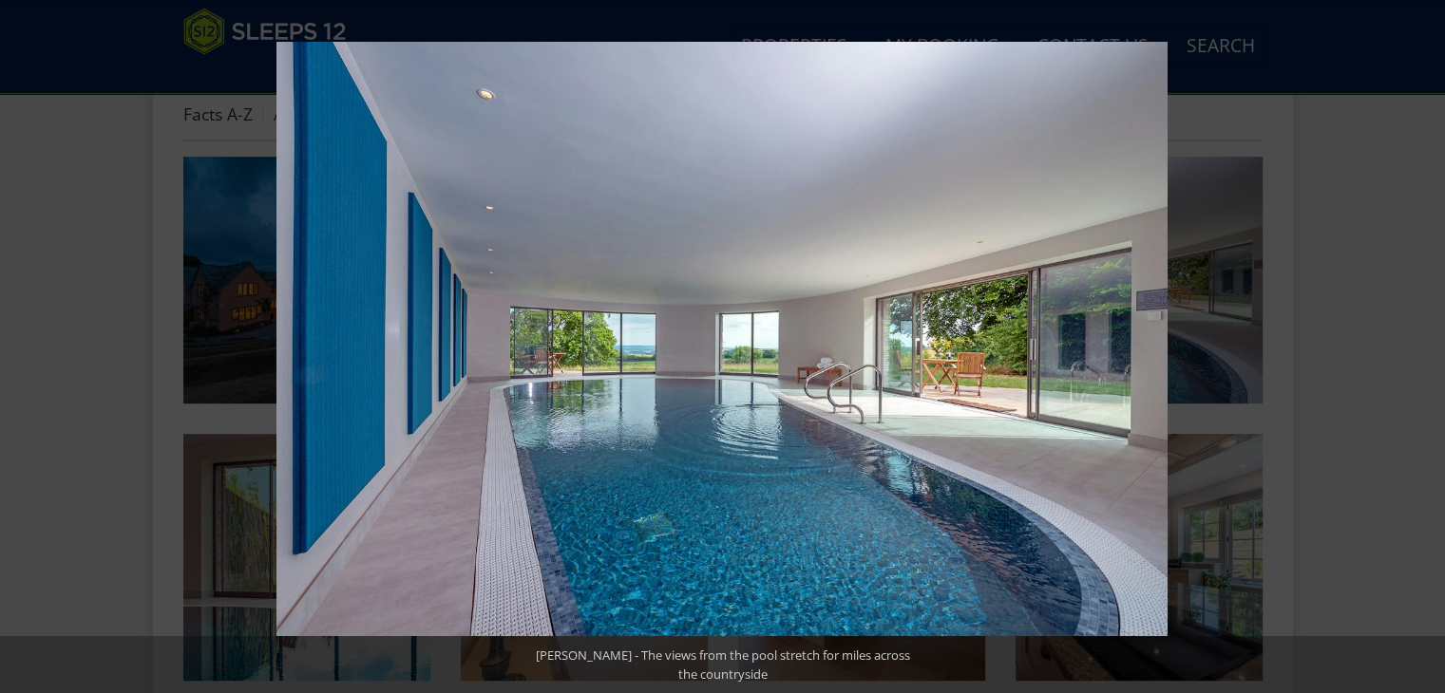
click at [1410, 343] on button at bounding box center [1411, 346] width 66 height 95
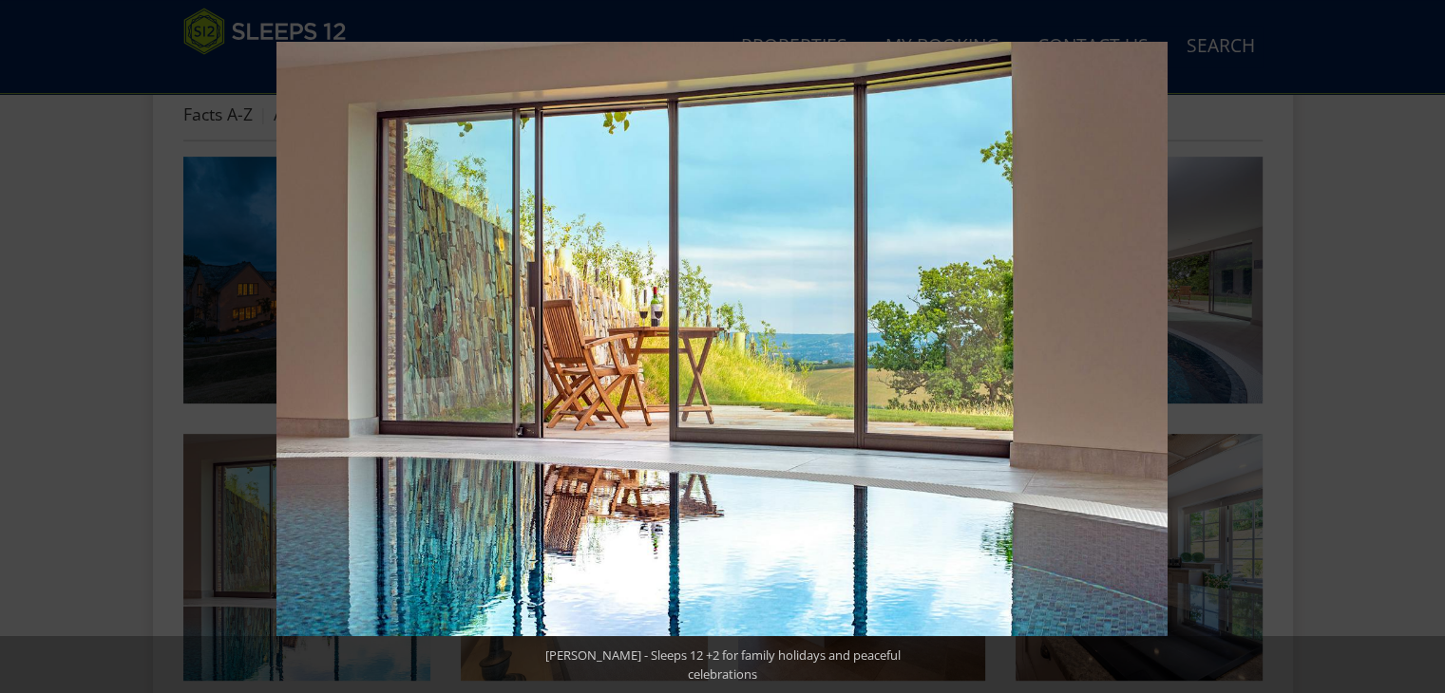
click at [1410, 343] on button at bounding box center [1411, 346] width 66 height 95
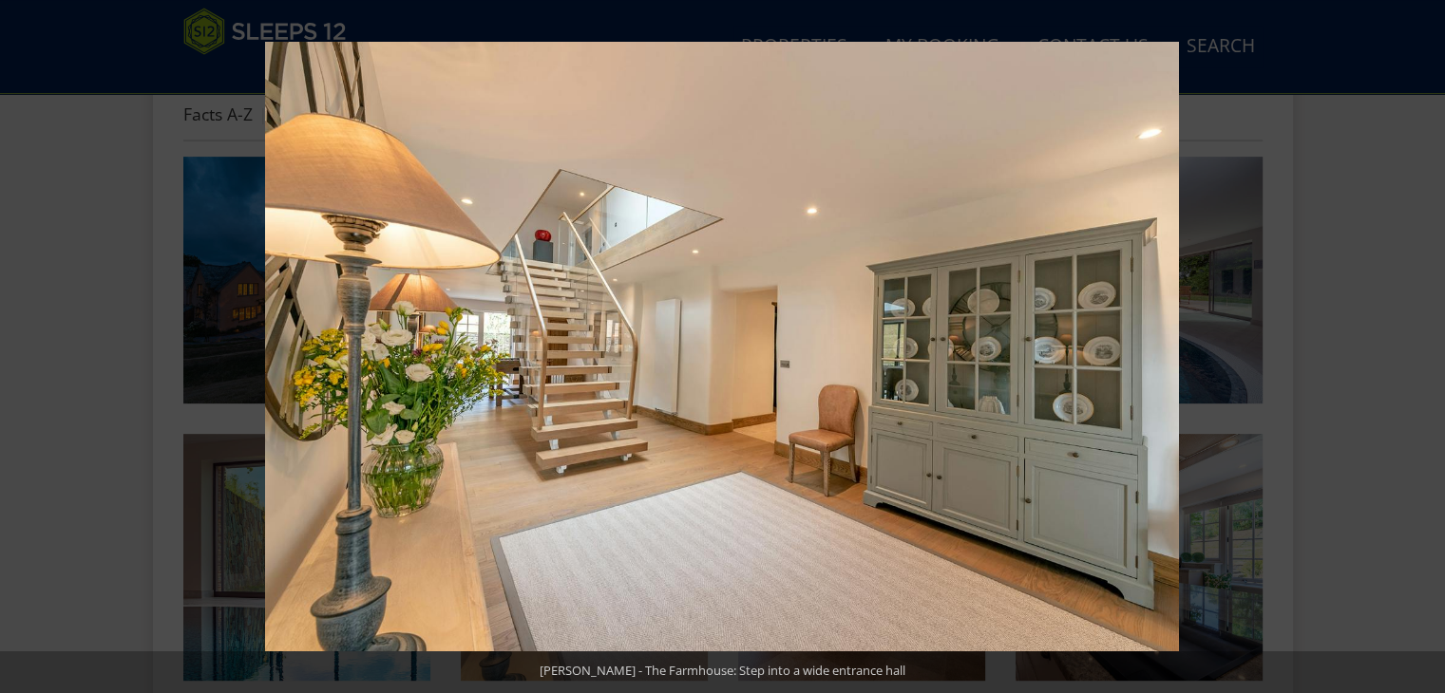
click at [1410, 343] on button at bounding box center [1411, 346] width 66 height 95
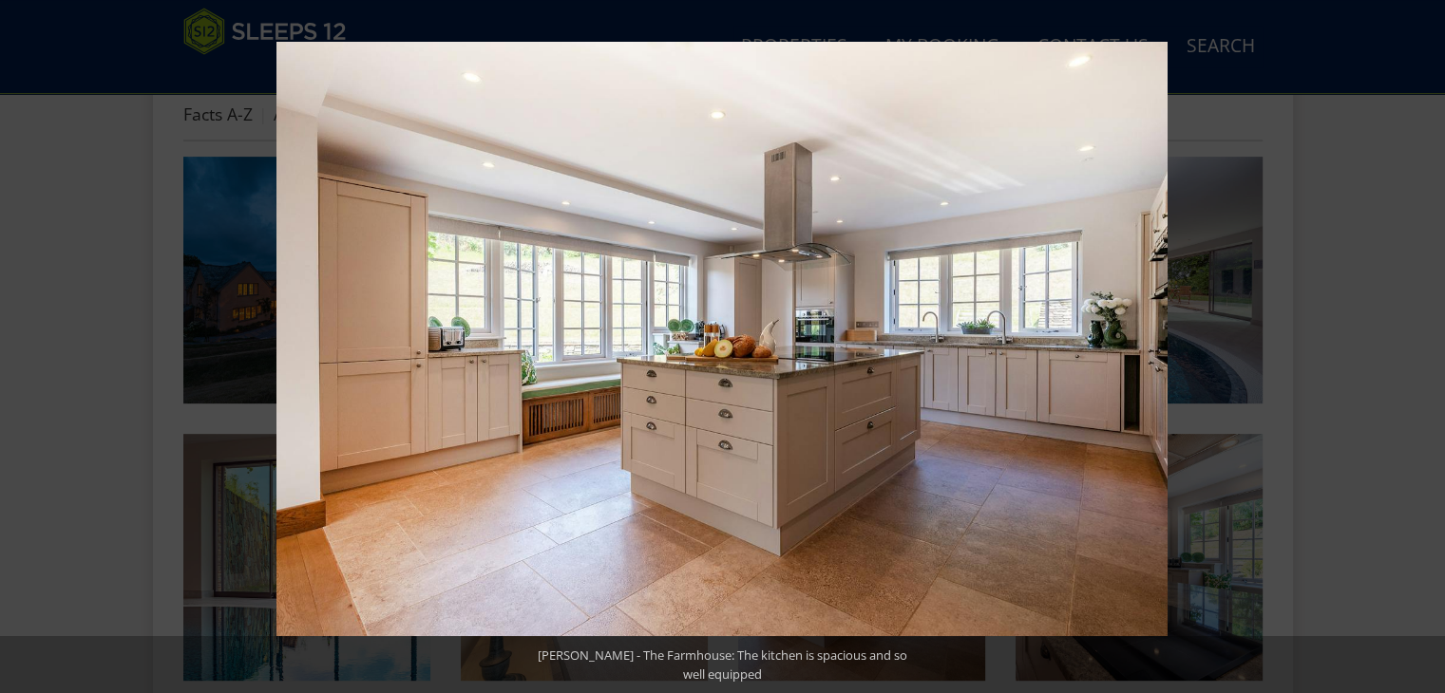
click at [1410, 343] on button at bounding box center [1411, 346] width 66 height 95
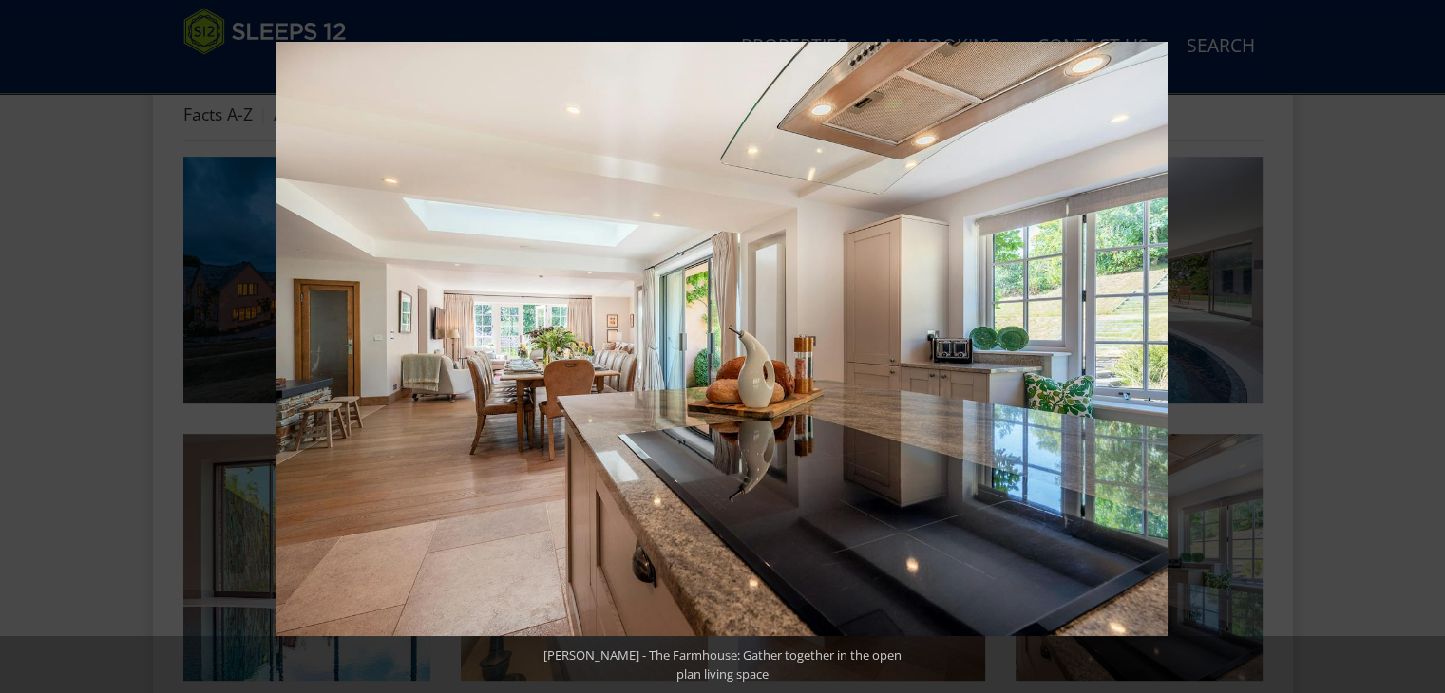
click at [1410, 343] on button at bounding box center [1411, 346] width 66 height 95
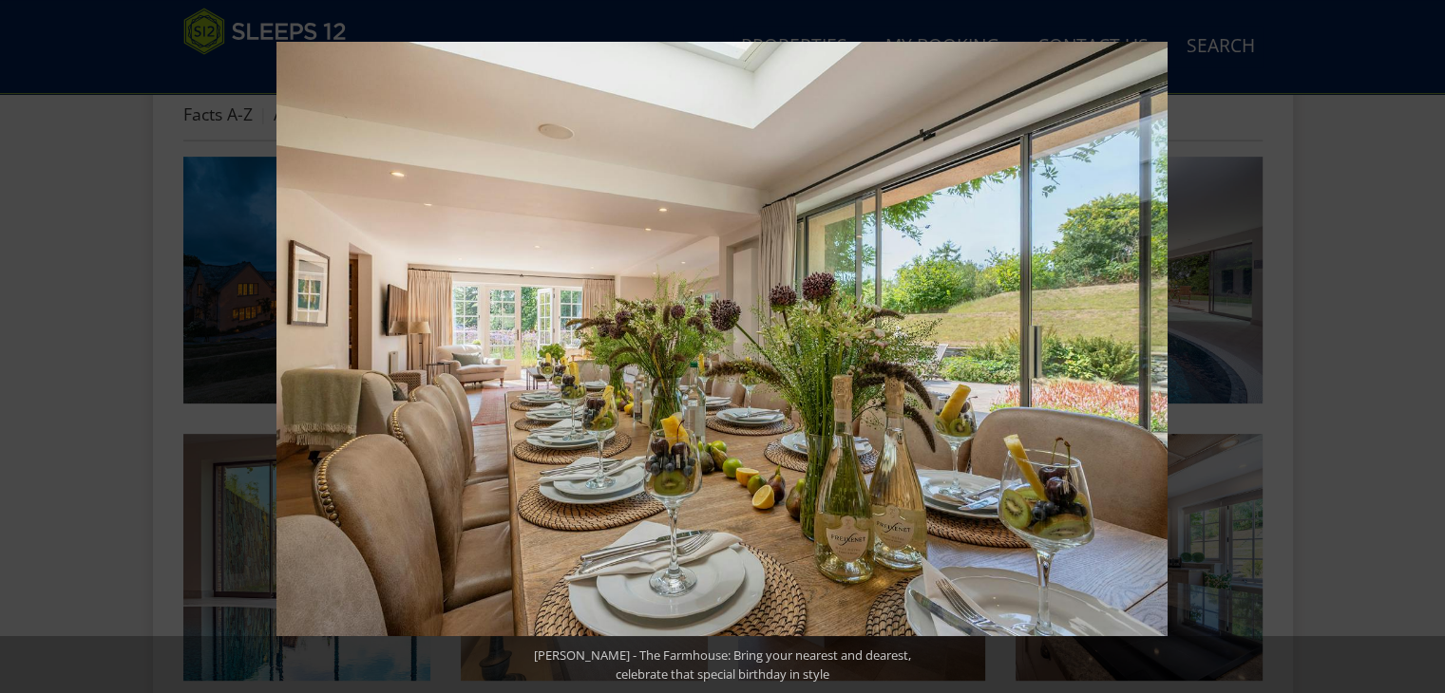
click at [1410, 343] on button at bounding box center [1411, 346] width 66 height 95
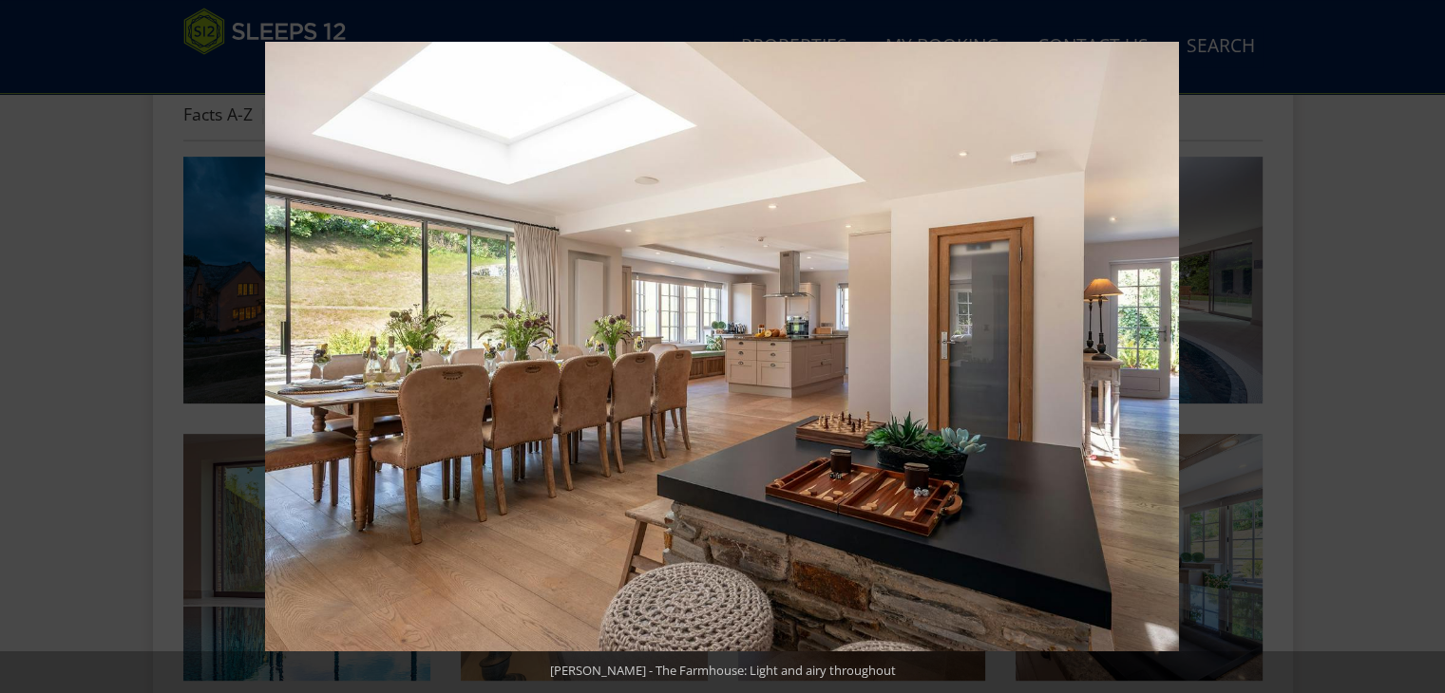
click at [1410, 343] on button at bounding box center [1411, 346] width 66 height 95
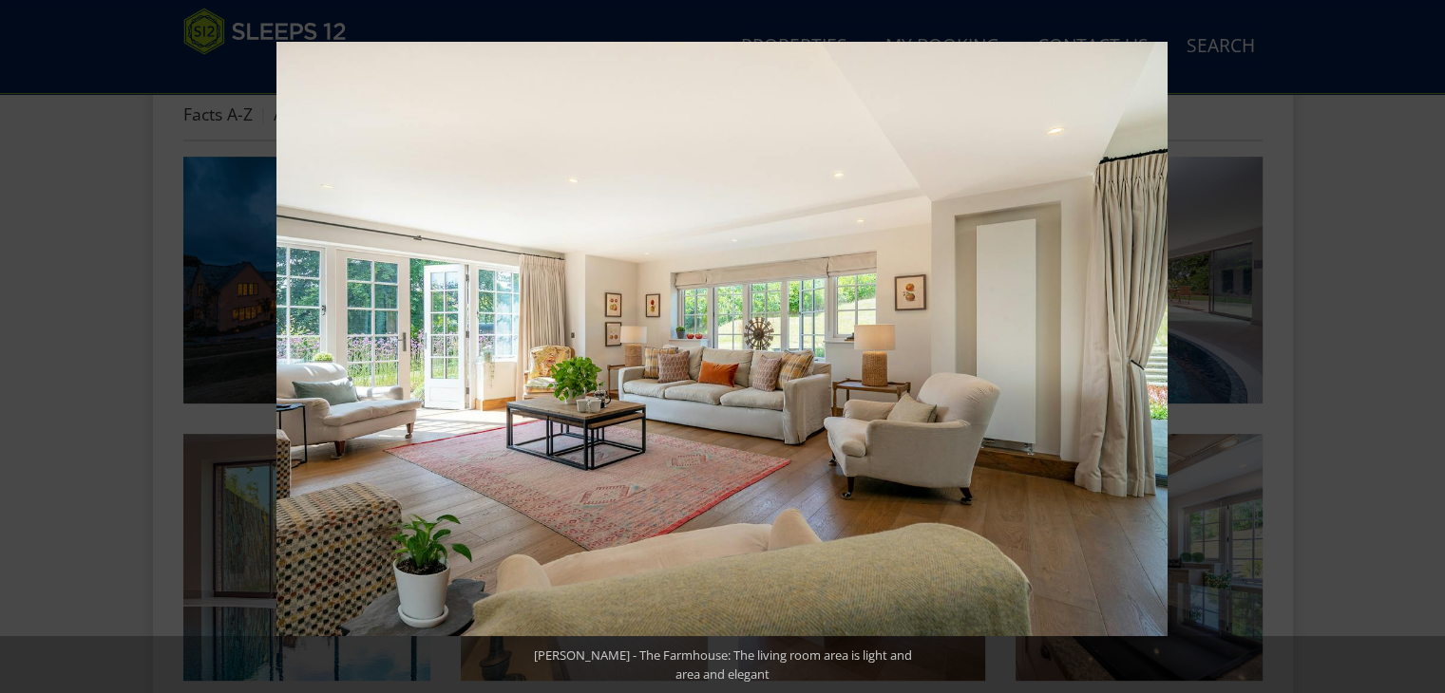
click at [1410, 343] on button at bounding box center [1411, 346] width 66 height 95
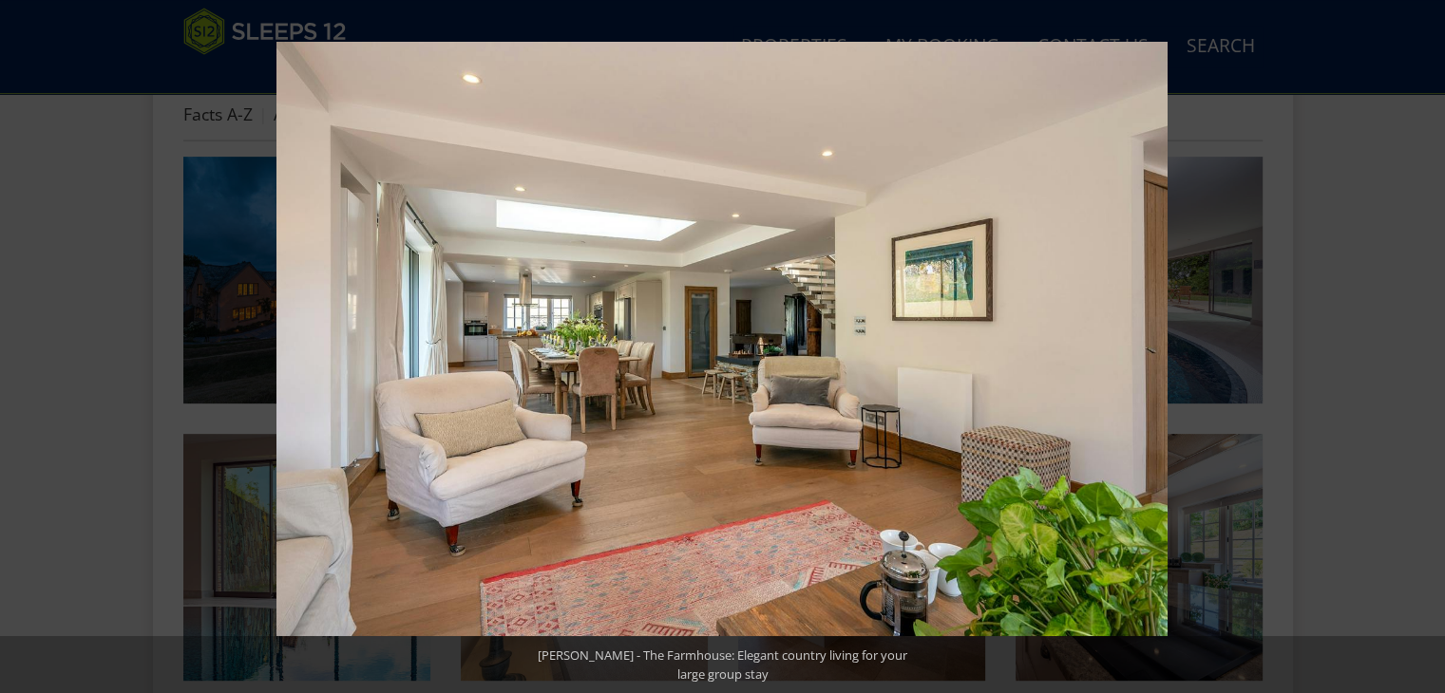
click at [1410, 343] on button at bounding box center [1411, 346] width 66 height 95
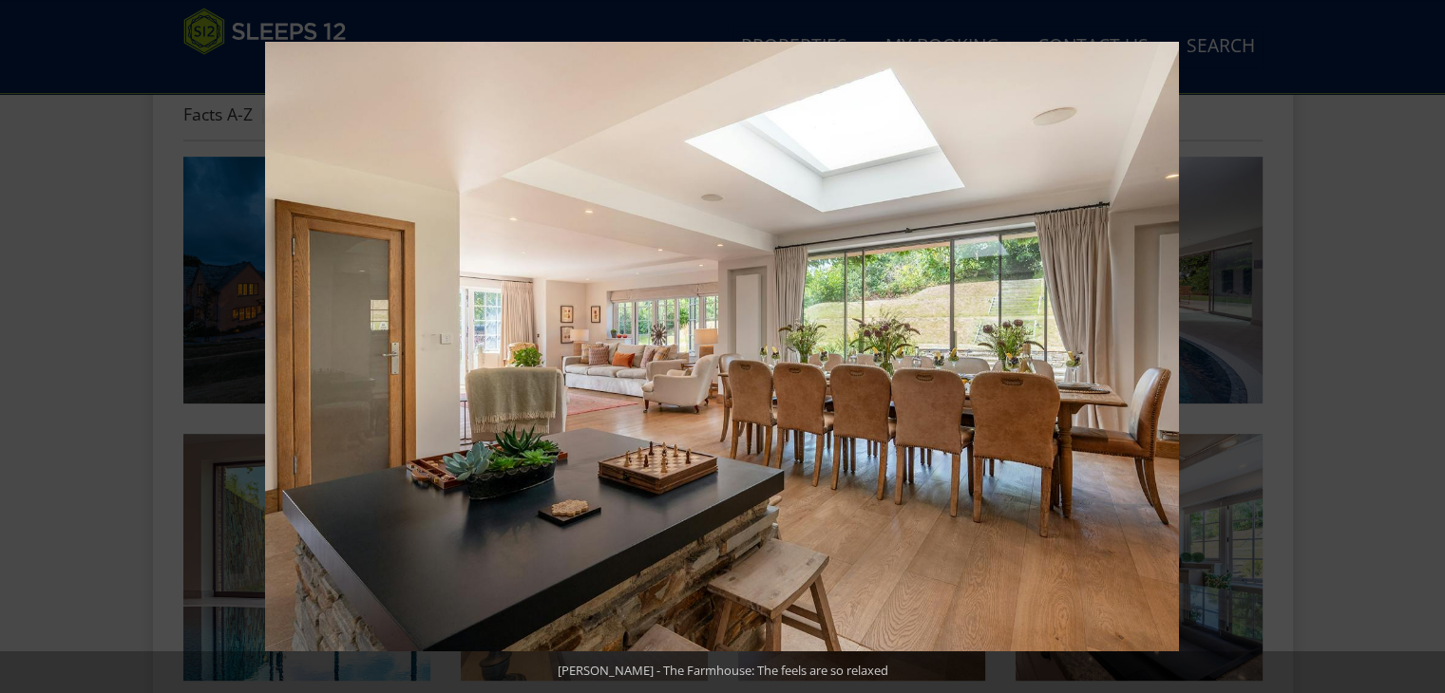
click at [1410, 343] on button at bounding box center [1411, 346] width 66 height 95
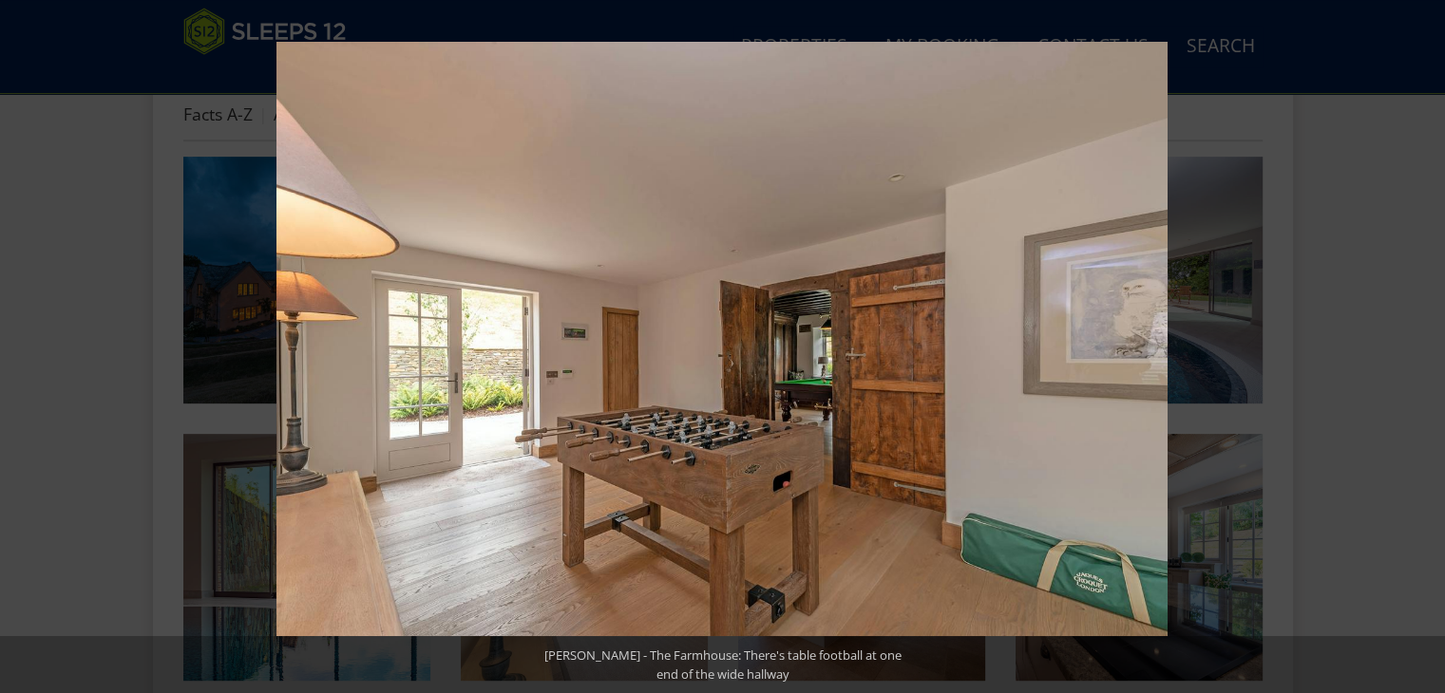
click at [1410, 343] on button at bounding box center [1411, 346] width 66 height 95
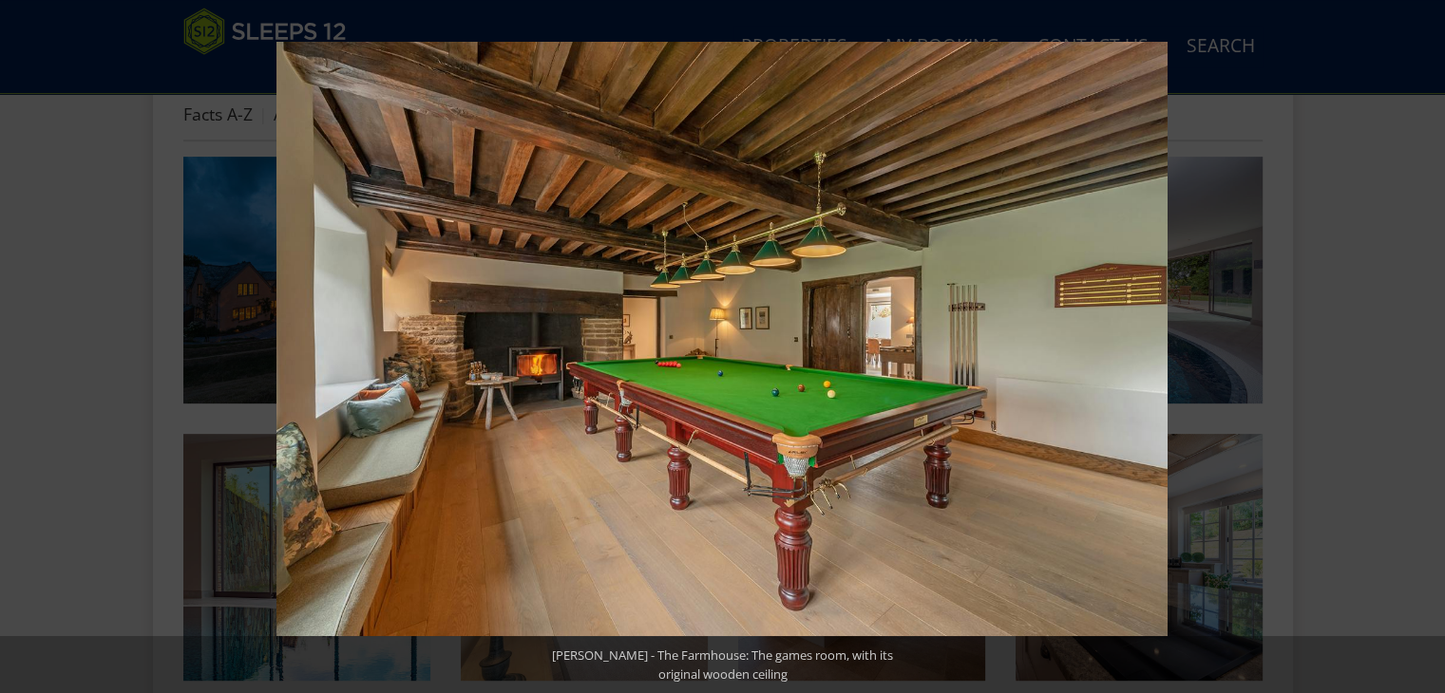
click at [1410, 343] on button at bounding box center [1411, 346] width 66 height 95
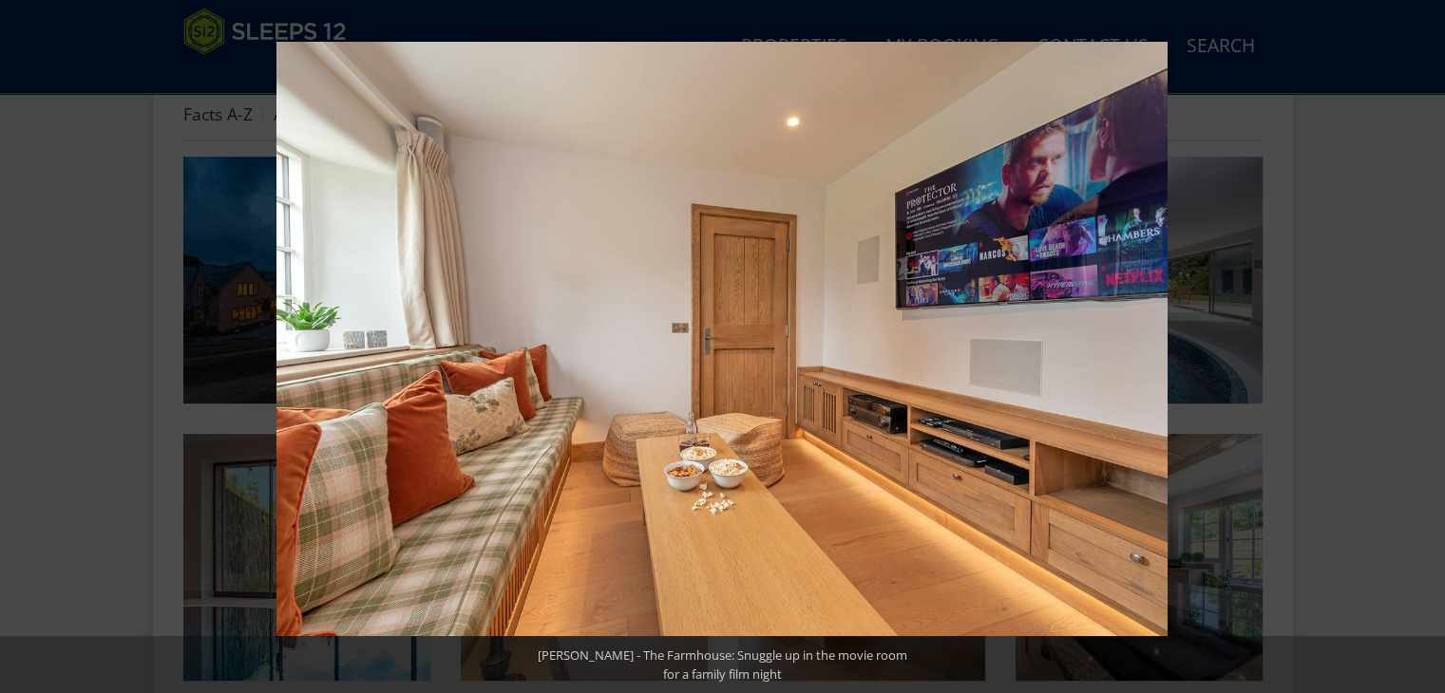
click at [1410, 343] on button at bounding box center [1411, 346] width 66 height 95
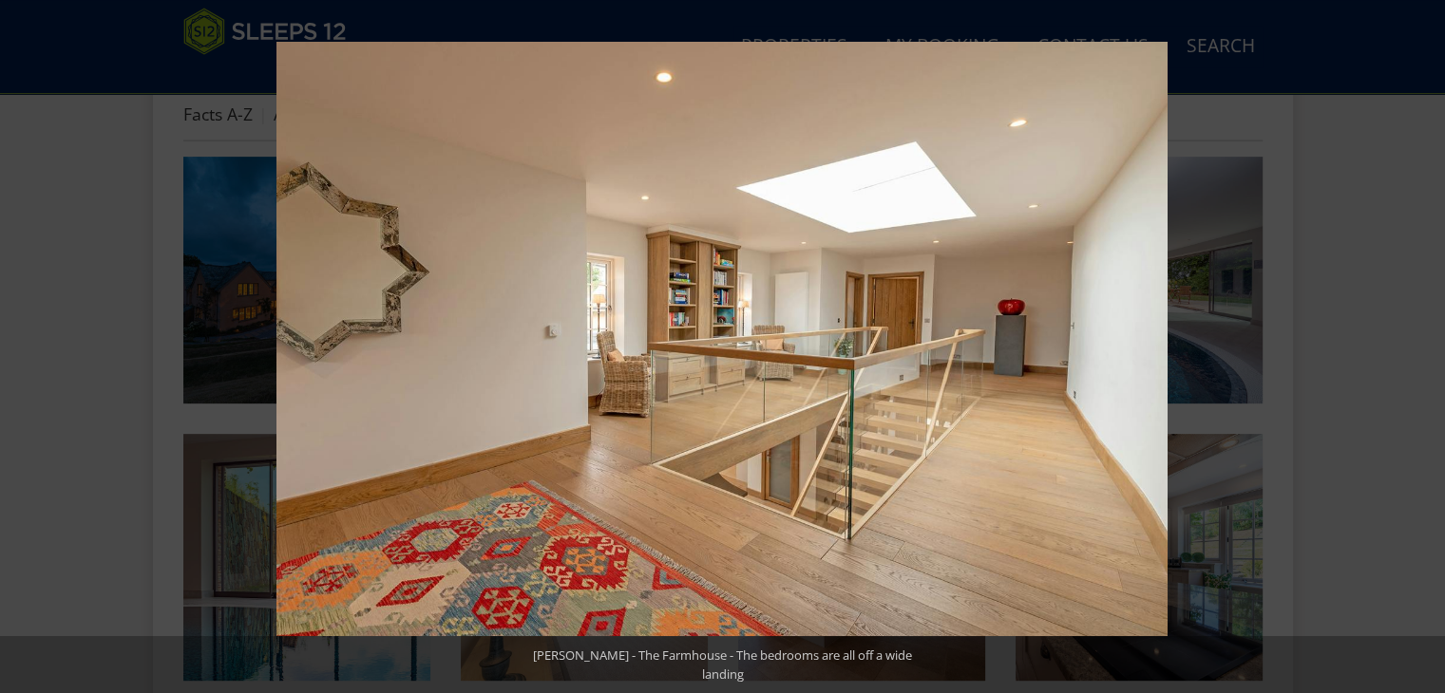
click at [1410, 343] on button at bounding box center [1411, 346] width 66 height 95
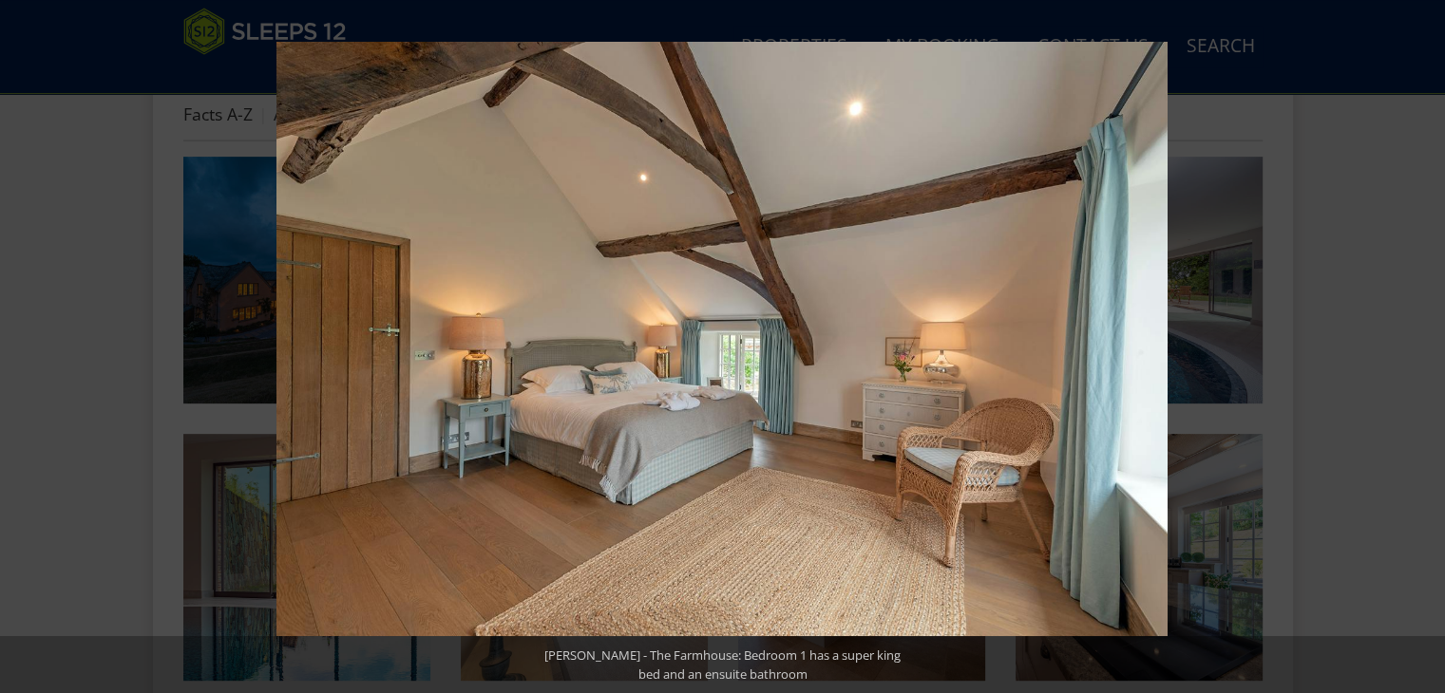
click at [1410, 343] on button at bounding box center [1411, 346] width 66 height 95
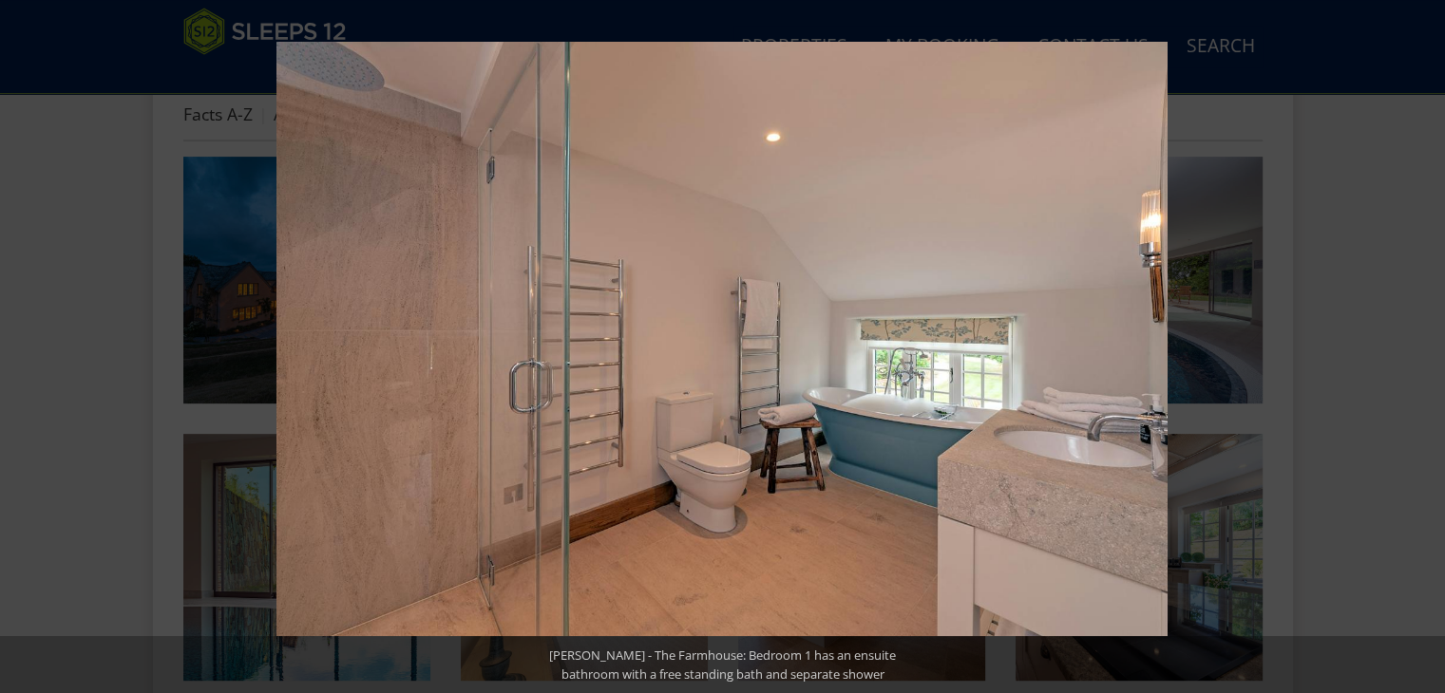
click at [1410, 343] on button at bounding box center [1411, 346] width 66 height 95
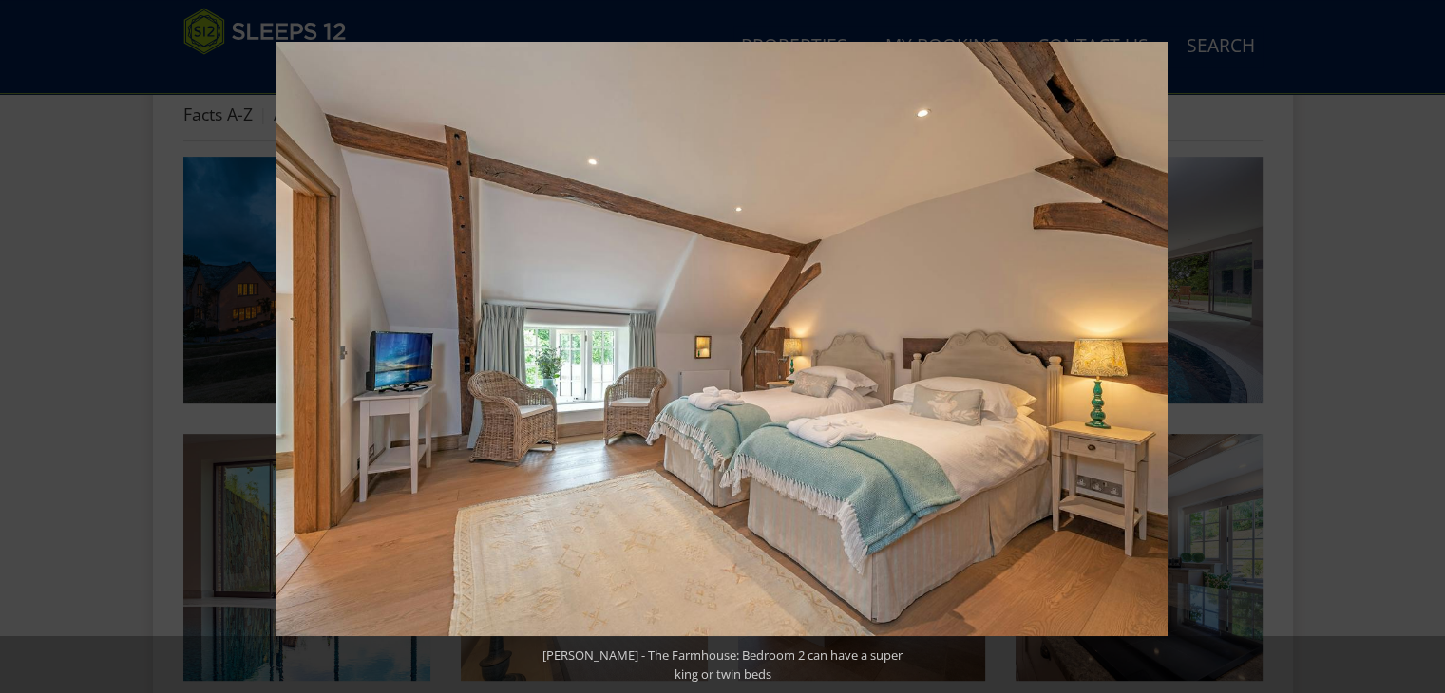
click at [1410, 343] on button at bounding box center [1411, 346] width 66 height 95
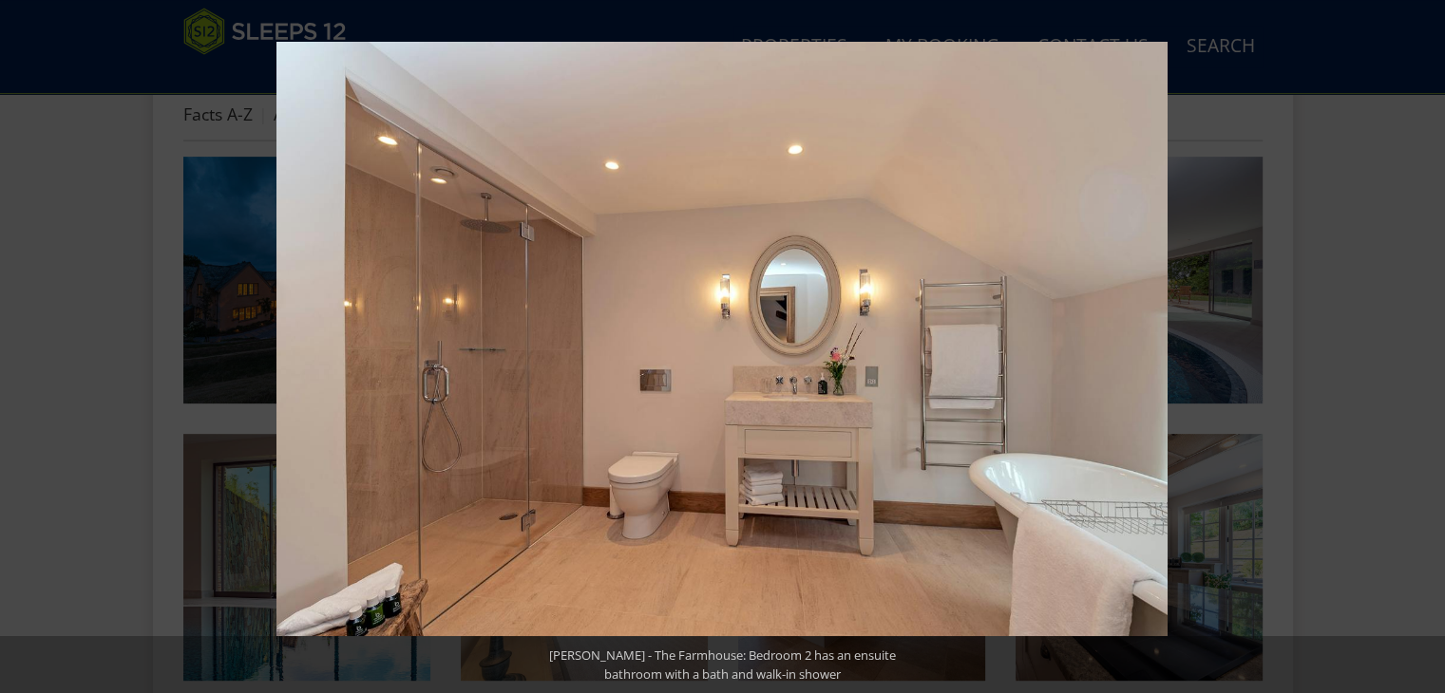
click at [1410, 343] on button at bounding box center [1411, 346] width 66 height 95
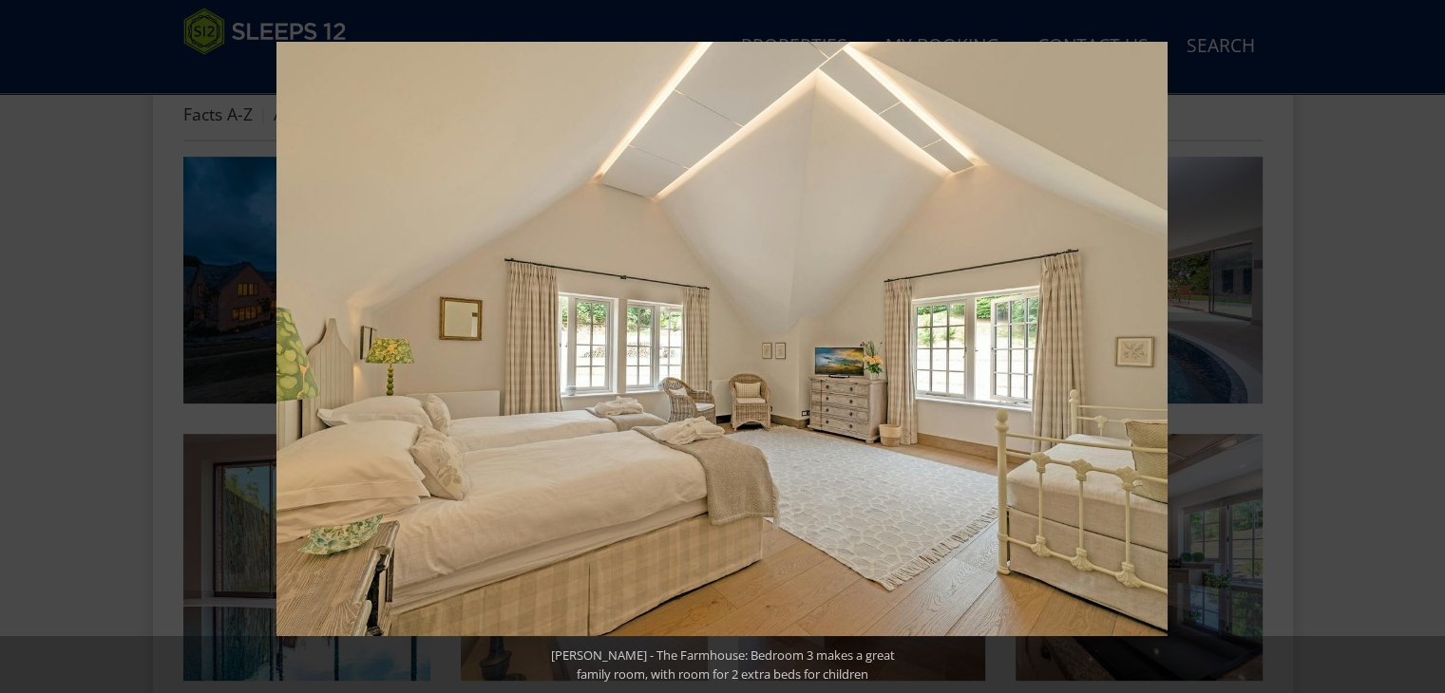
click at [1410, 343] on button at bounding box center [1411, 346] width 66 height 95
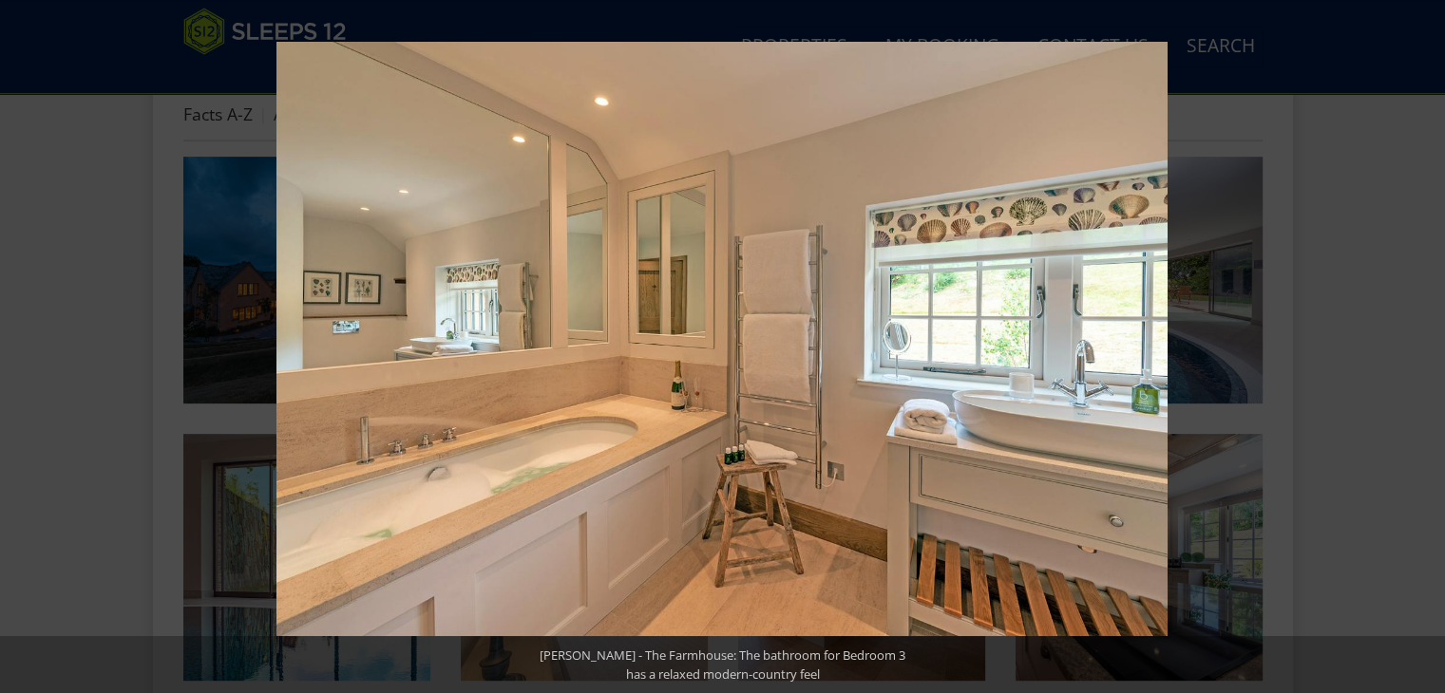
click at [1410, 343] on button at bounding box center [1411, 346] width 66 height 95
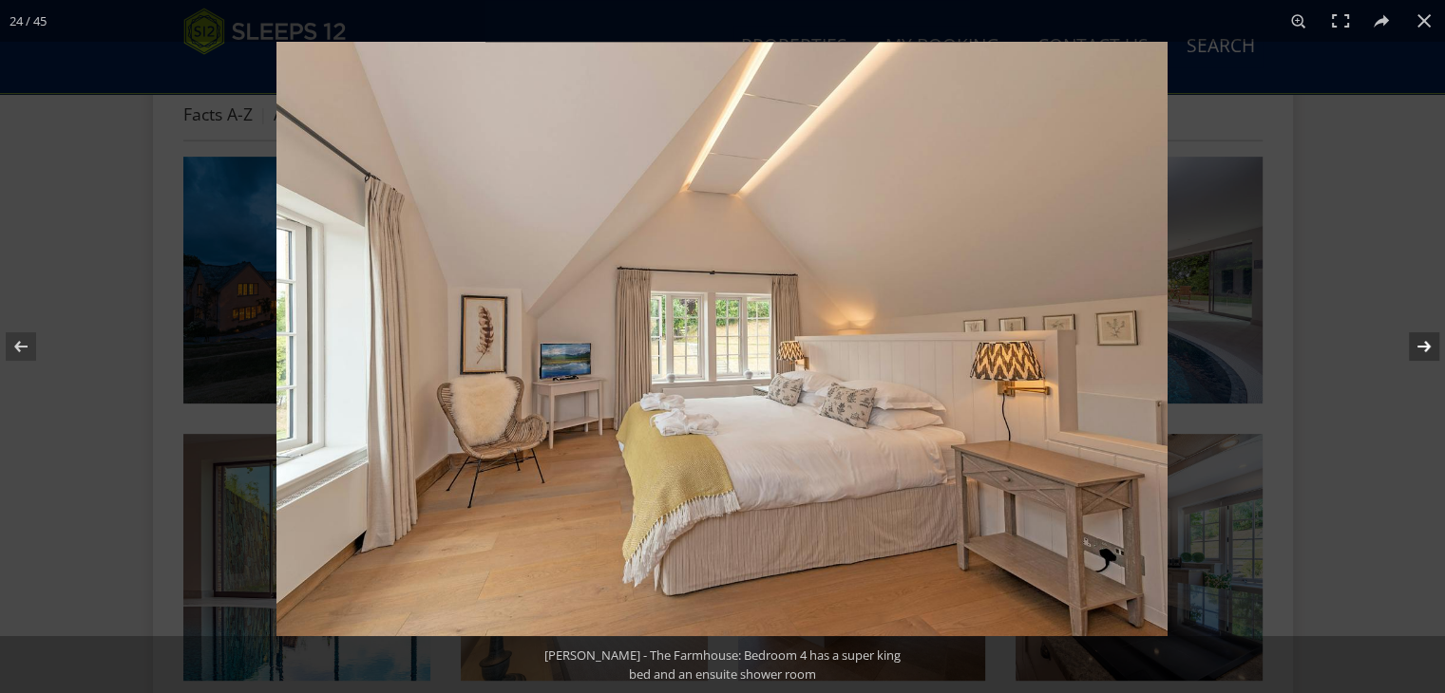
click at [1421, 339] on button at bounding box center [1411, 346] width 66 height 95
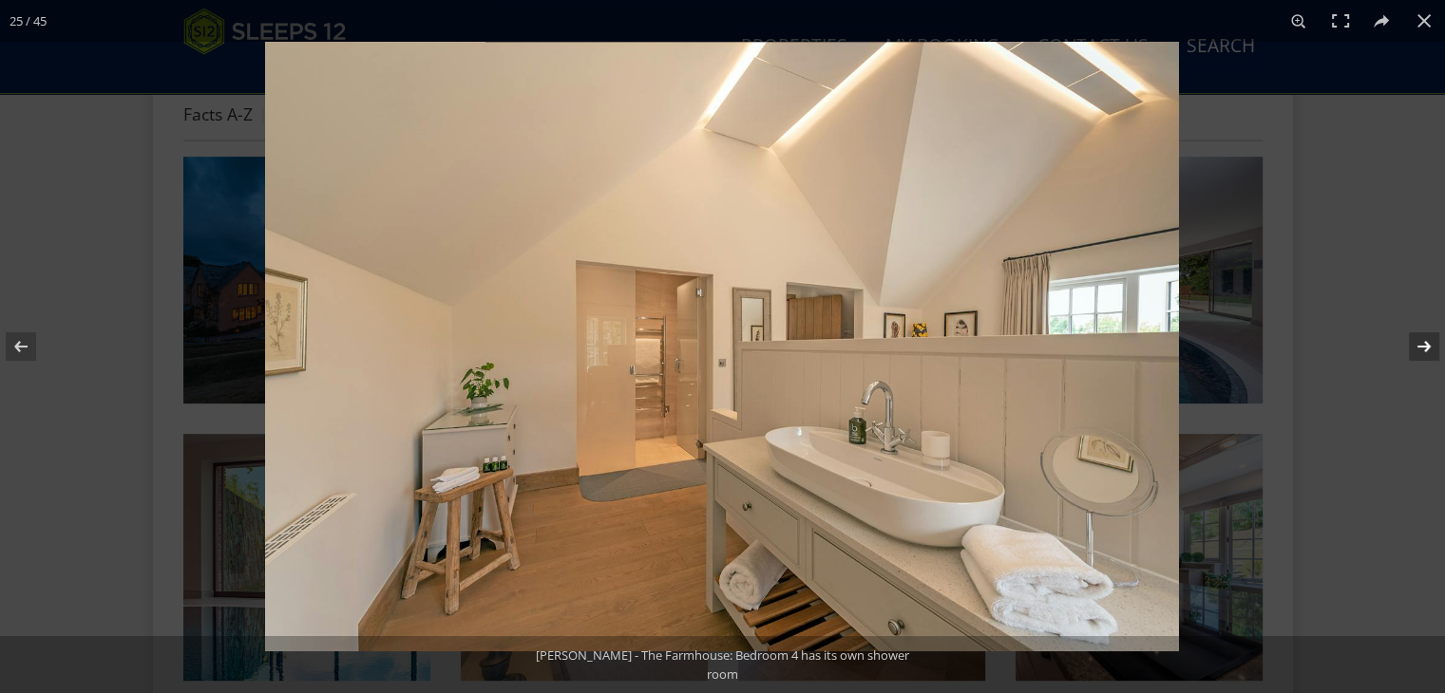
click at [1413, 346] on button at bounding box center [1411, 346] width 66 height 95
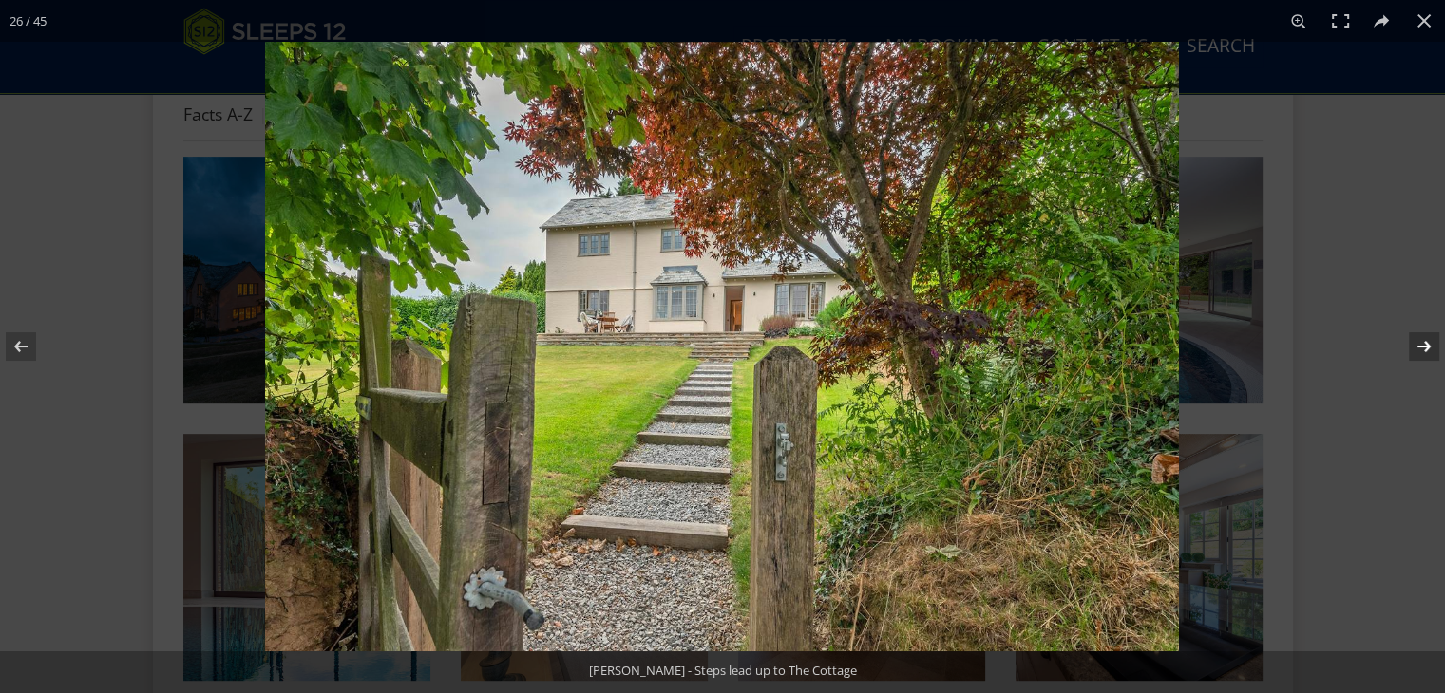
click at [1413, 346] on button at bounding box center [1411, 346] width 66 height 95
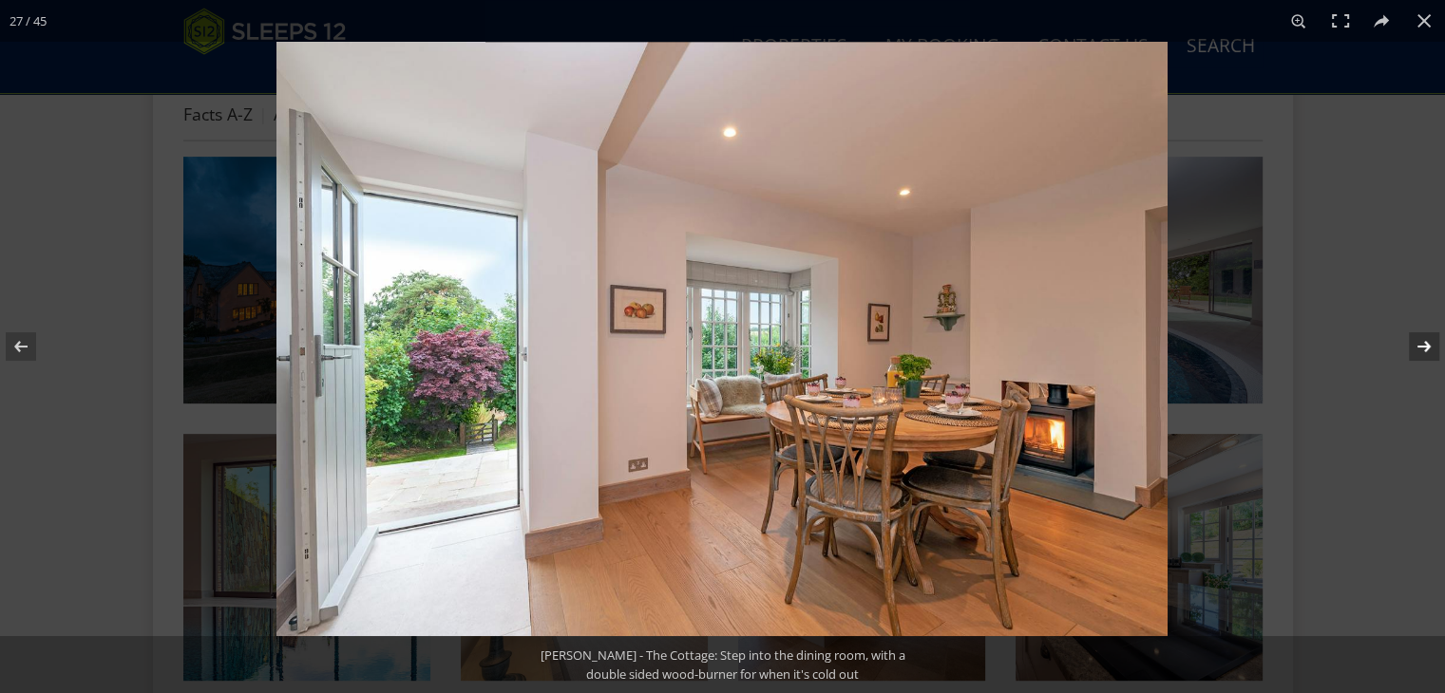
click at [1413, 346] on button at bounding box center [1411, 346] width 66 height 95
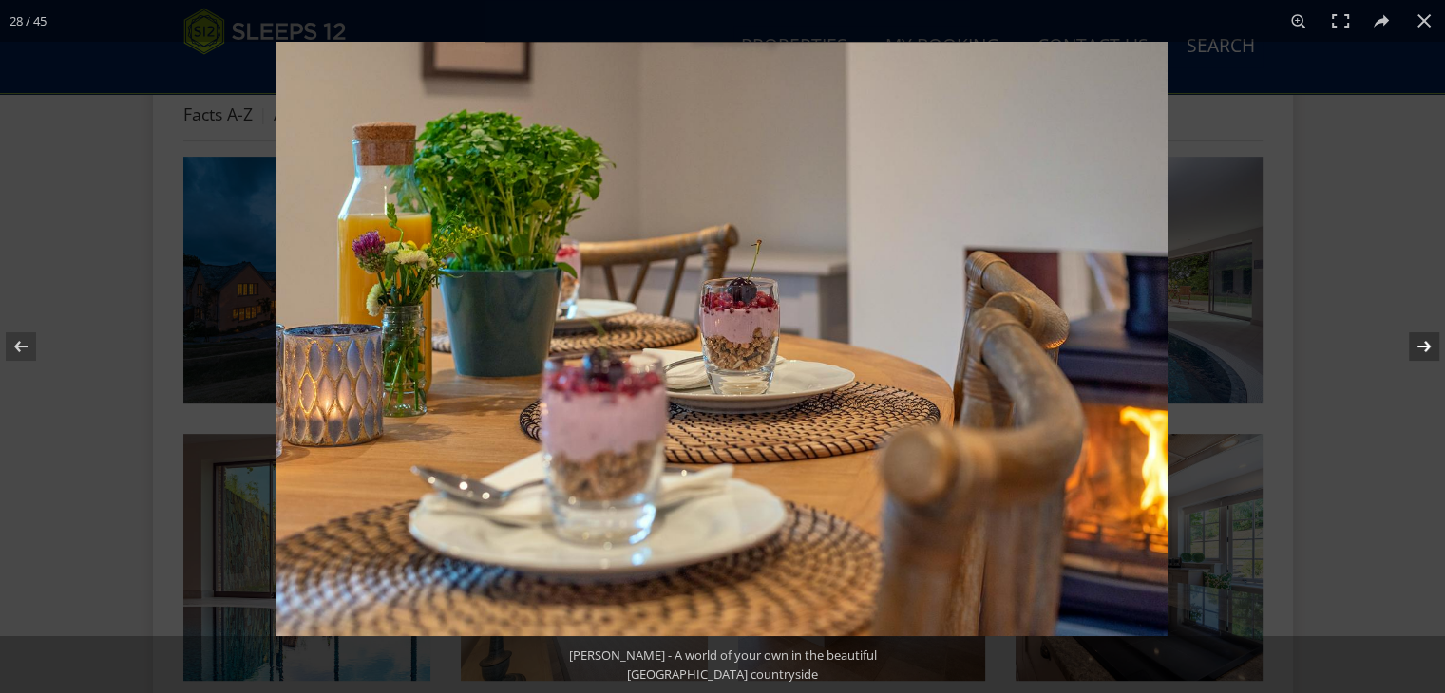
click at [1412, 346] on button at bounding box center [1411, 346] width 66 height 95
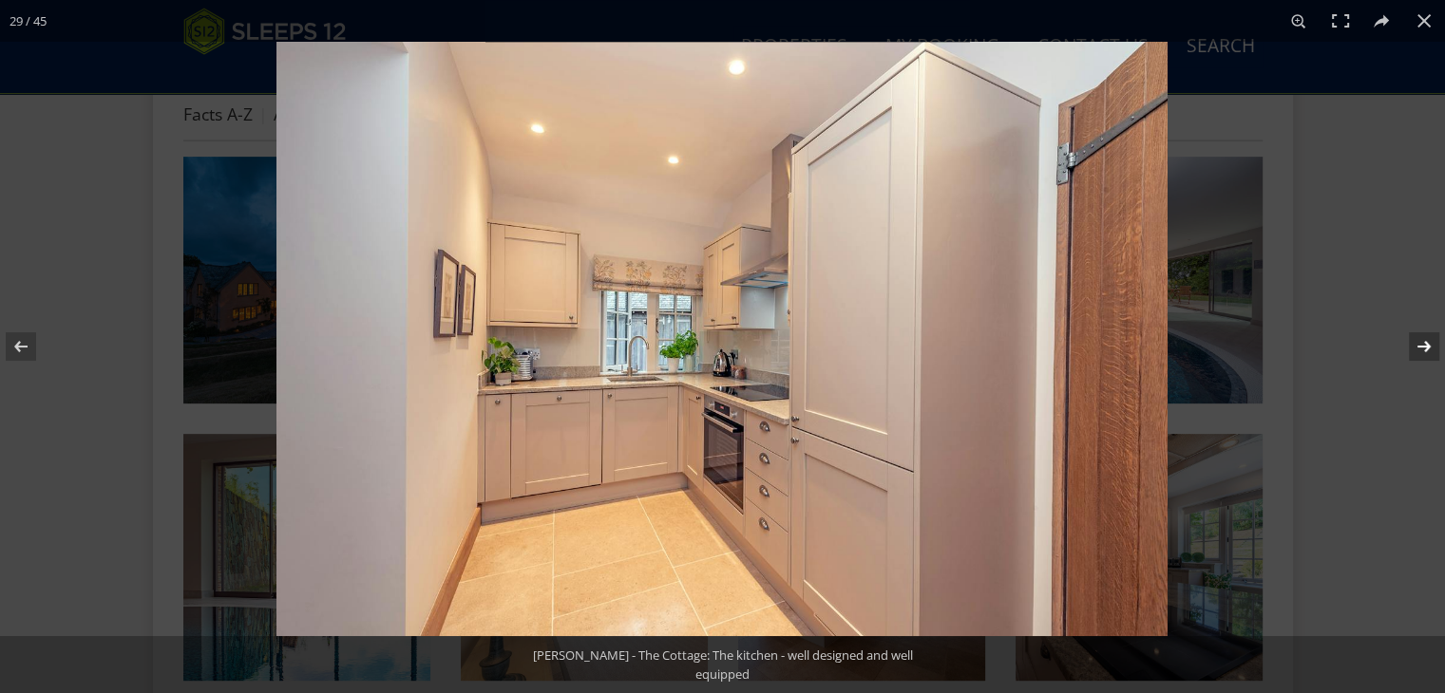
click at [1412, 346] on button at bounding box center [1411, 346] width 66 height 95
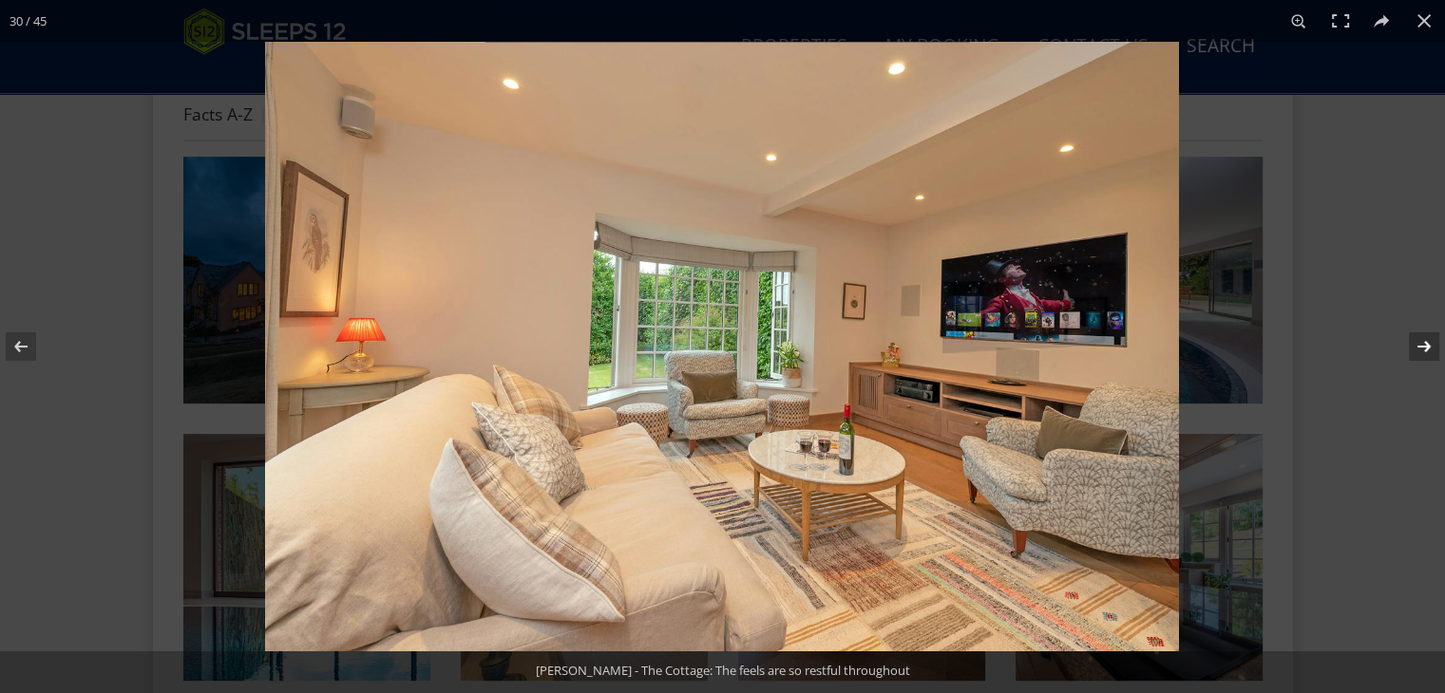
click at [1412, 346] on button at bounding box center [1411, 346] width 66 height 95
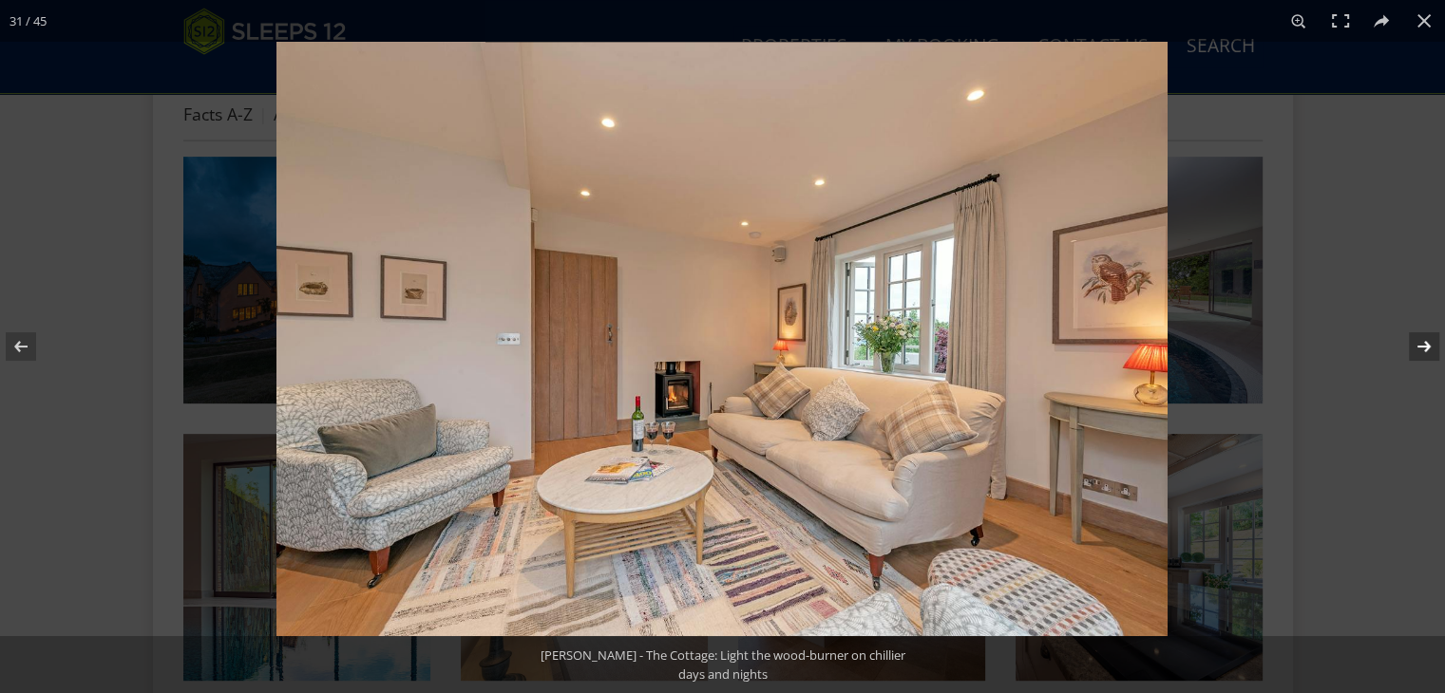
click at [1412, 346] on button at bounding box center [1411, 346] width 66 height 95
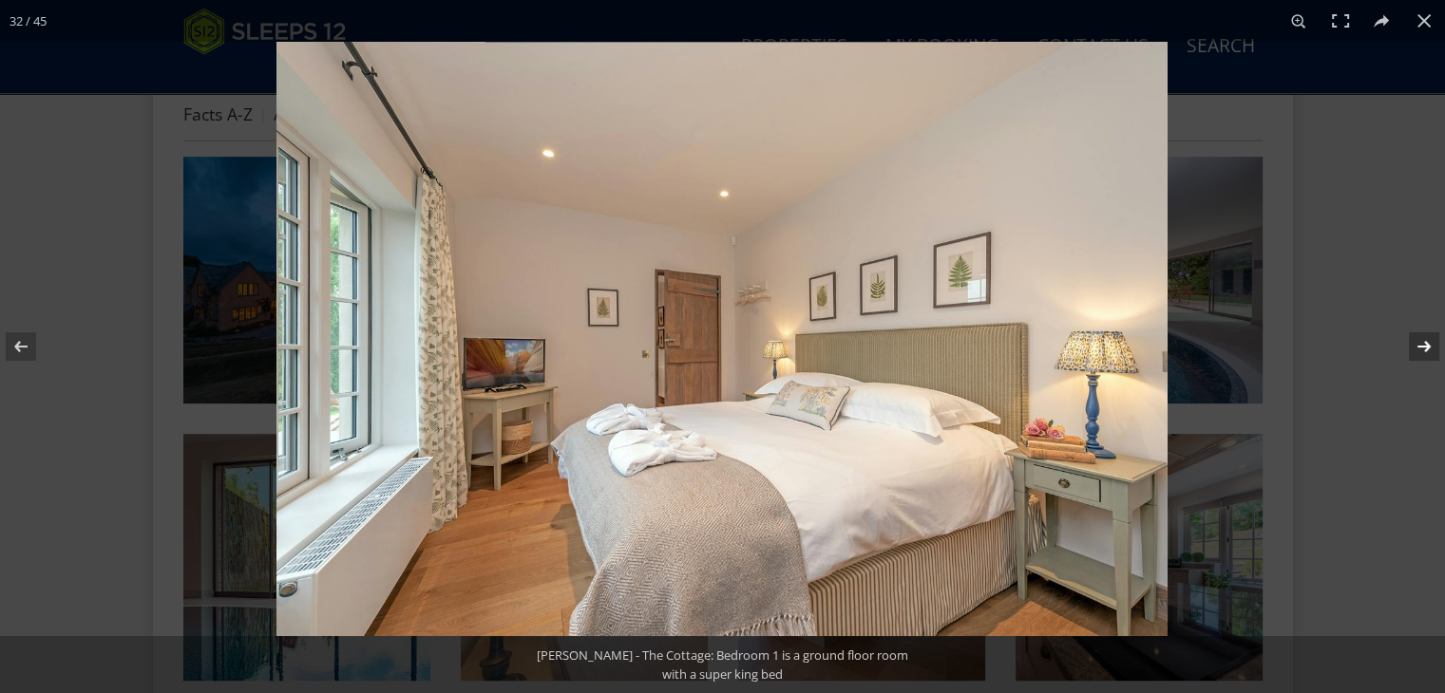
click at [1412, 346] on button at bounding box center [1411, 346] width 66 height 95
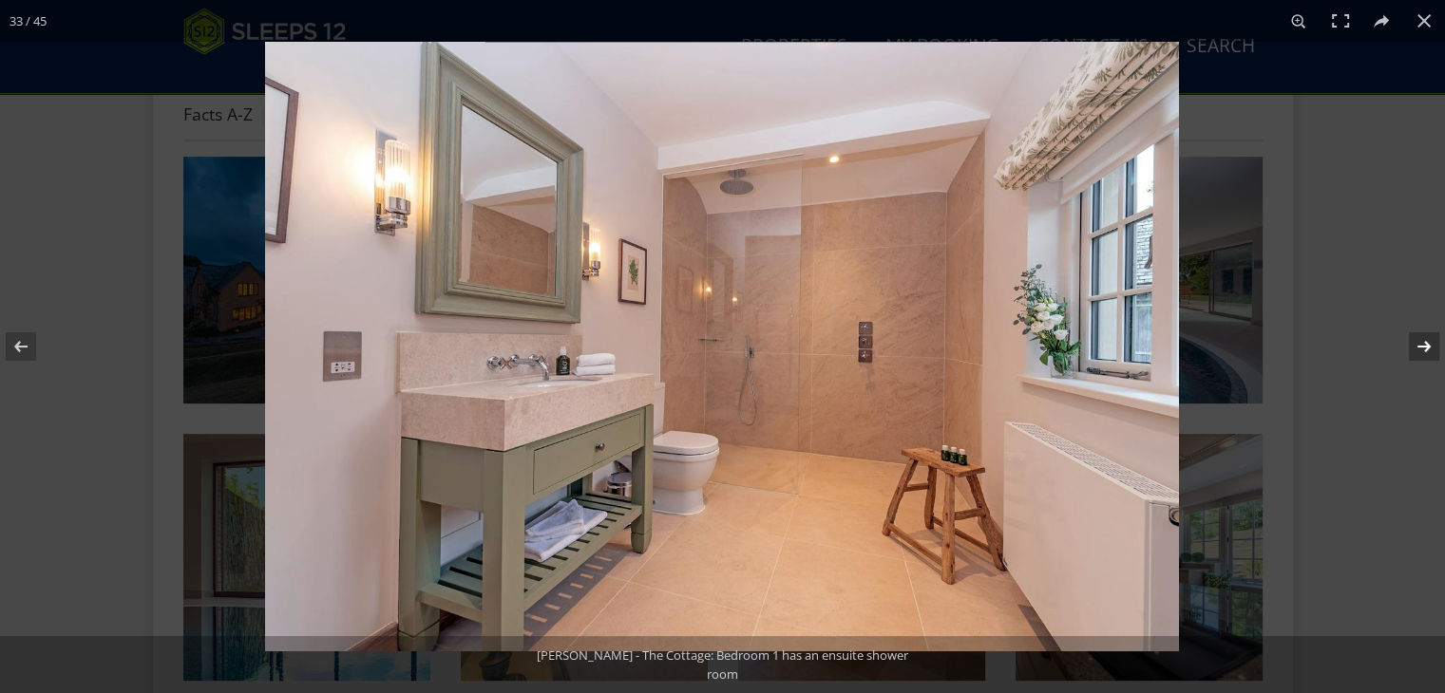
click at [1412, 346] on button at bounding box center [1411, 346] width 66 height 95
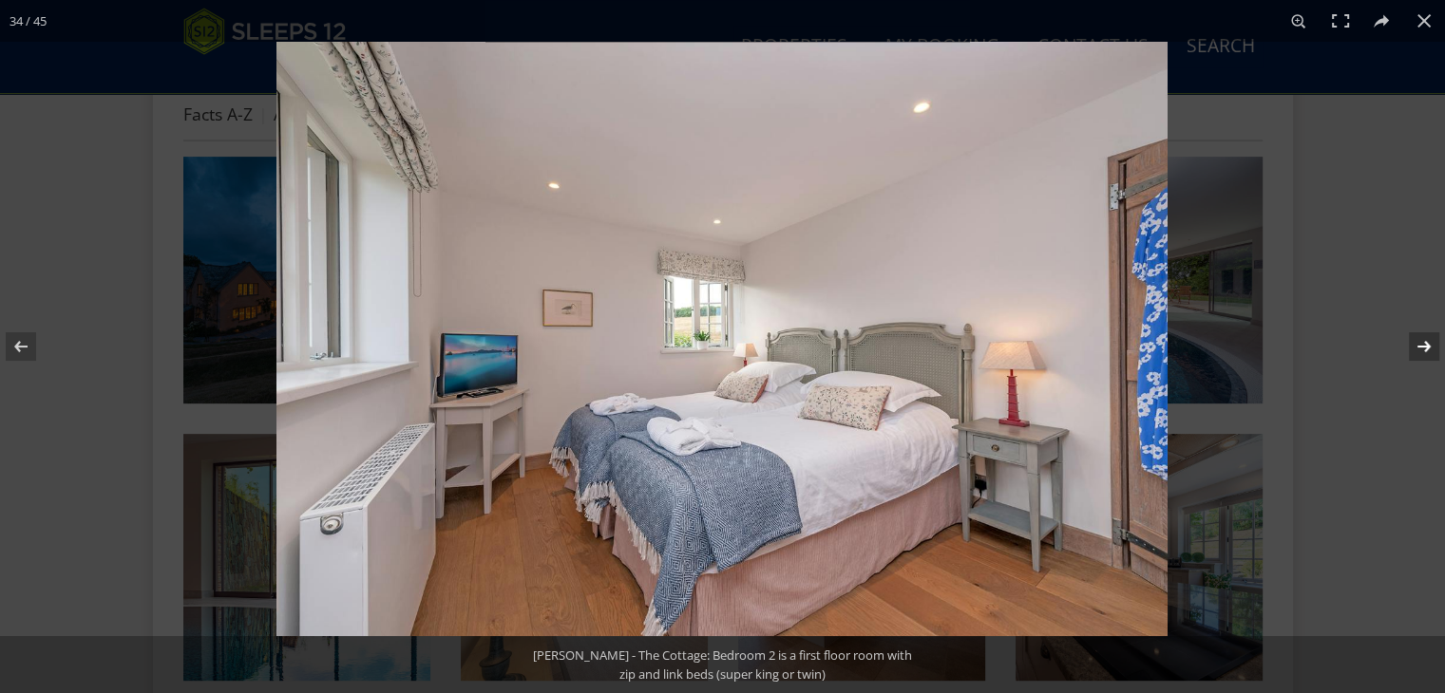
click at [1412, 346] on button at bounding box center [1411, 346] width 66 height 95
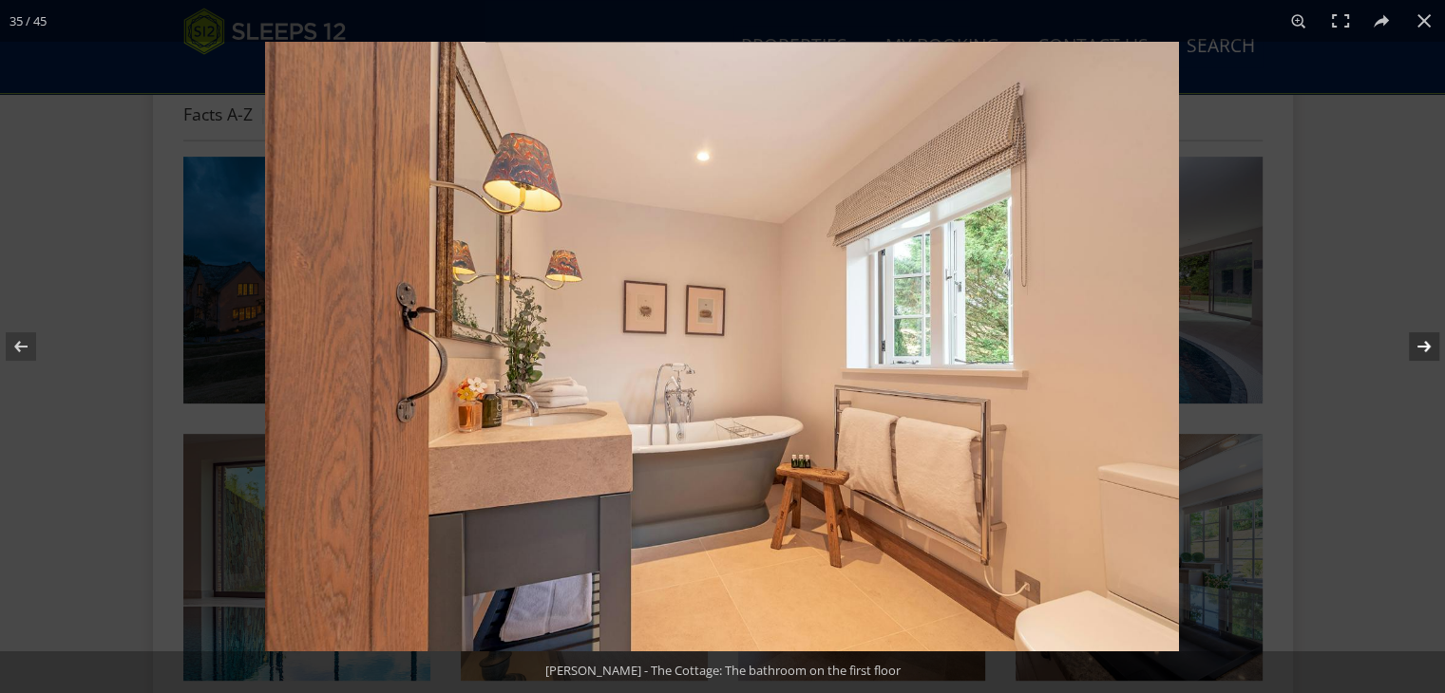
click at [1412, 346] on button at bounding box center [1411, 346] width 66 height 95
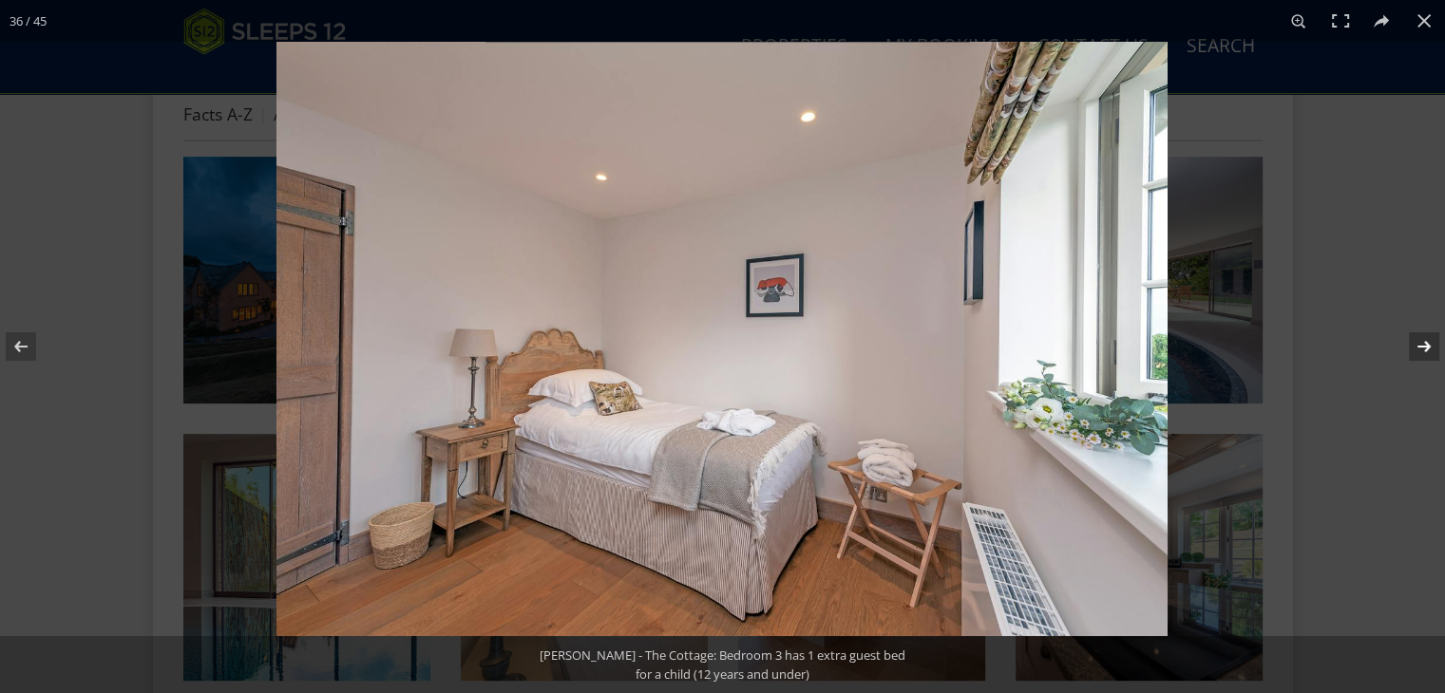
click at [1412, 346] on button at bounding box center [1411, 346] width 66 height 95
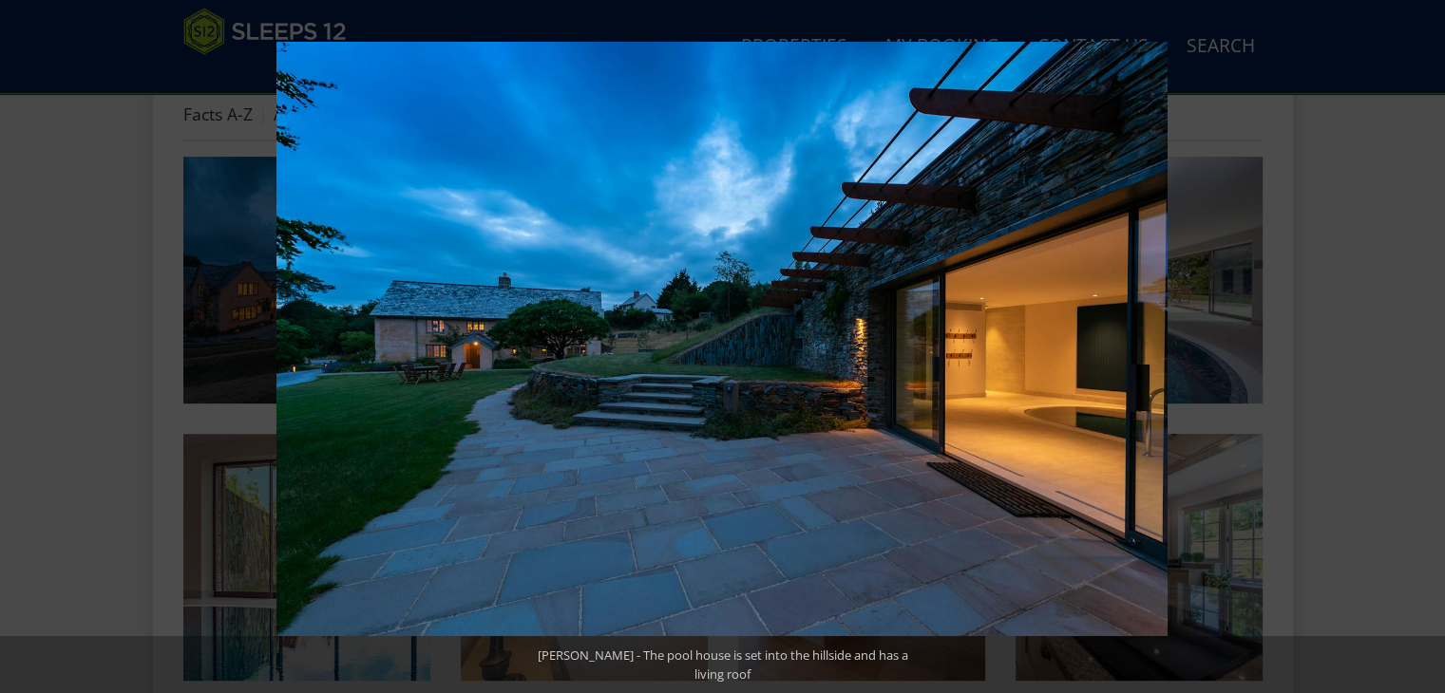
click at [1412, 346] on button at bounding box center [1411, 346] width 66 height 95
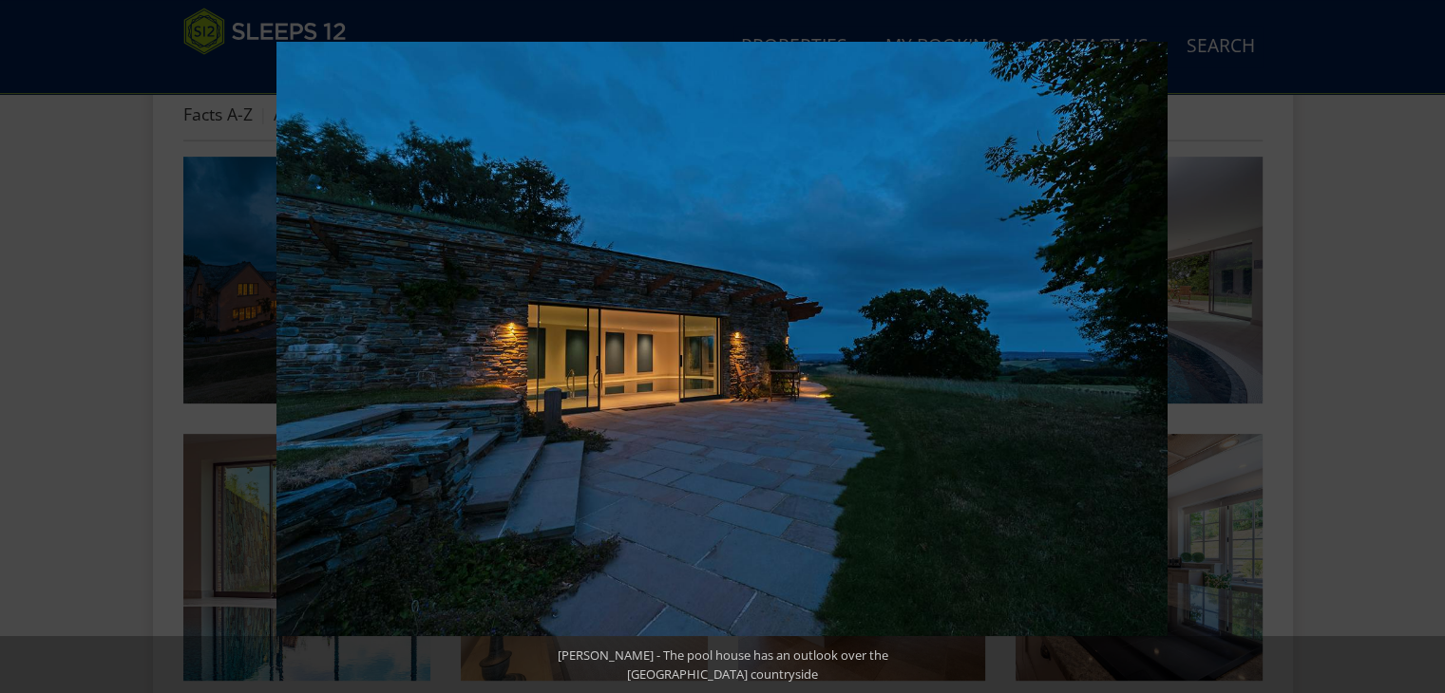
click at [1412, 346] on button at bounding box center [1411, 346] width 66 height 95
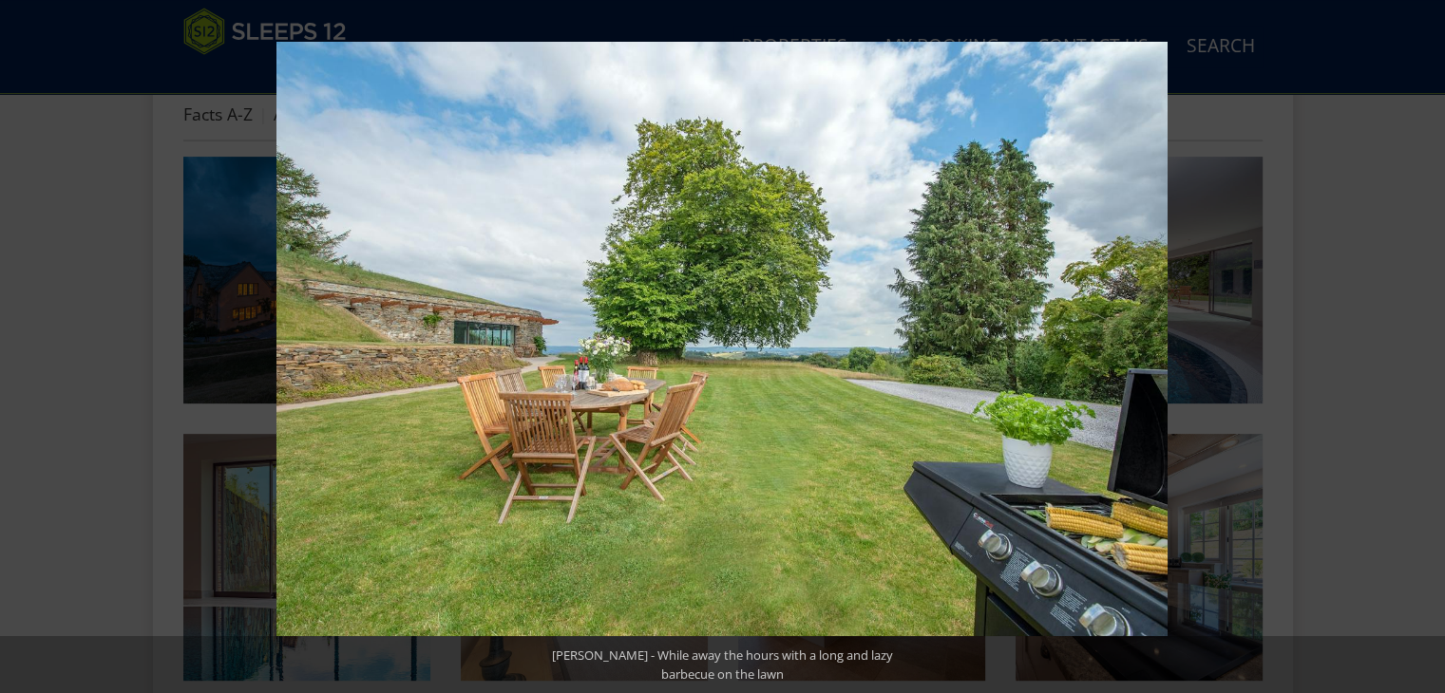
click at [1412, 346] on button at bounding box center [1411, 346] width 66 height 95
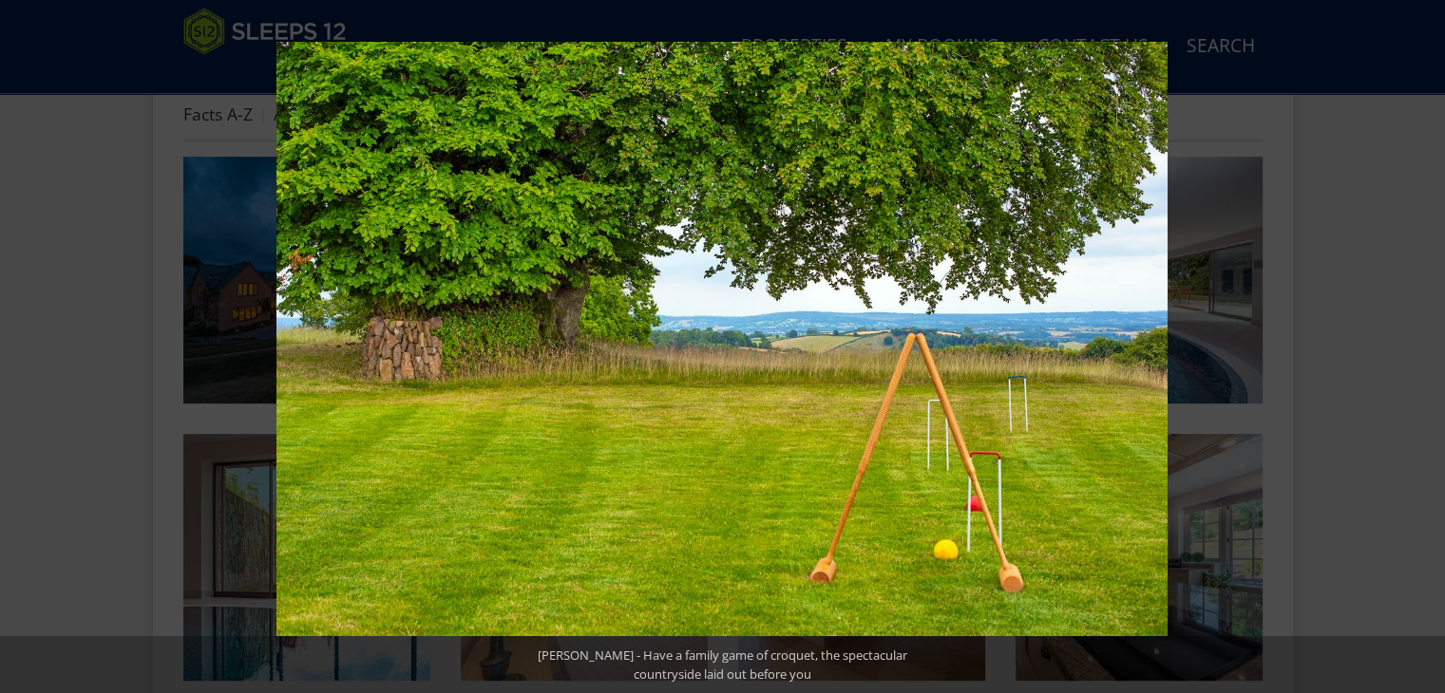
click at [1412, 346] on button at bounding box center [1411, 346] width 66 height 95
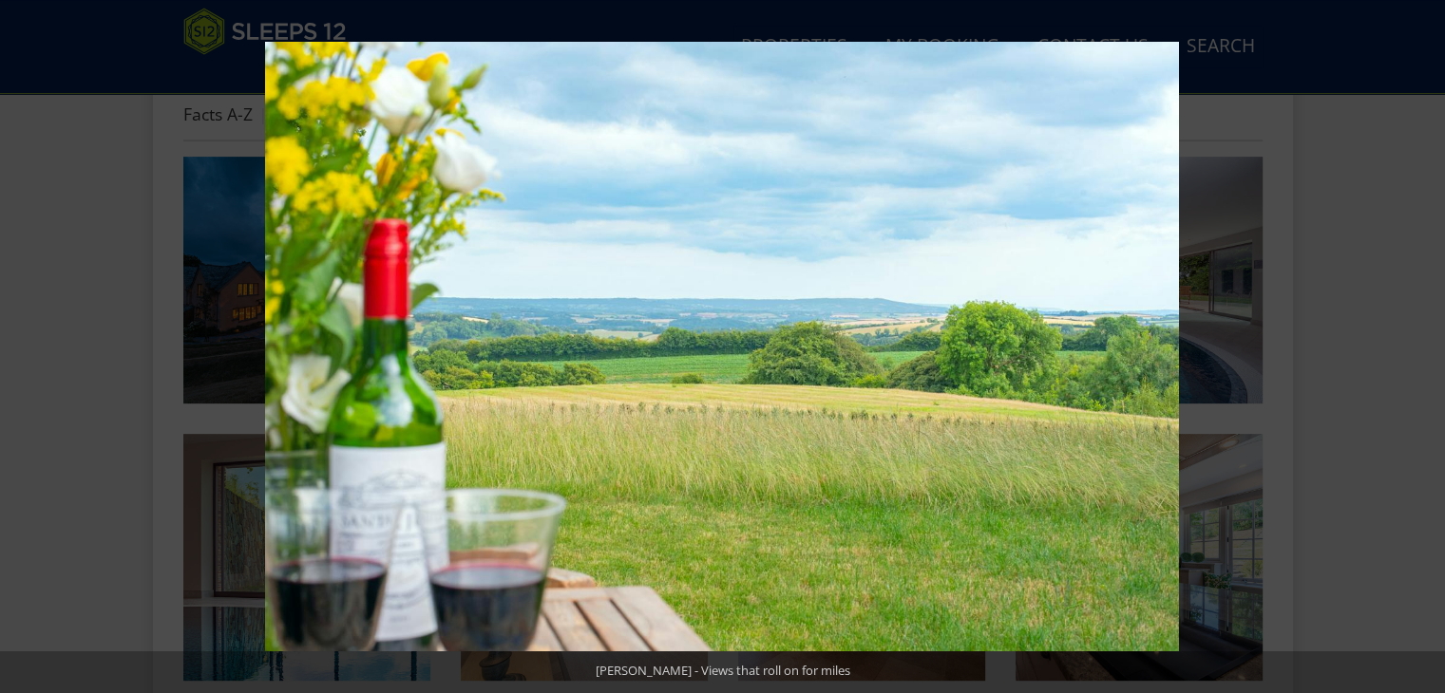
click at [1412, 346] on button at bounding box center [1411, 346] width 66 height 95
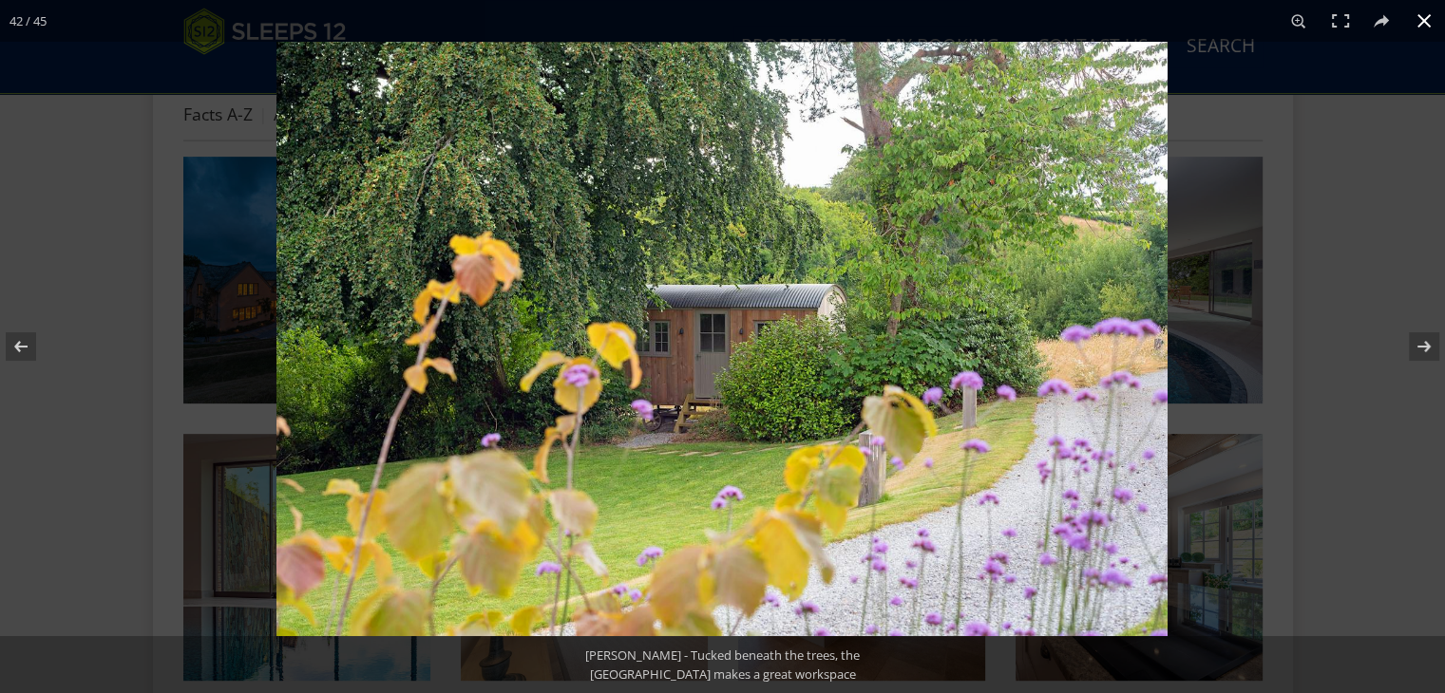
click at [1310, 341] on div at bounding box center [998, 388] width 1445 height 693
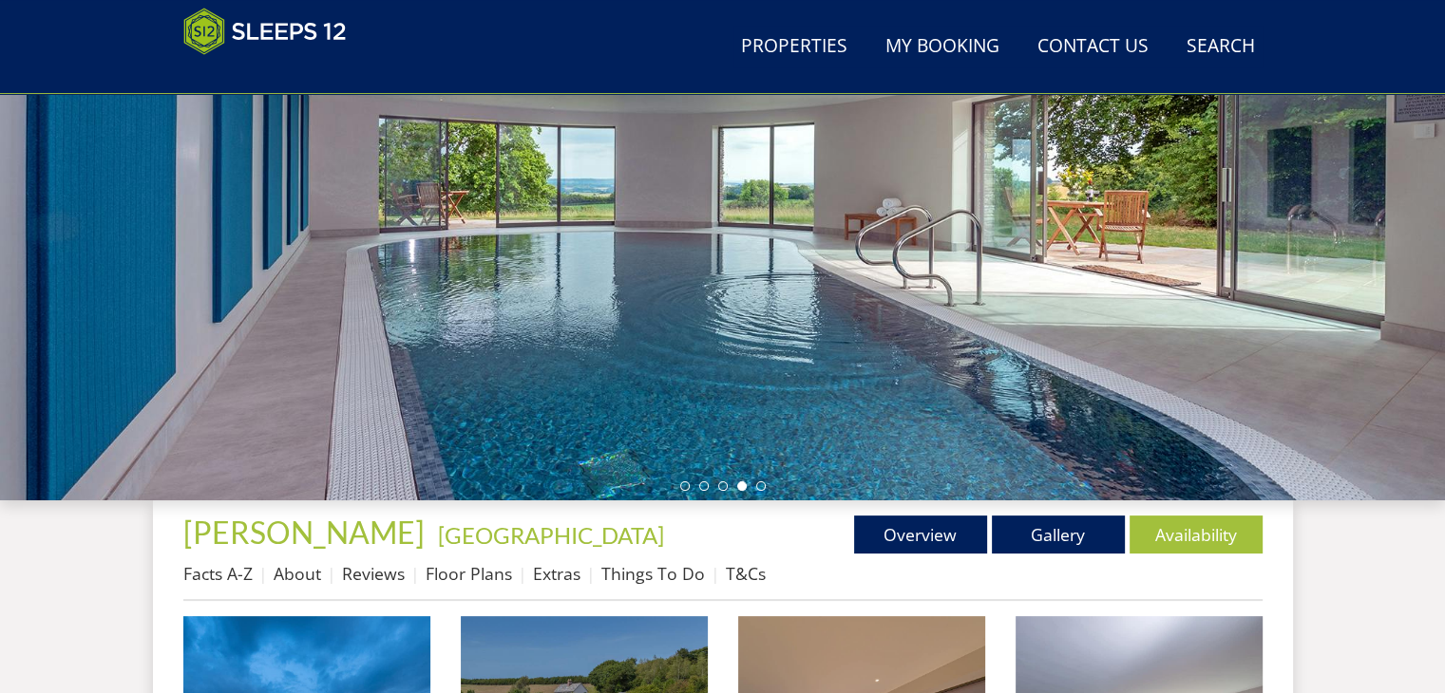
scroll to position [285, 0]
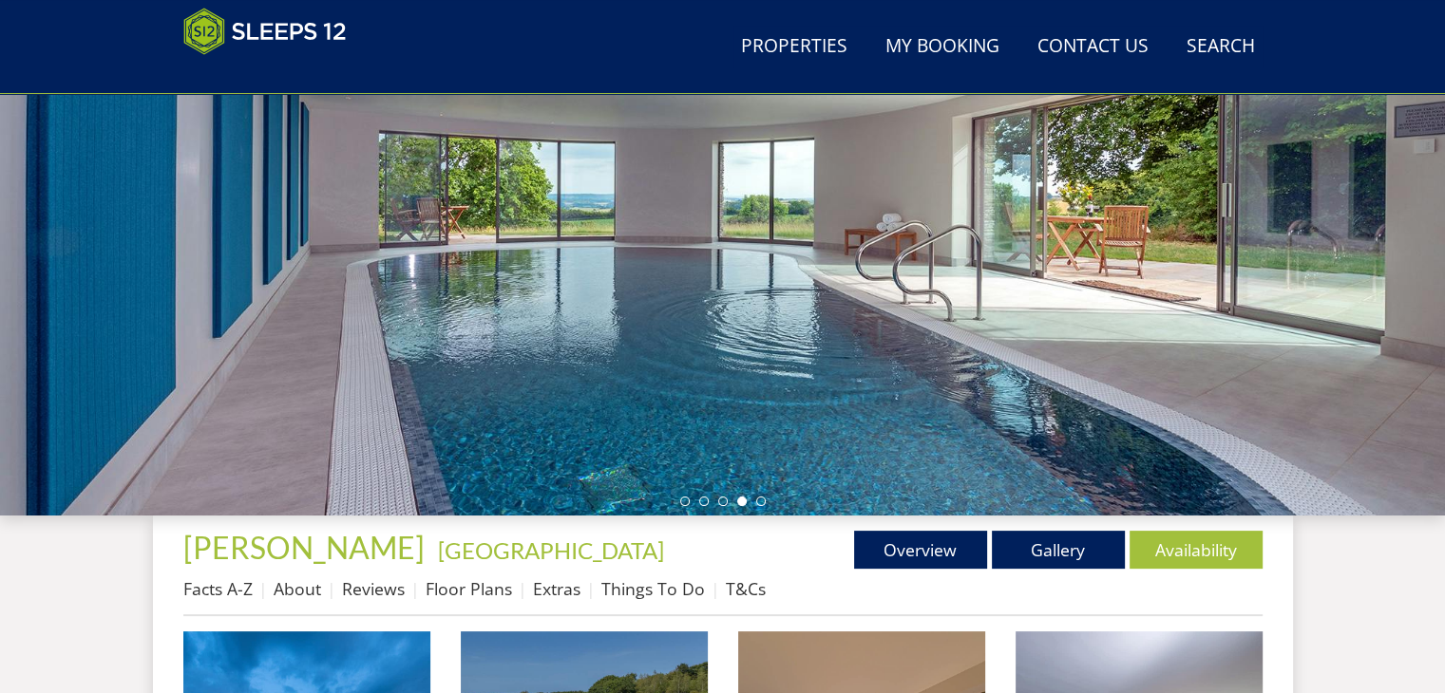
click at [755, 503] on ul at bounding box center [722, 501] width 85 height 9
click at [756, 502] on li at bounding box center [760, 501] width 9 height 9
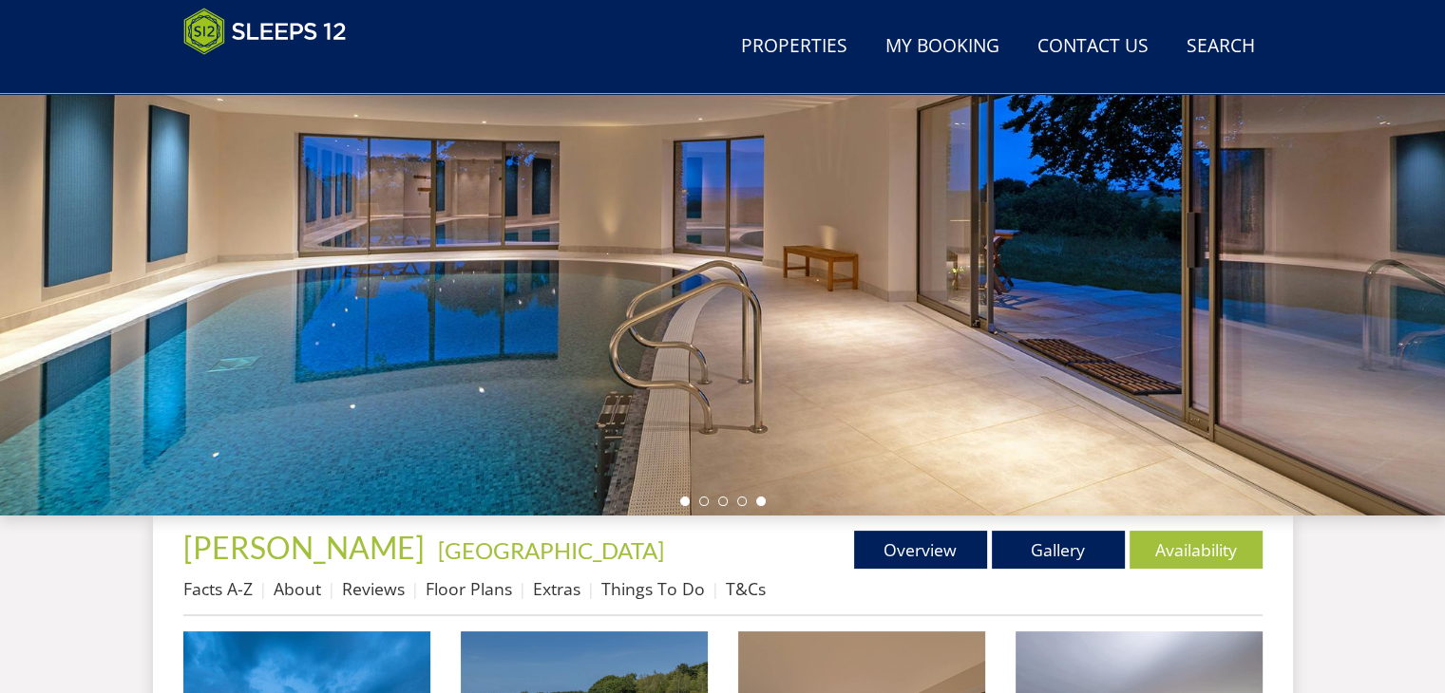
click at [682, 500] on li at bounding box center [684, 501] width 9 height 9
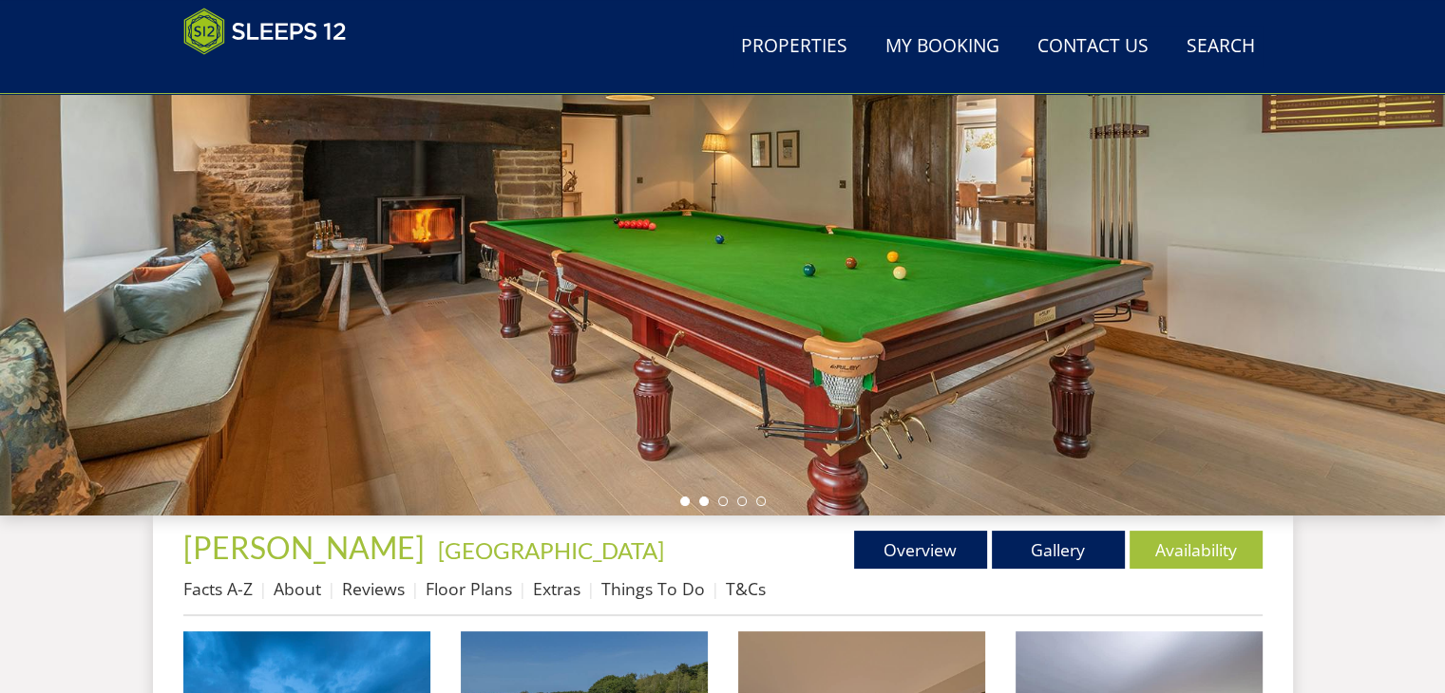
click at [704, 500] on li at bounding box center [703, 501] width 9 height 9
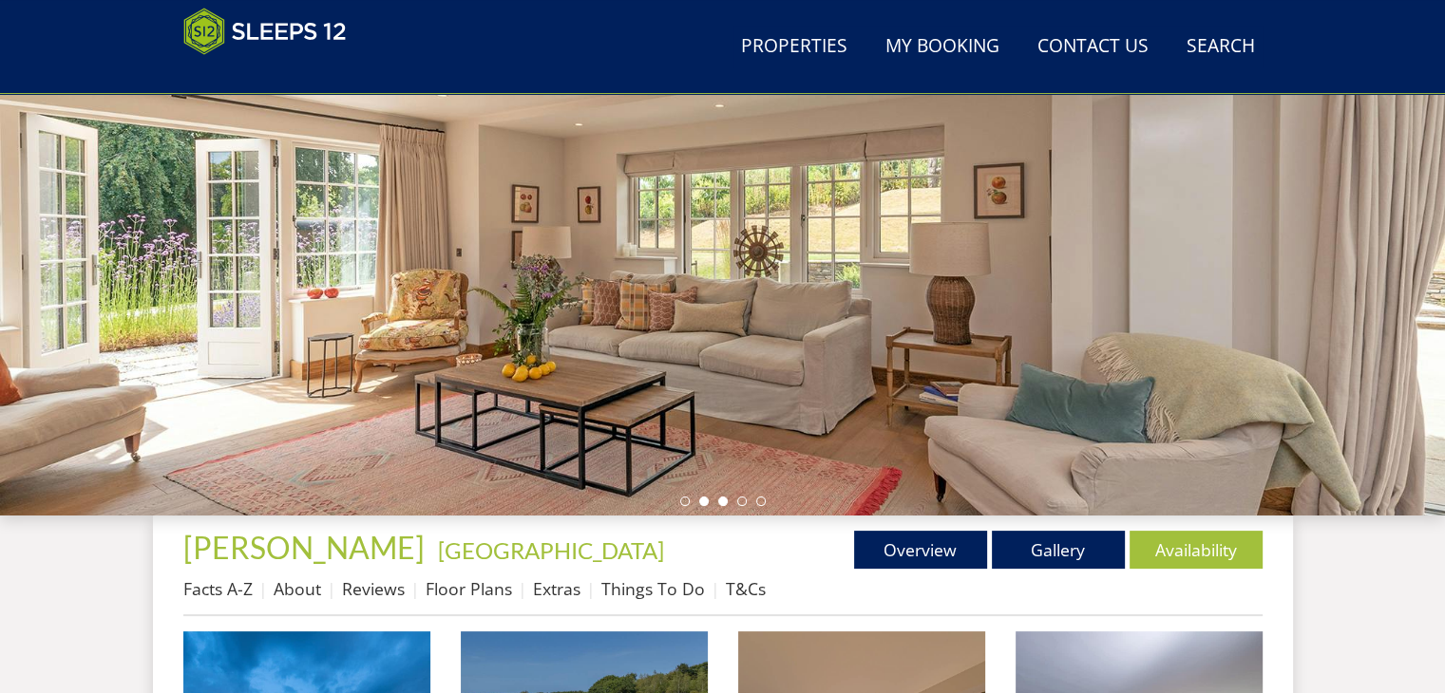
click at [720, 499] on li at bounding box center [722, 501] width 9 height 9
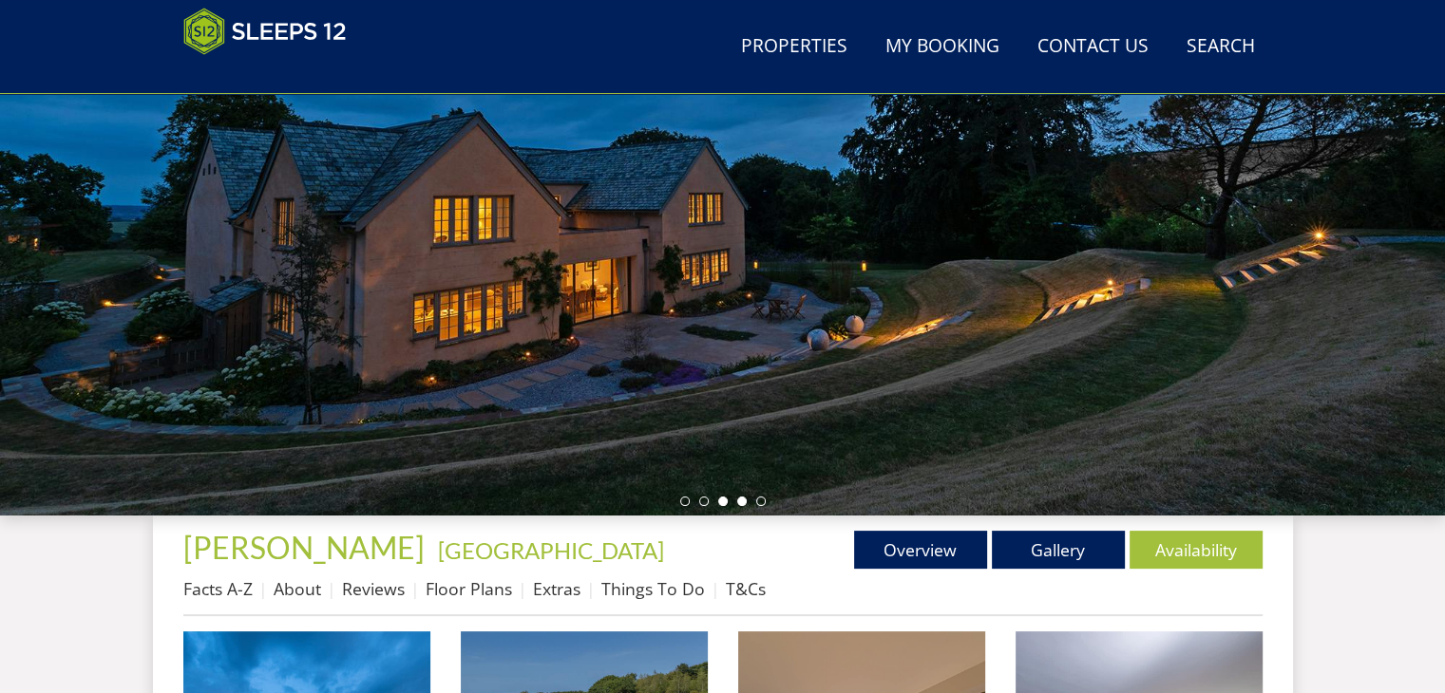
click at [740, 502] on li at bounding box center [741, 501] width 9 height 9
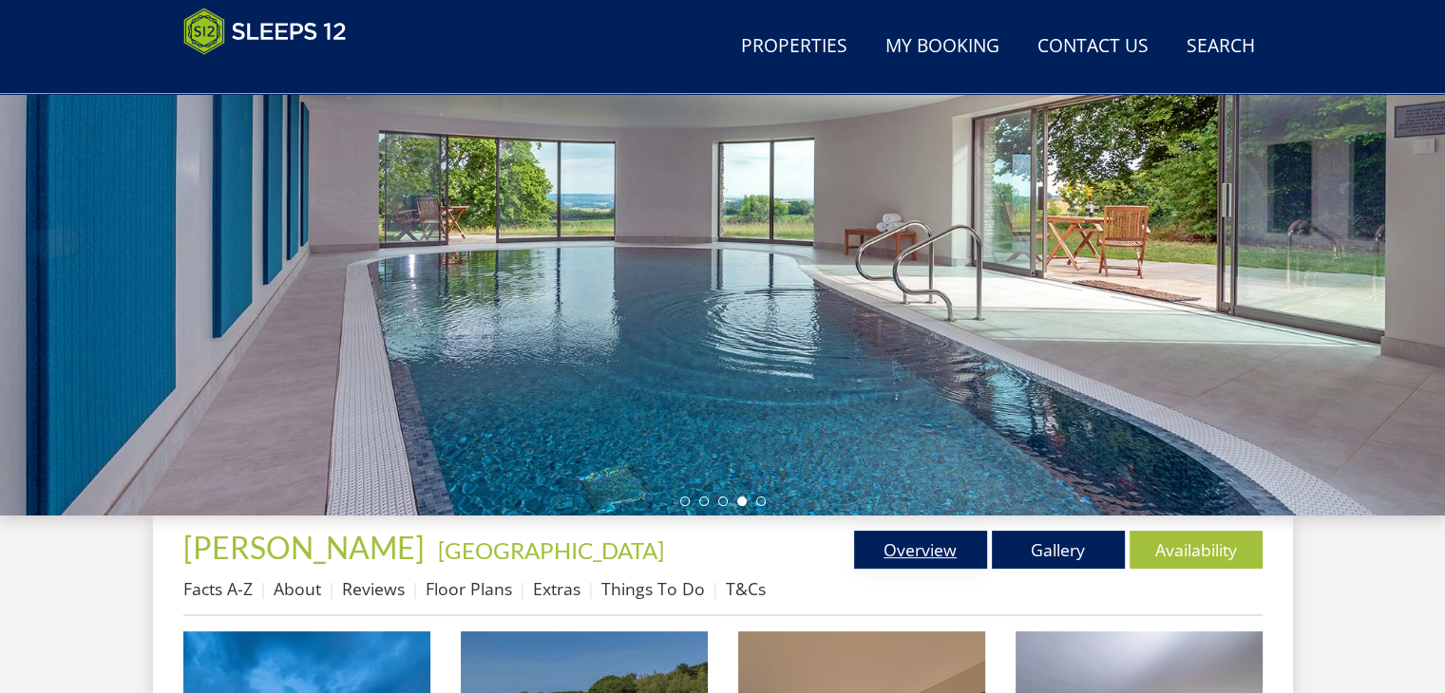
click at [942, 540] on link "Overview" at bounding box center [920, 550] width 133 height 38
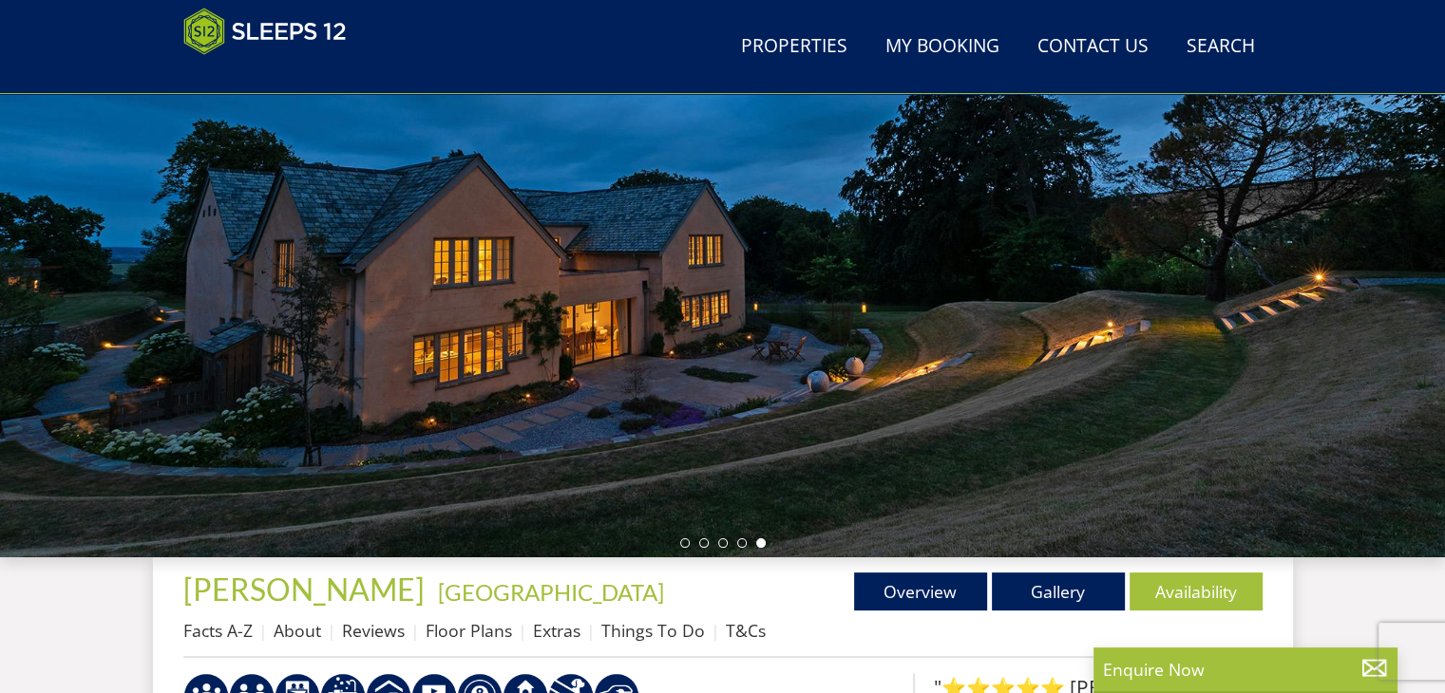
scroll to position [146, 0]
